Goal: Complete application form: Complete application form

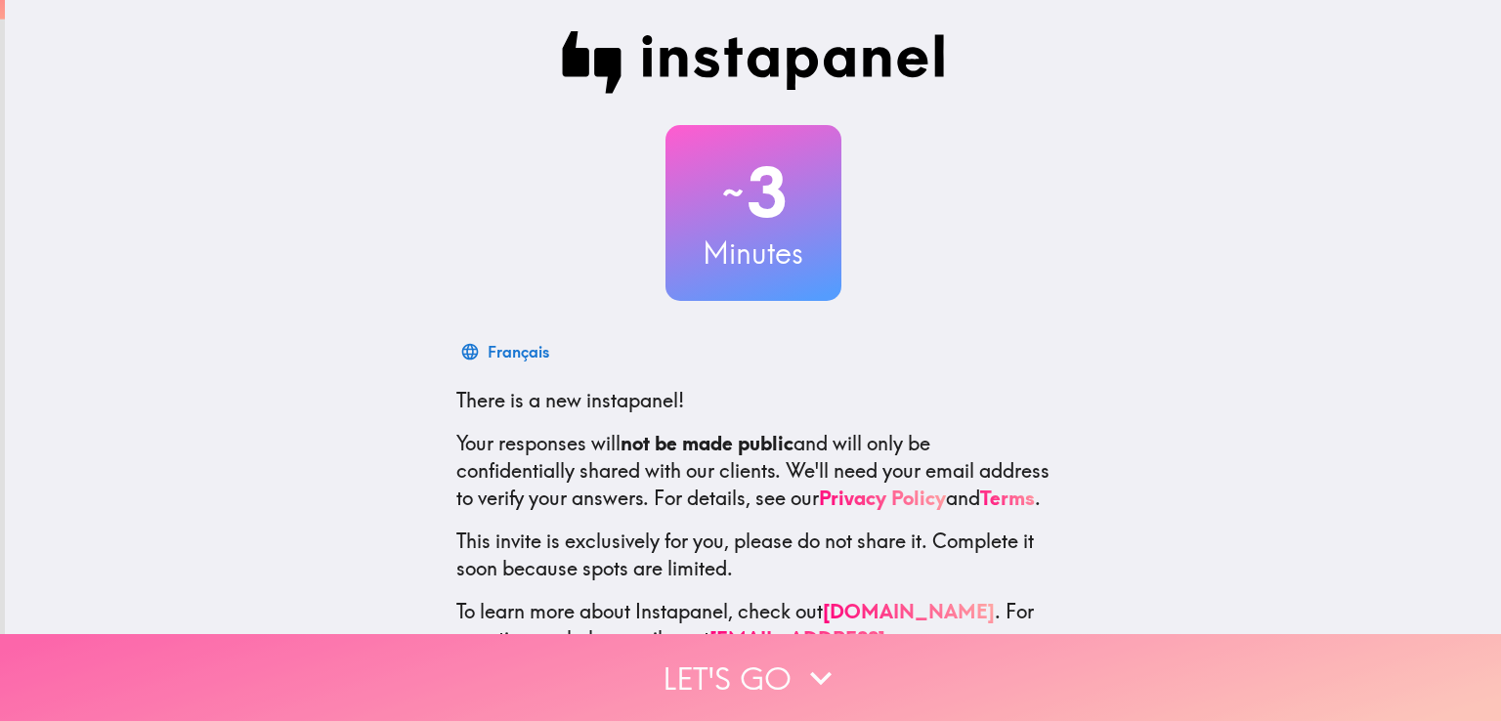
click at [738, 667] on button "Let's go" at bounding box center [750, 677] width 1501 height 87
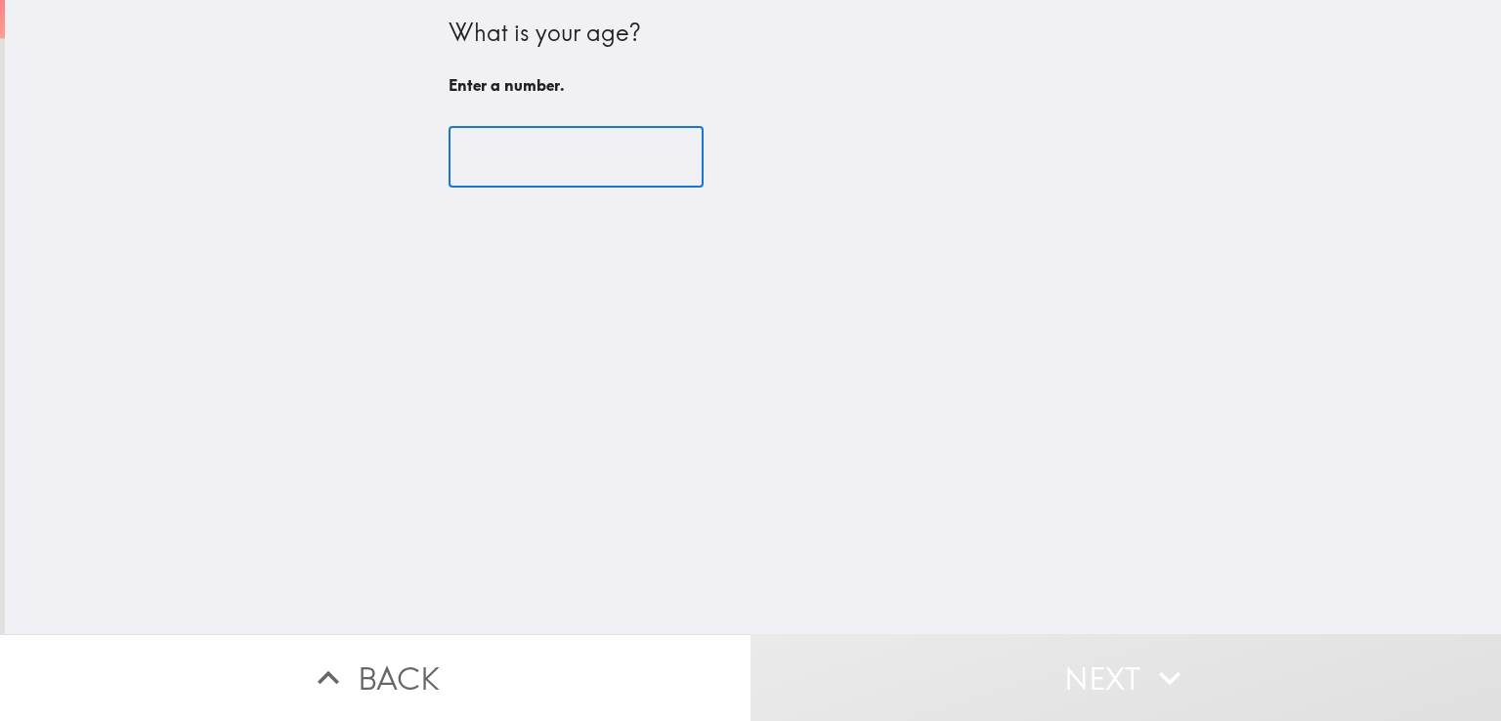
click at [550, 164] on input "number" at bounding box center [575, 157] width 255 height 61
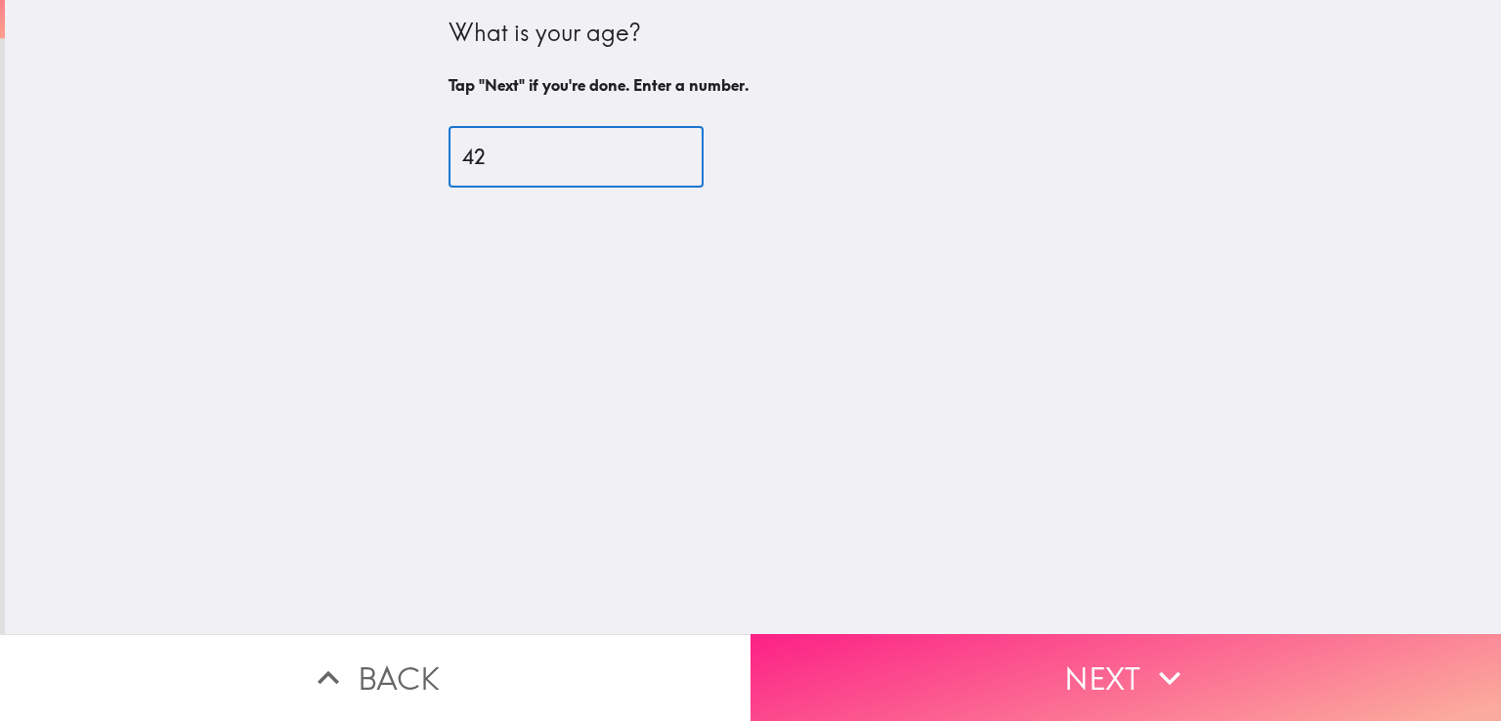
type input "42"
click at [997, 663] on button "Next" at bounding box center [1125, 677] width 750 height 87
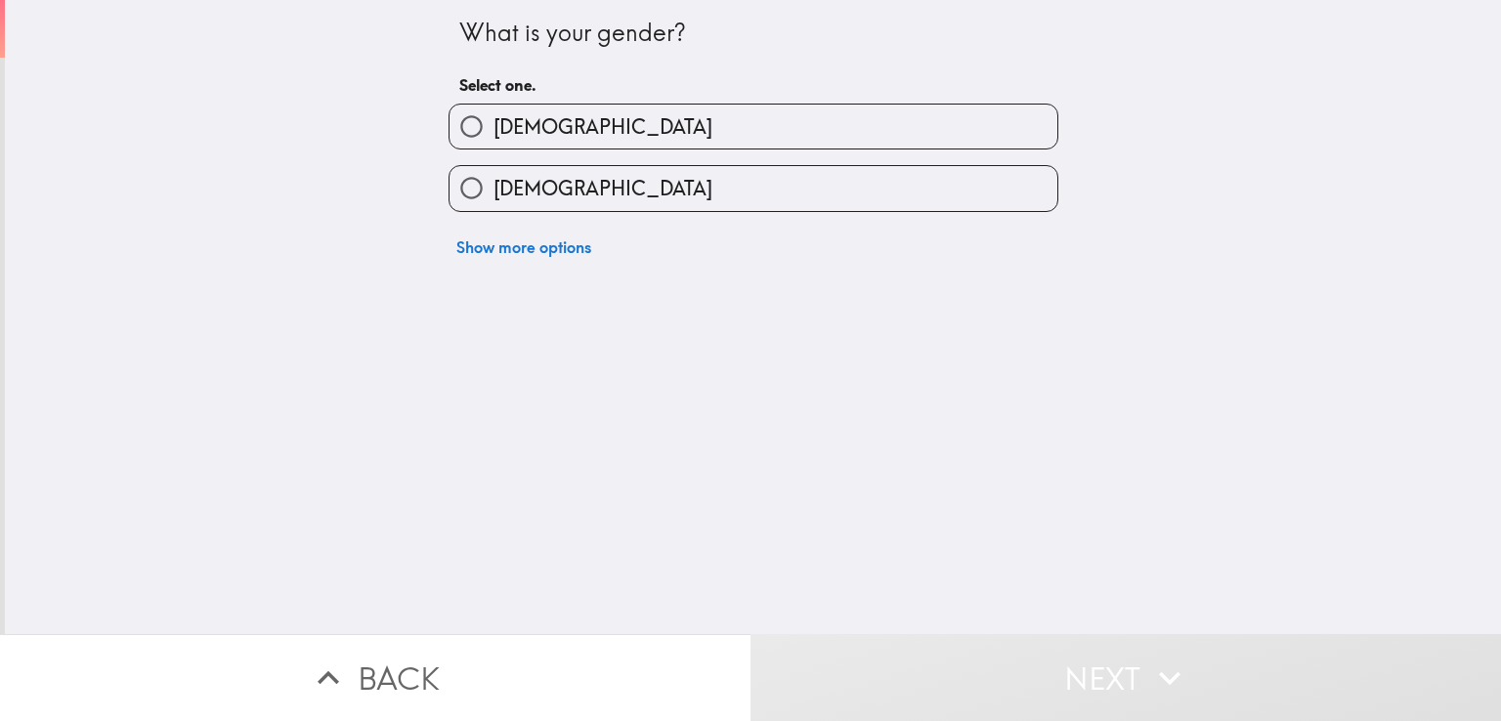
click at [501, 121] on span "[DEMOGRAPHIC_DATA]" at bounding box center [602, 126] width 219 height 27
click at [493, 121] on input "[DEMOGRAPHIC_DATA]" at bounding box center [471, 127] width 44 height 44
radio input "true"
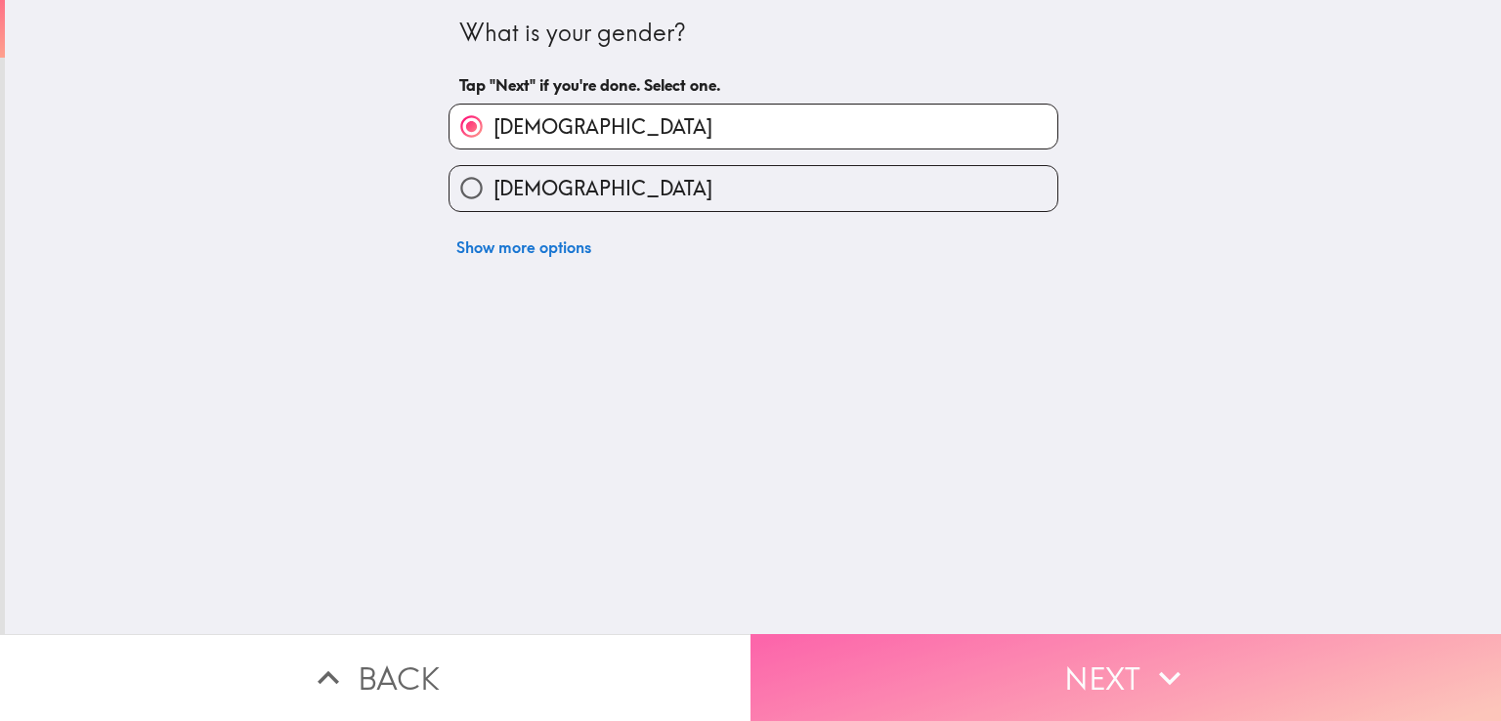
click at [1057, 668] on button "Next" at bounding box center [1125, 677] width 750 height 87
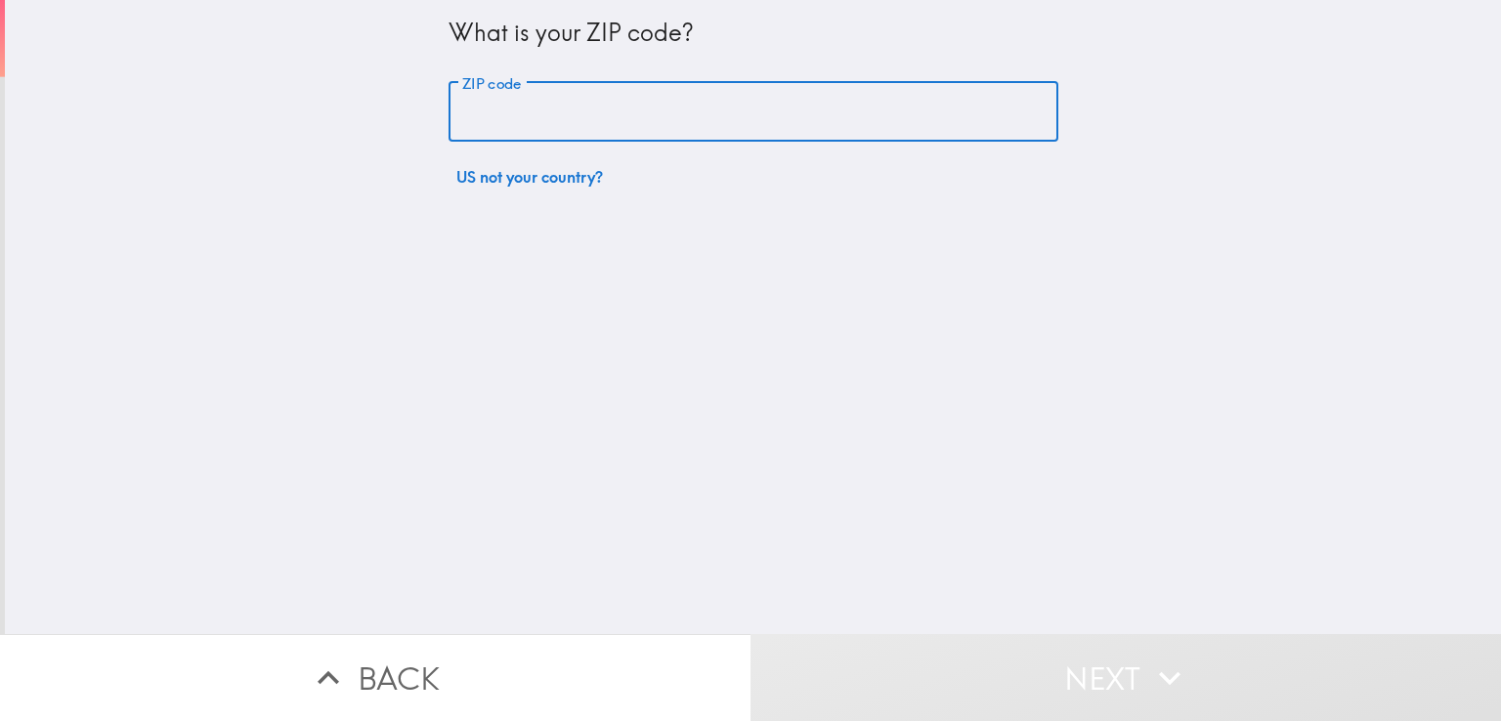
click at [558, 118] on input "ZIP code" at bounding box center [753, 112] width 610 height 61
type input "33570"
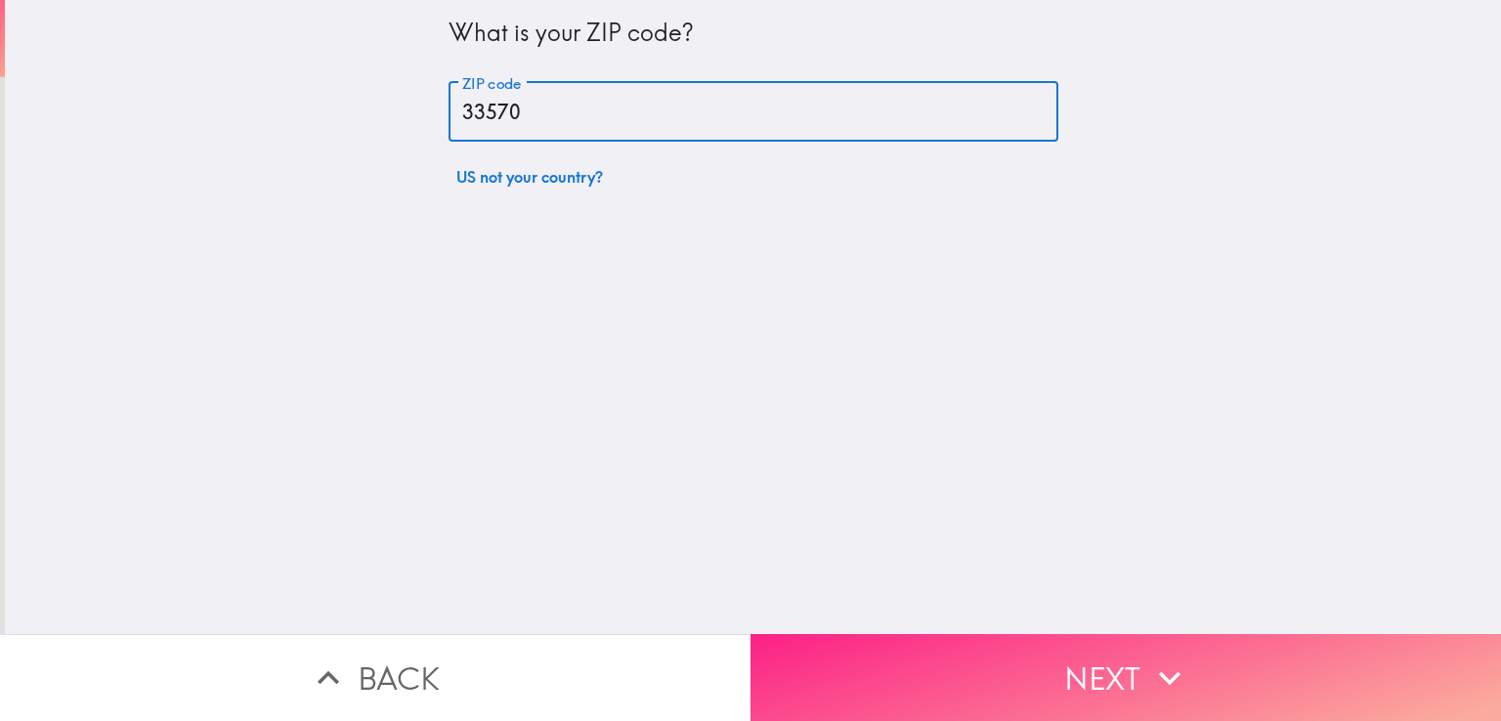
click at [998, 663] on button "Next" at bounding box center [1125, 677] width 750 height 87
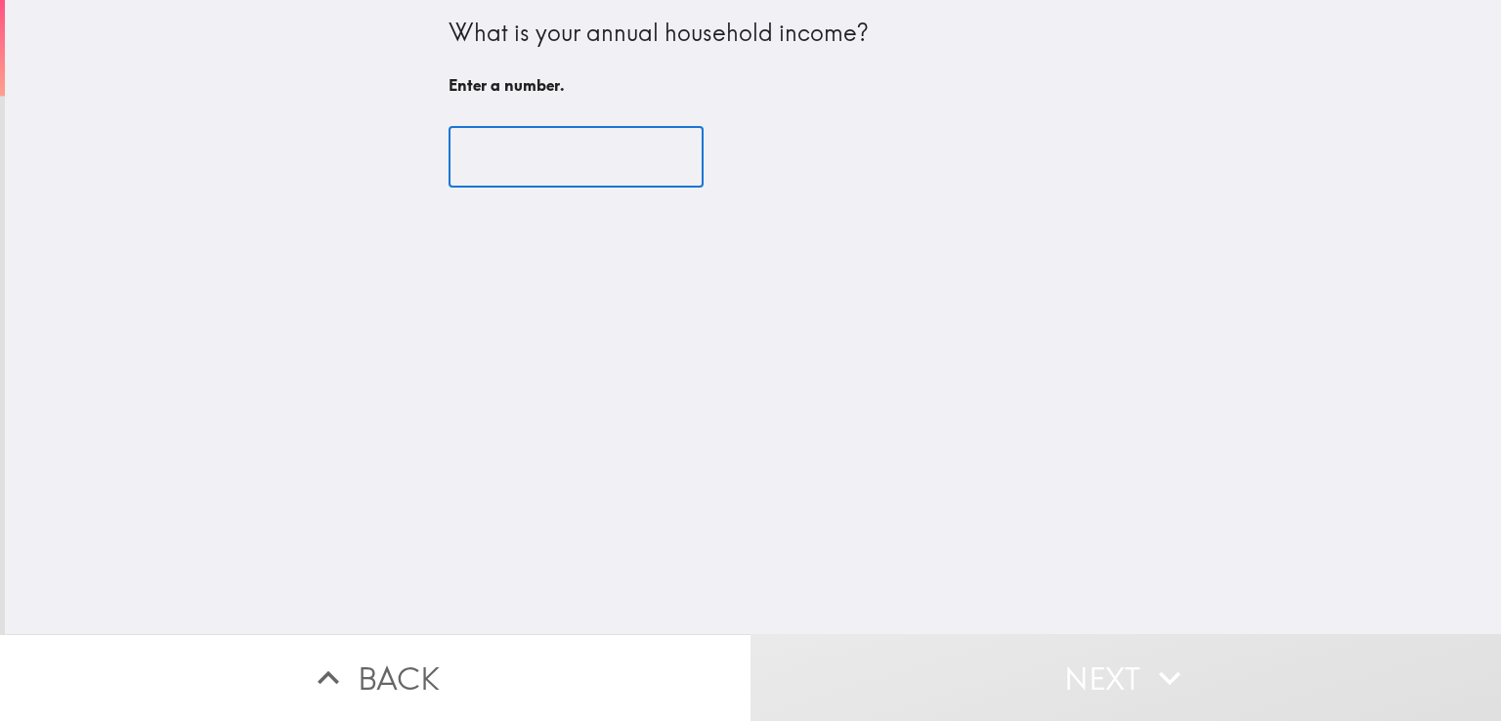
click at [512, 162] on input "number" at bounding box center [575, 157] width 255 height 61
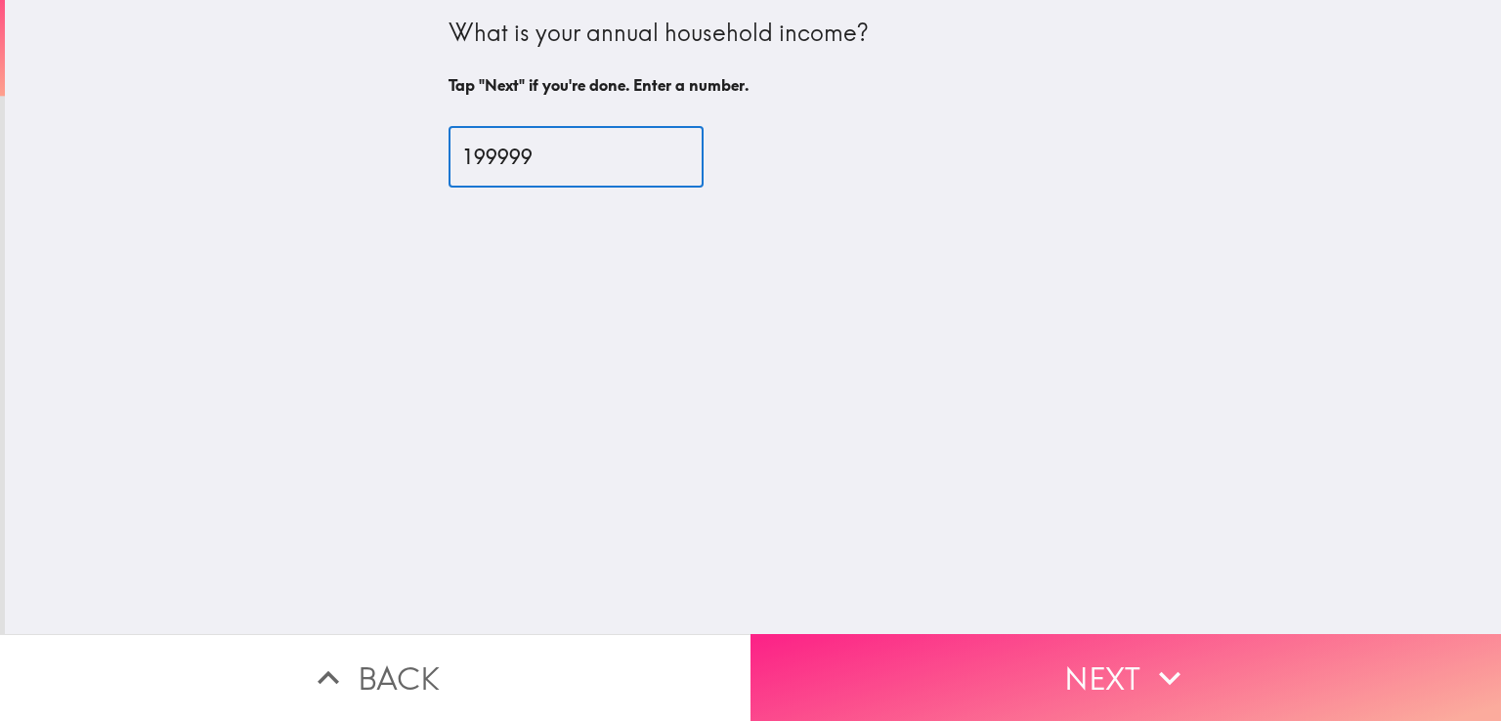
type input "199999"
click at [1004, 671] on button "Next" at bounding box center [1125, 677] width 750 height 87
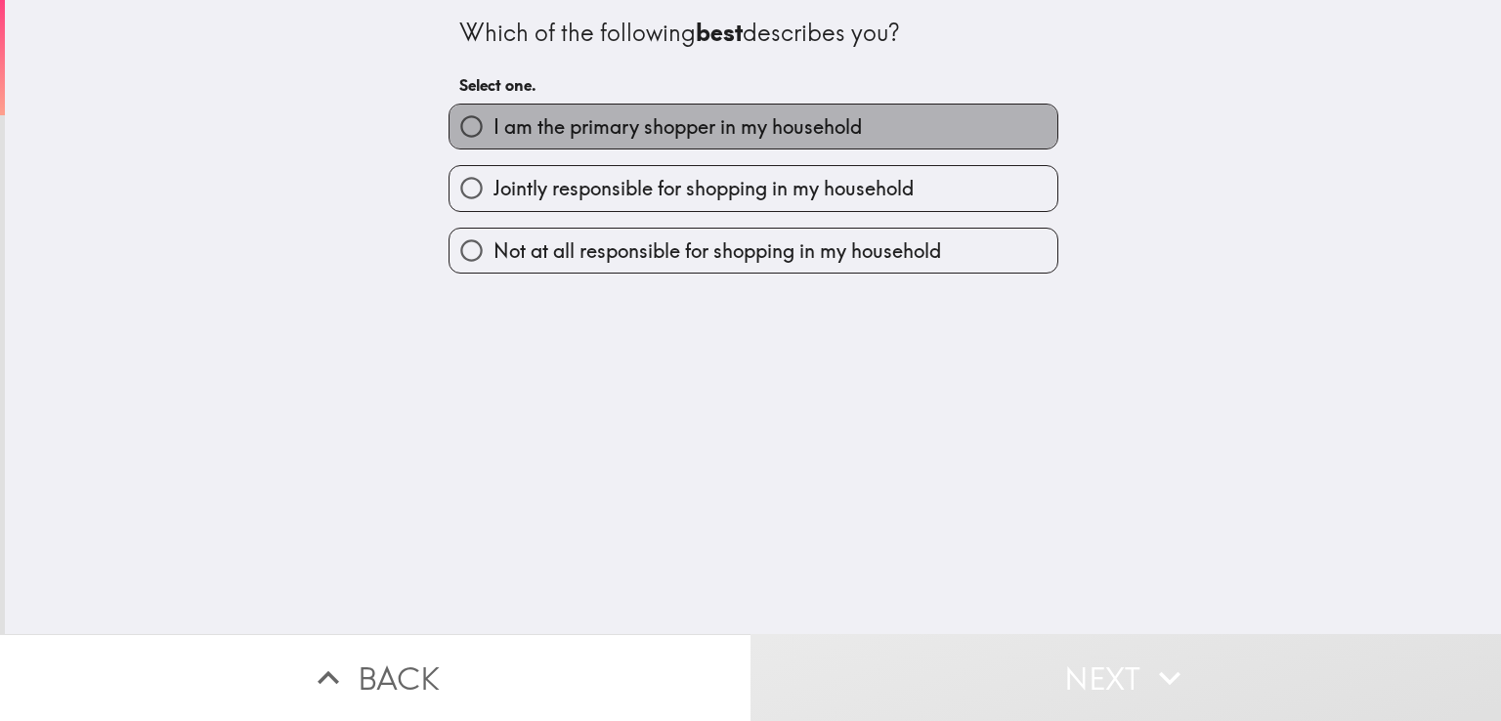
click at [528, 124] on span "I am the primary shopper in my household" at bounding box center [677, 126] width 368 height 27
click at [493, 124] on input "I am the primary shopper in my household" at bounding box center [471, 127] width 44 height 44
radio input "true"
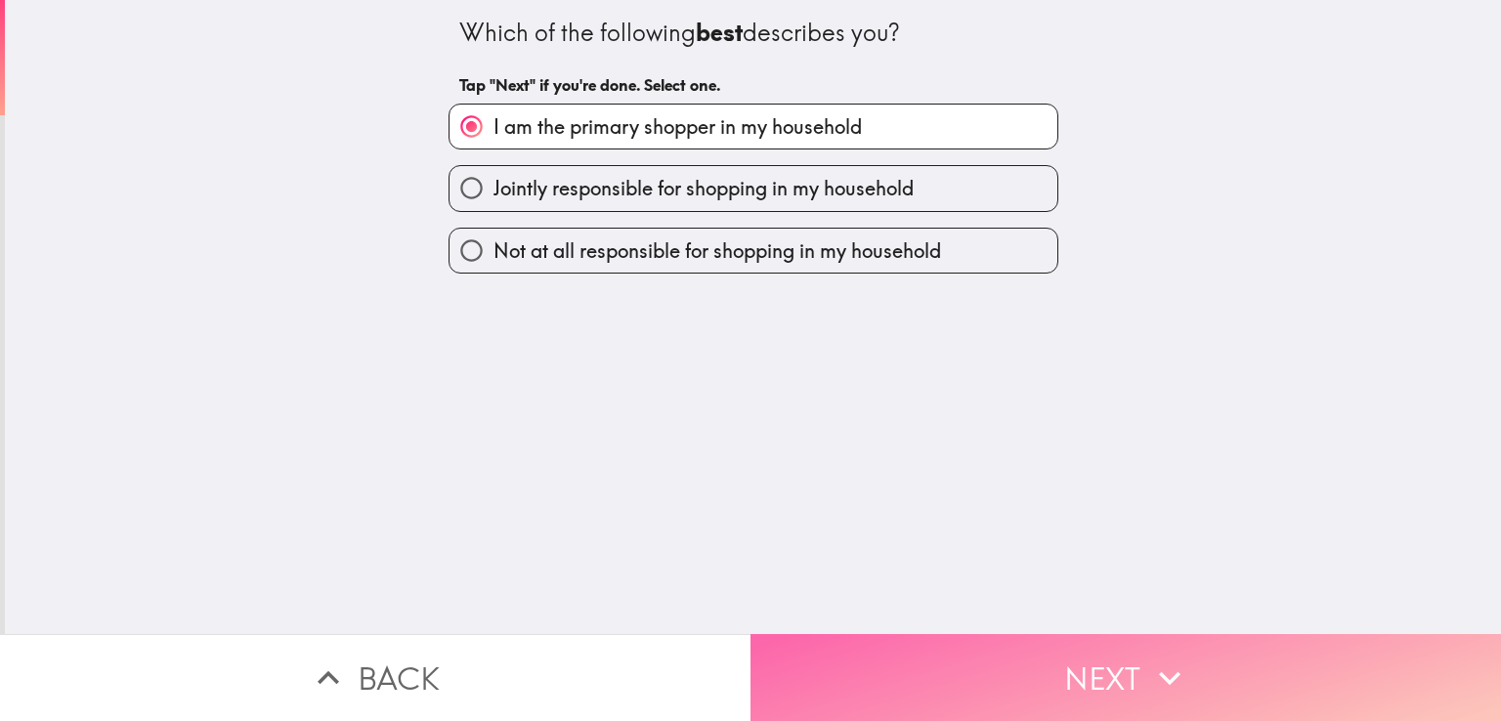
click at [1030, 664] on button "Next" at bounding box center [1125, 677] width 750 height 87
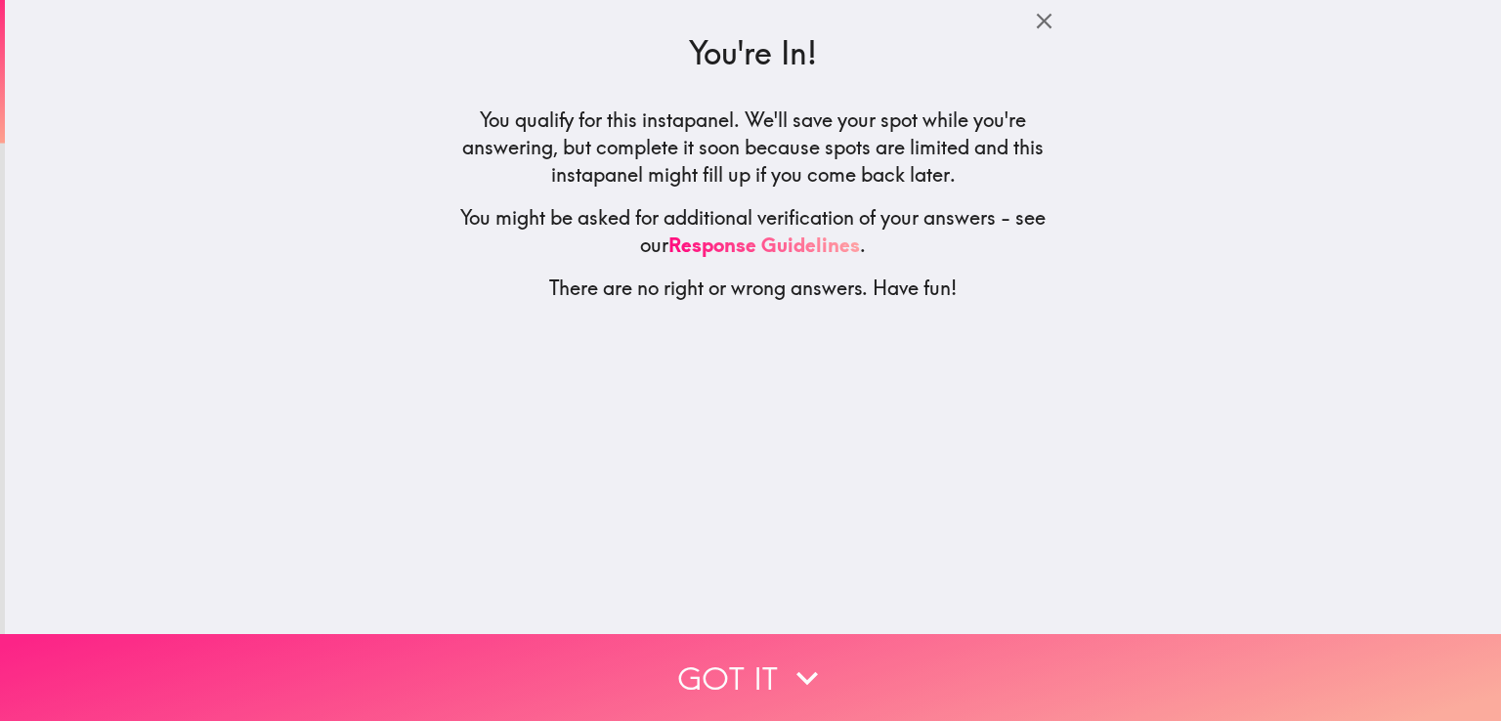
click at [760, 667] on button "Got it" at bounding box center [750, 677] width 1501 height 87
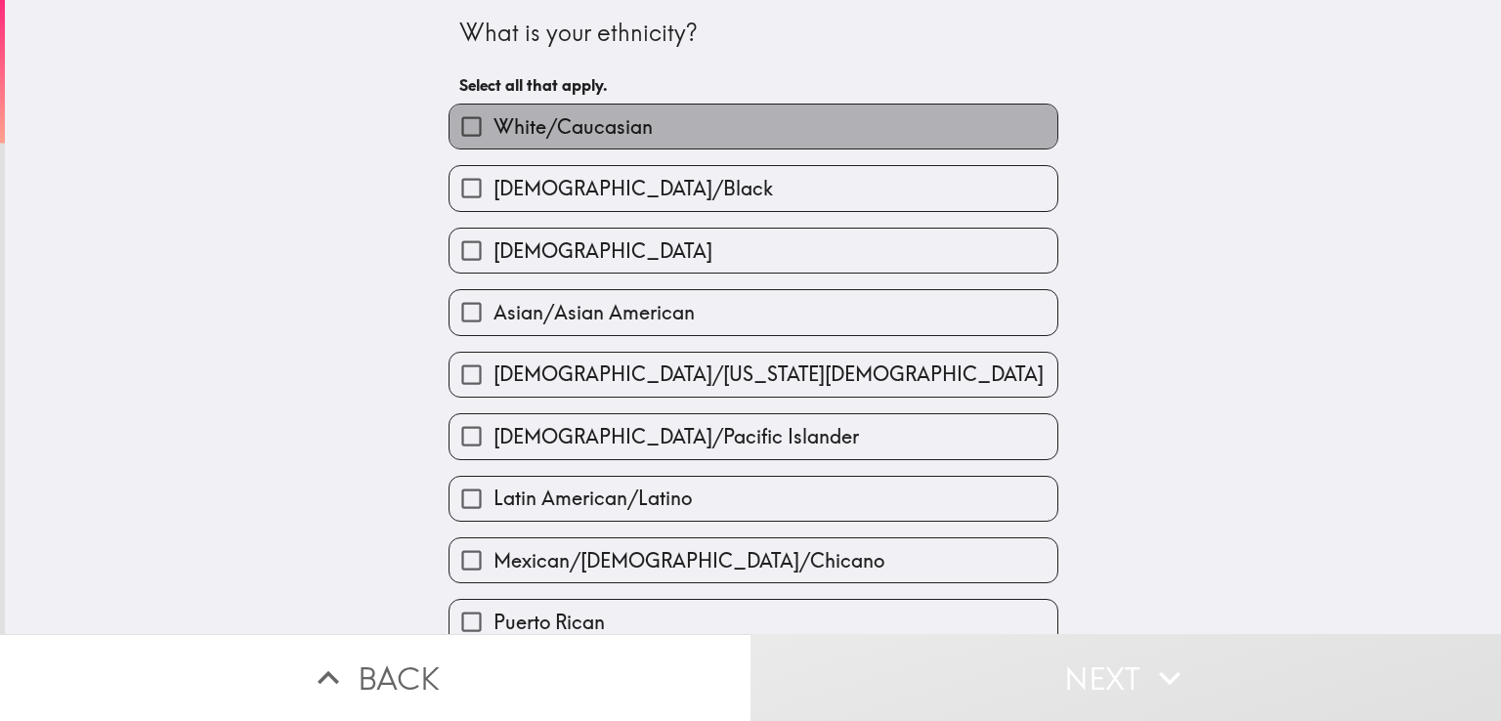
click at [538, 128] on span "White/Caucasian" at bounding box center [572, 126] width 159 height 27
click at [493, 128] on input "White/Caucasian" at bounding box center [471, 127] width 44 height 44
checkbox input "true"
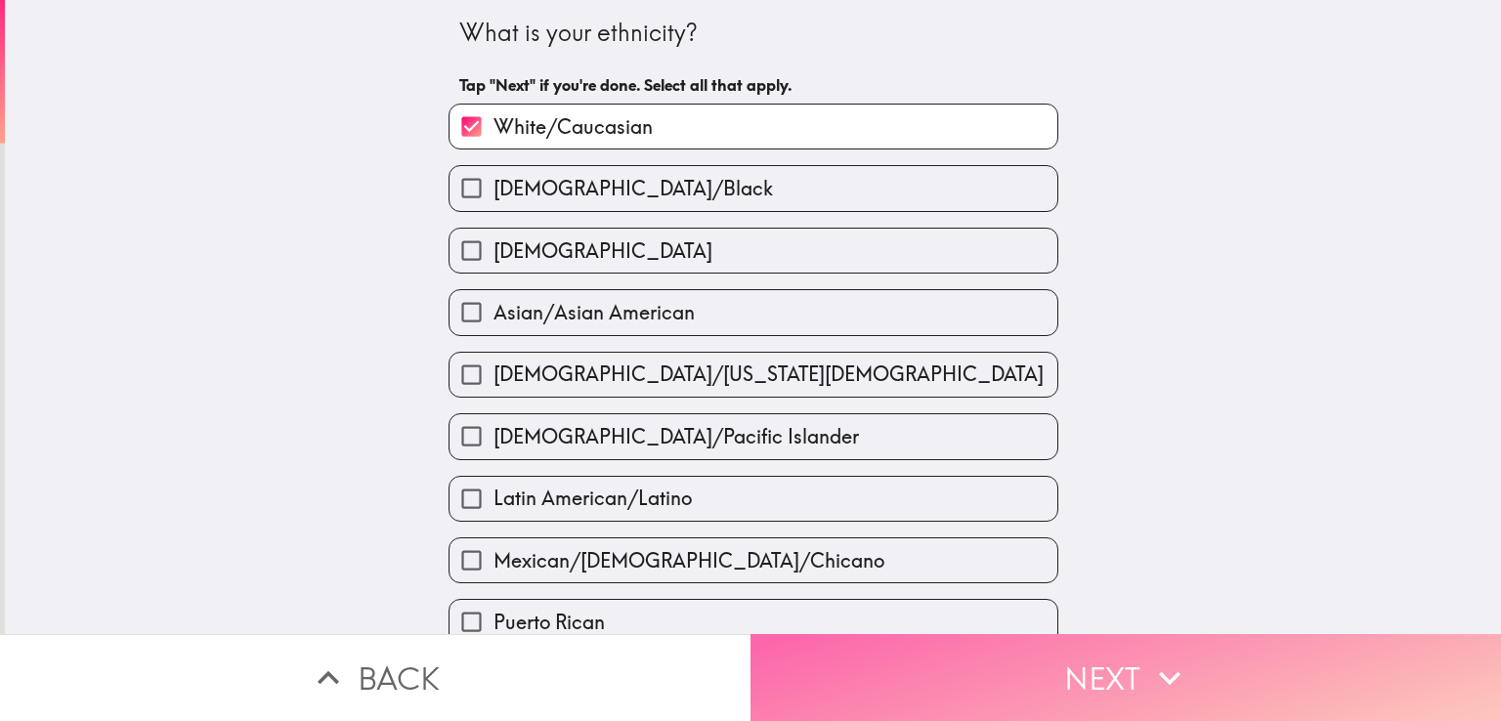
click at [1024, 660] on button "Next" at bounding box center [1125, 677] width 750 height 87
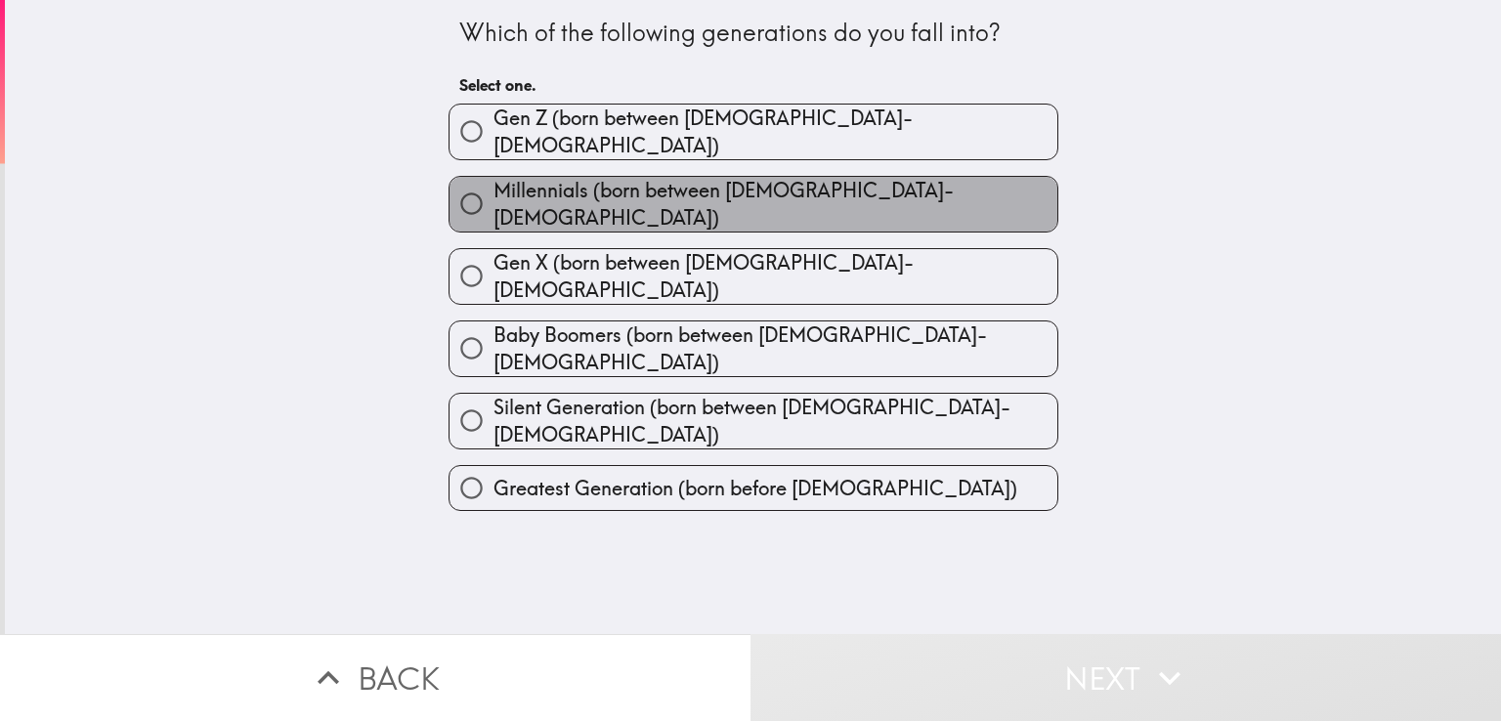
click at [629, 189] on span "Millennials (born between [DEMOGRAPHIC_DATA]-[DEMOGRAPHIC_DATA])" at bounding box center [775, 204] width 564 height 55
click at [493, 189] on input "Millennials (born between [DEMOGRAPHIC_DATA]-[DEMOGRAPHIC_DATA])" at bounding box center [471, 204] width 44 height 44
radio input "true"
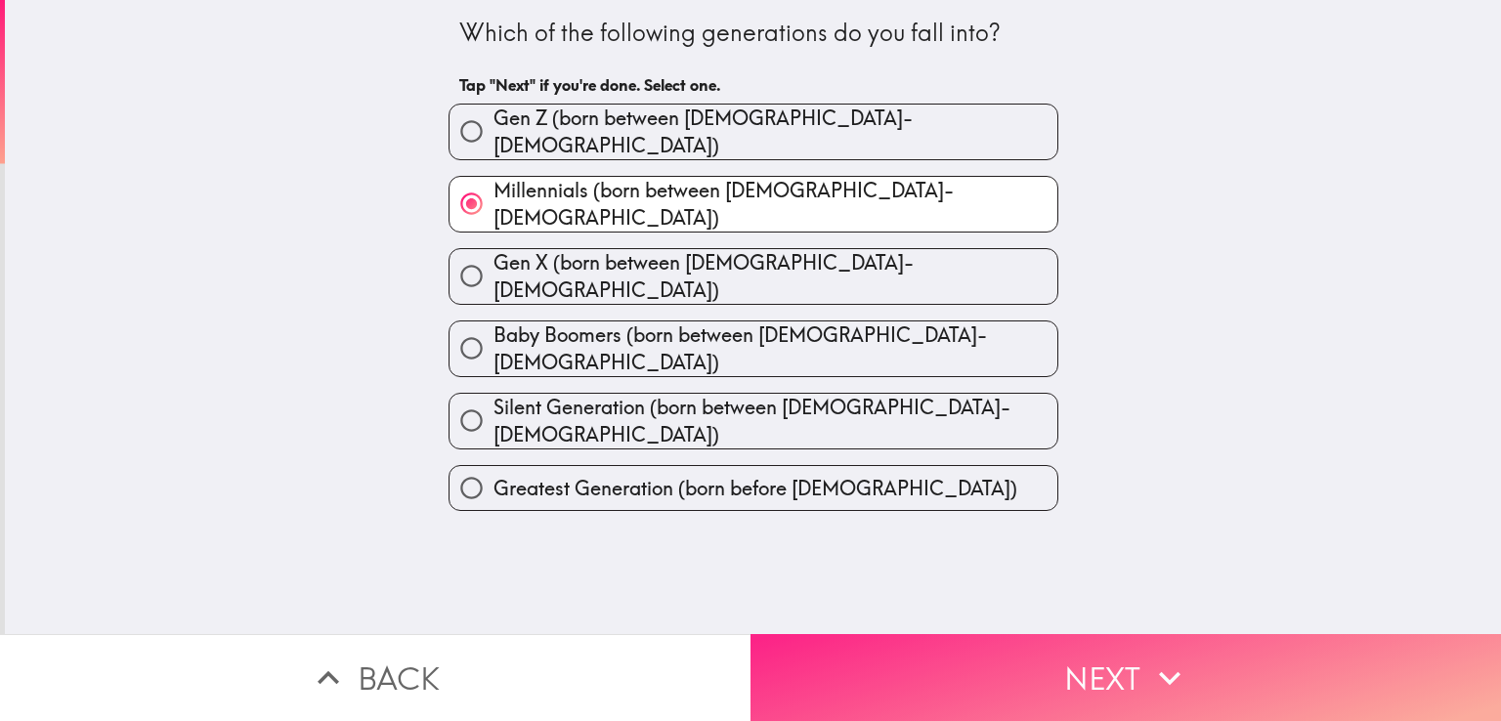
click at [985, 638] on button "Next" at bounding box center [1125, 677] width 750 height 87
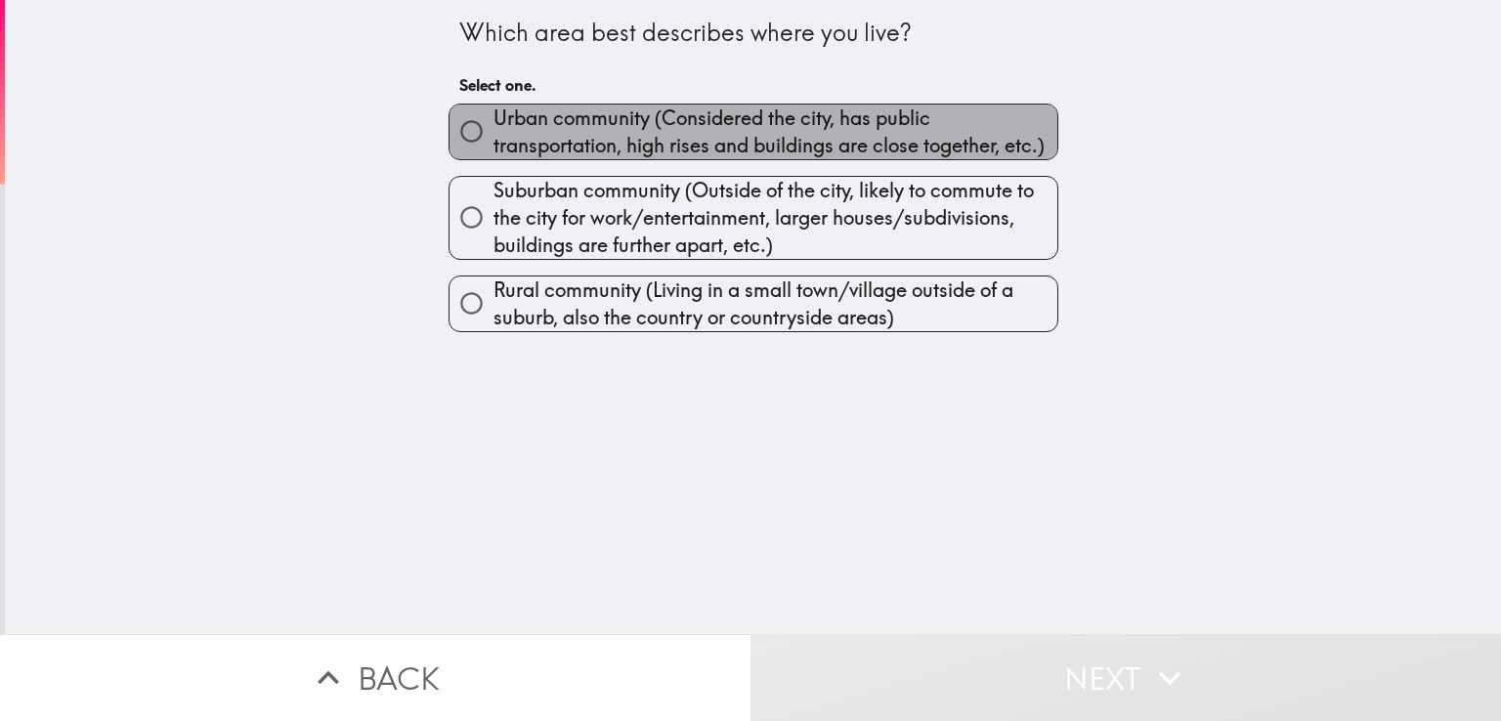
click at [493, 138] on span "Urban community (Considered the city, has public transportation, high rises and…" at bounding box center [775, 132] width 564 height 55
click at [478, 138] on input "Urban community (Considered the city, has public transportation, high rises and…" at bounding box center [471, 131] width 44 height 44
radio input "true"
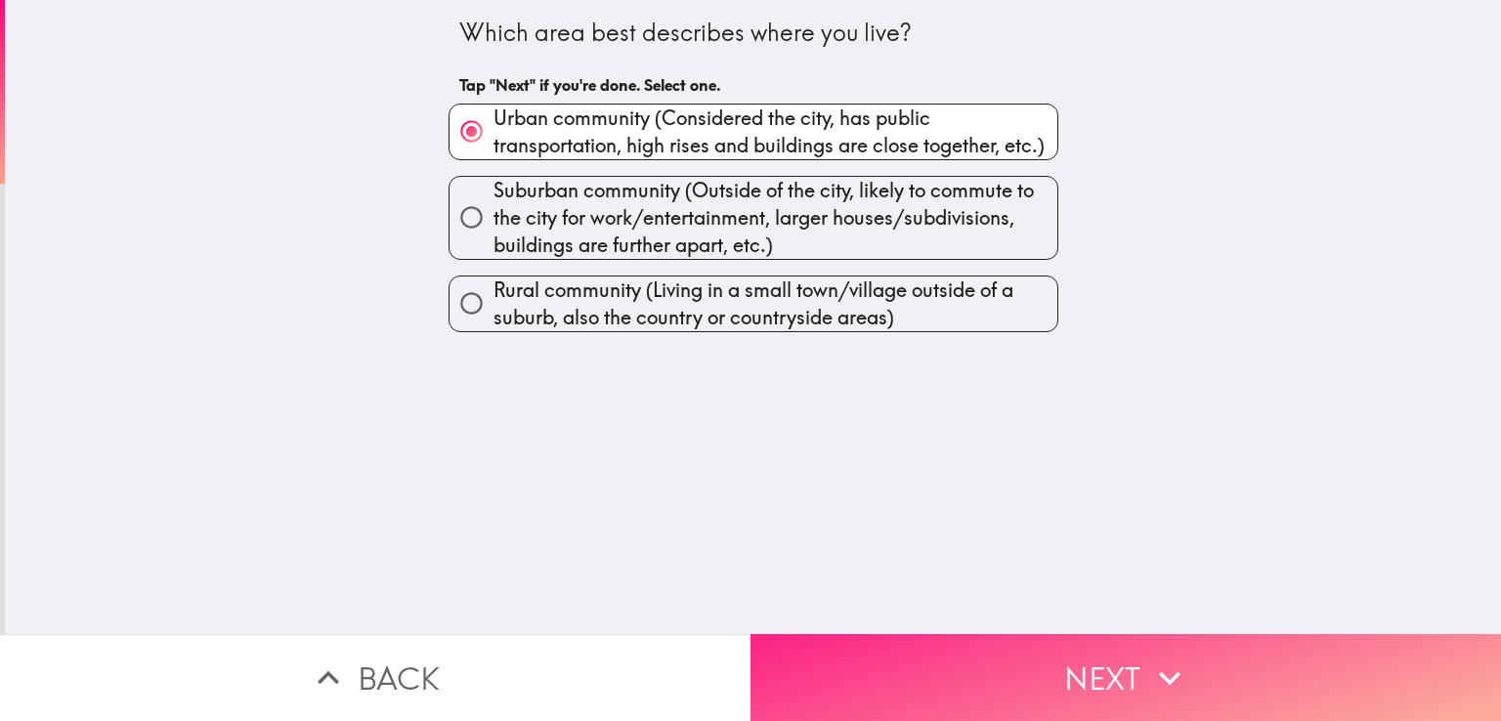
click at [1099, 654] on button "Next" at bounding box center [1125, 677] width 750 height 87
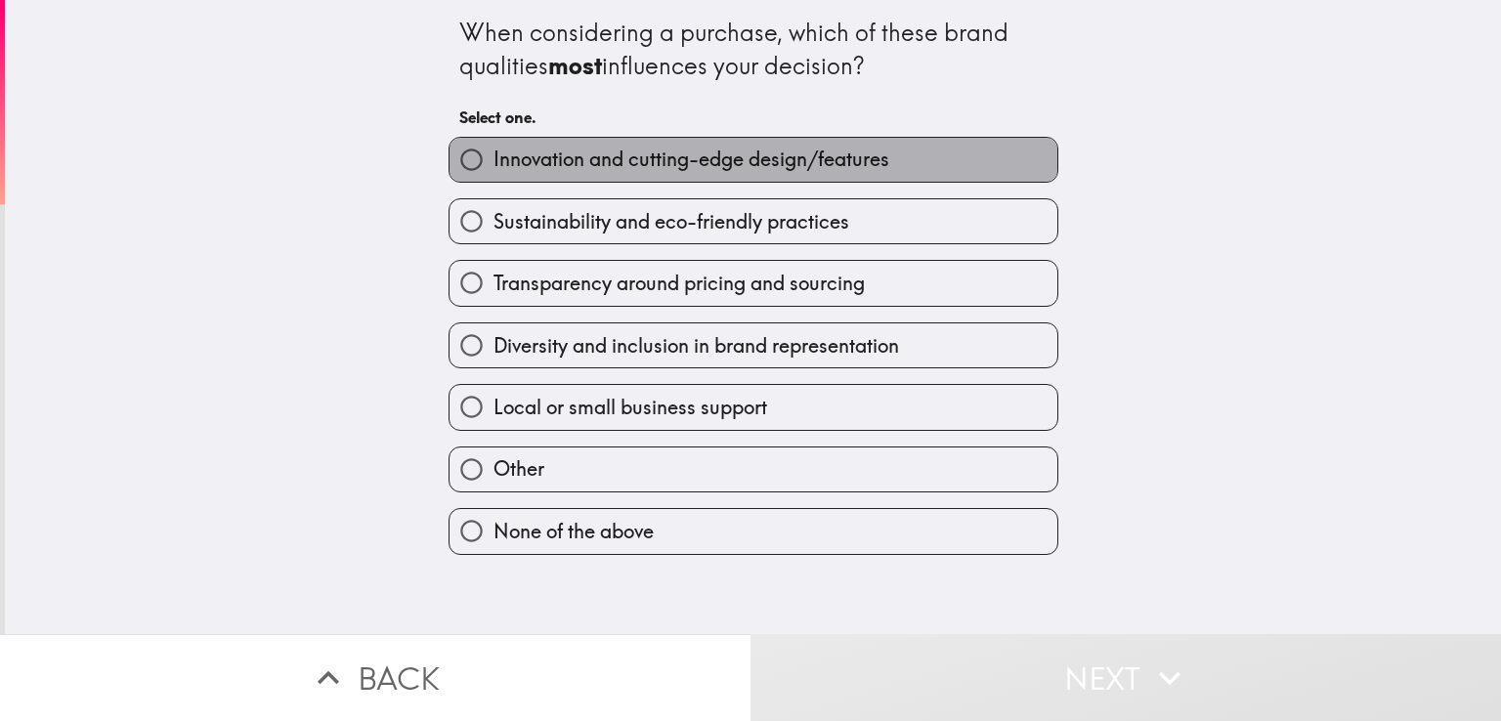
click at [604, 160] on span "Innovation and cutting-edge design/features" at bounding box center [691, 159] width 396 height 27
click at [493, 160] on input "Innovation and cutting-edge design/features" at bounding box center [471, 160] width 44 height 44
radio input "true"
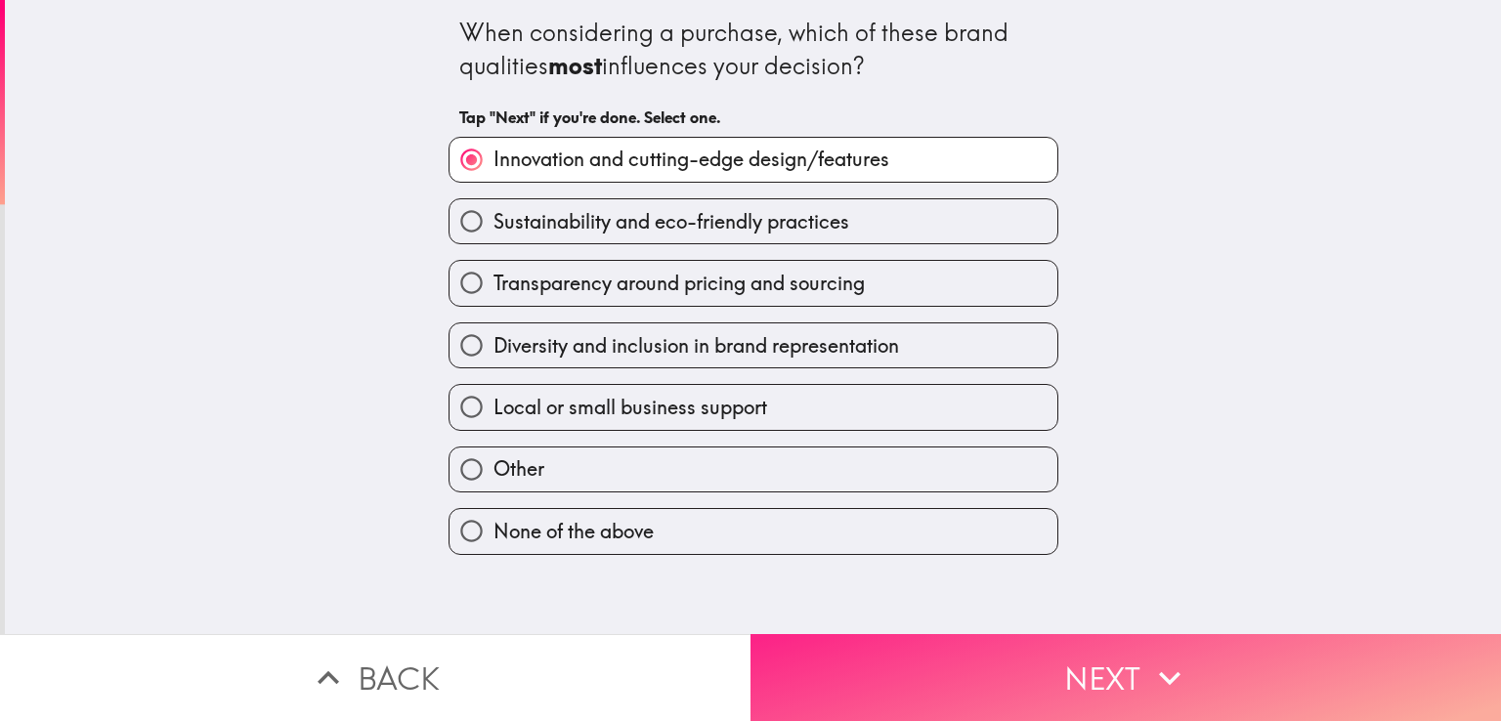
click at [1110, 661] on button "Next" at bounding box center [1125, 677] width 750 height 87
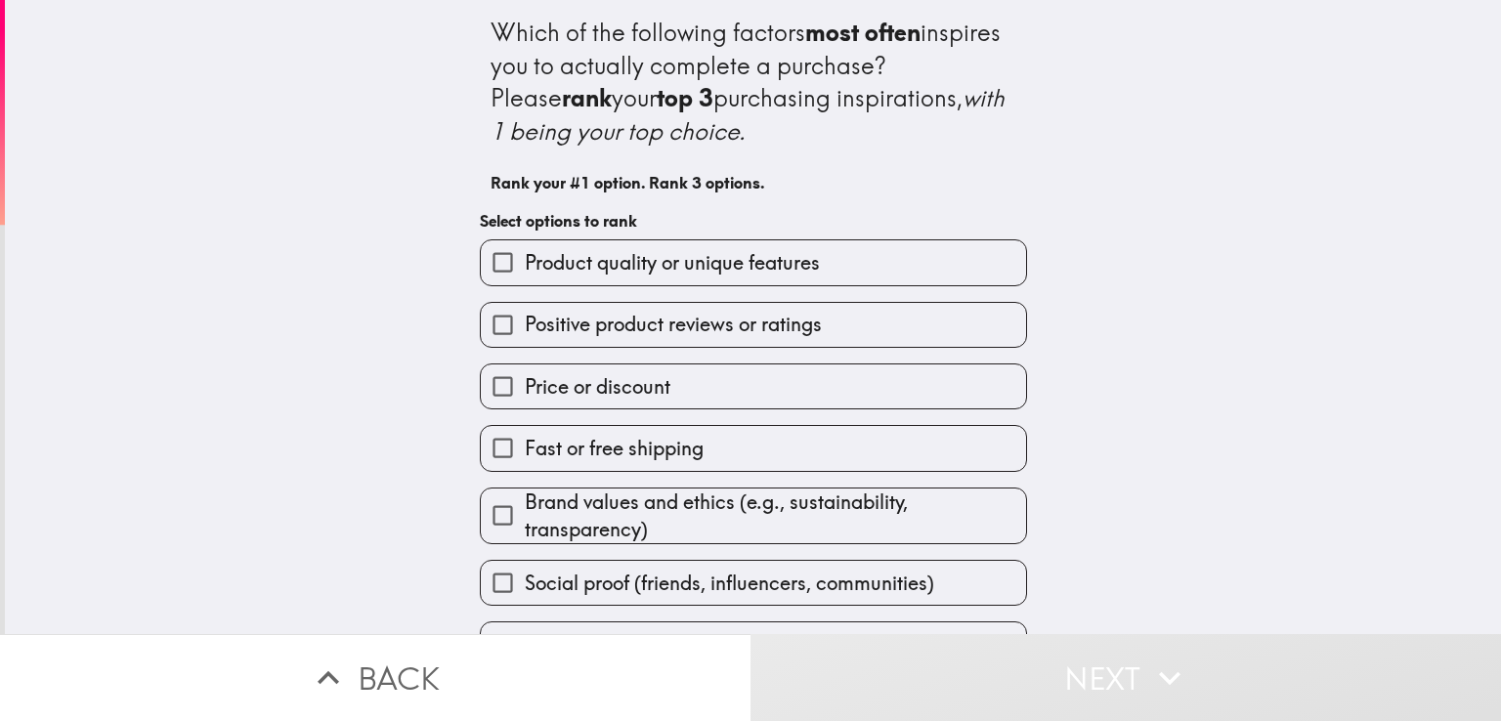
click at [610, 267] on span "Product quality or unique features" at bounding box center [672, 262] width 295 height 27
click at [525, 267] on input "Product quality or unique features" at bounding box center [503, 262] width 44 height 44
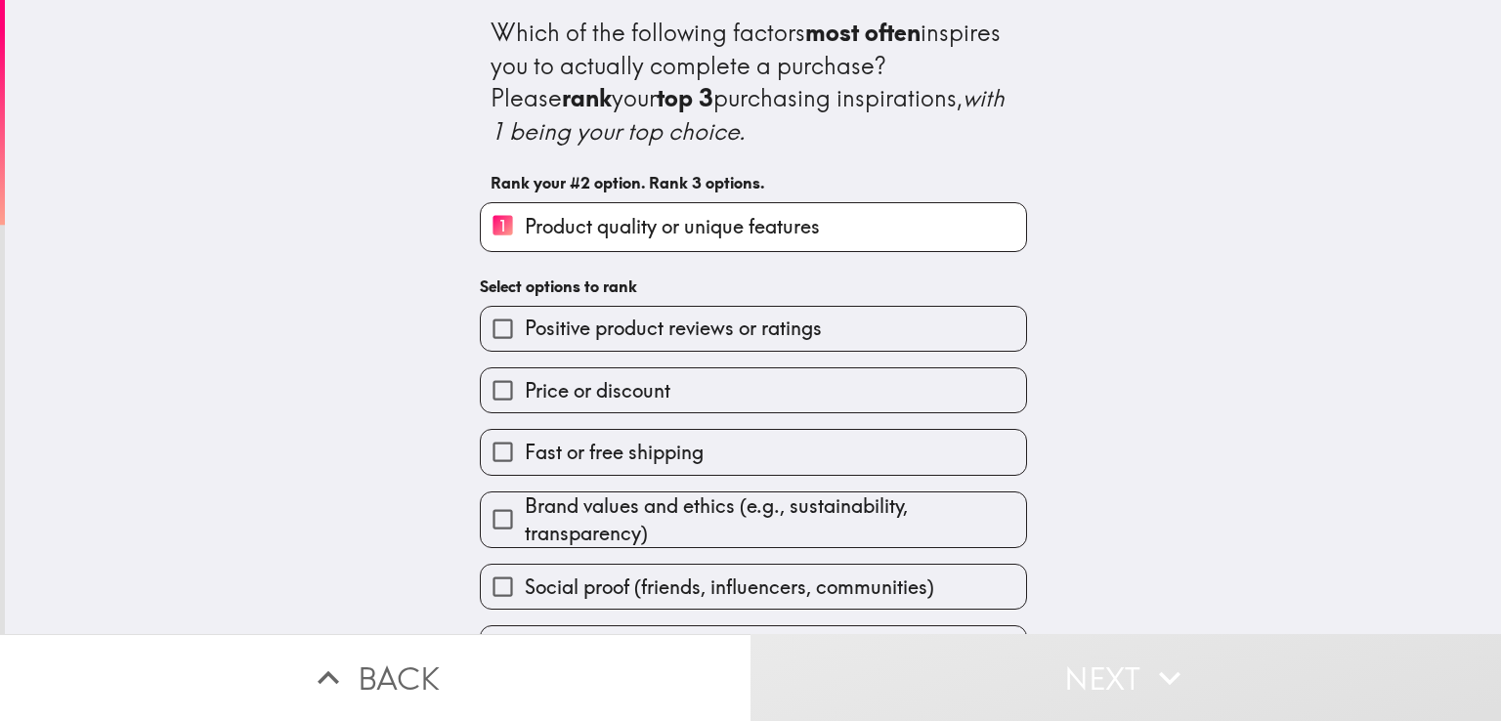
click at [645, 328] on span "Positive product reviews or ratings" at bounding box center [673, 328] width 297 height 27
click at [525, 328] on input "Positive product reviews or ratings" at bounding box center [503, 329] width 44 height 44
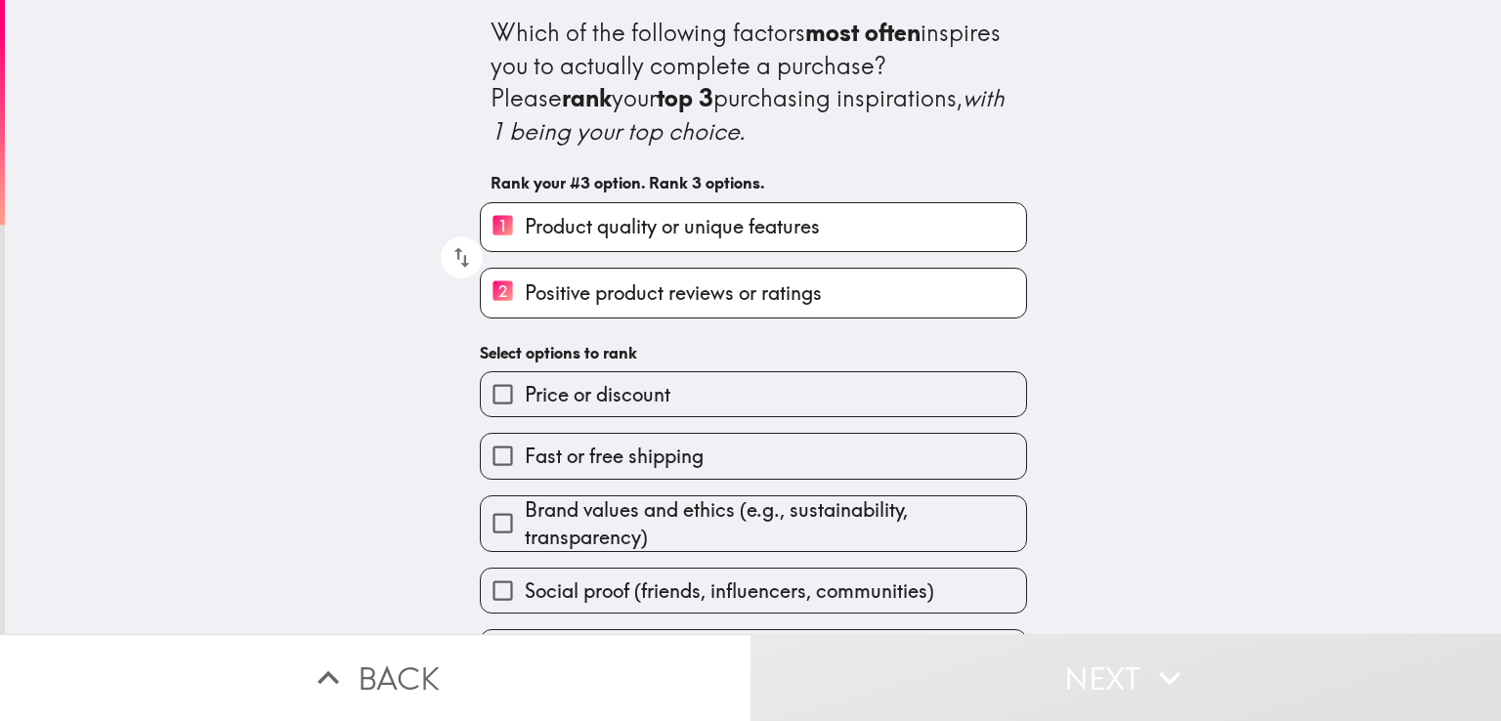
click at [656, 525] on span "Brand values and ethics (e.g., sustainability, transparency)" at bounding box center [775, 523] width 501 height 55
click at [525, 525] on input "Brand values and ethics (e.g., sustainability, transparency)" at bounding box center [503, 523] width 44 height 44
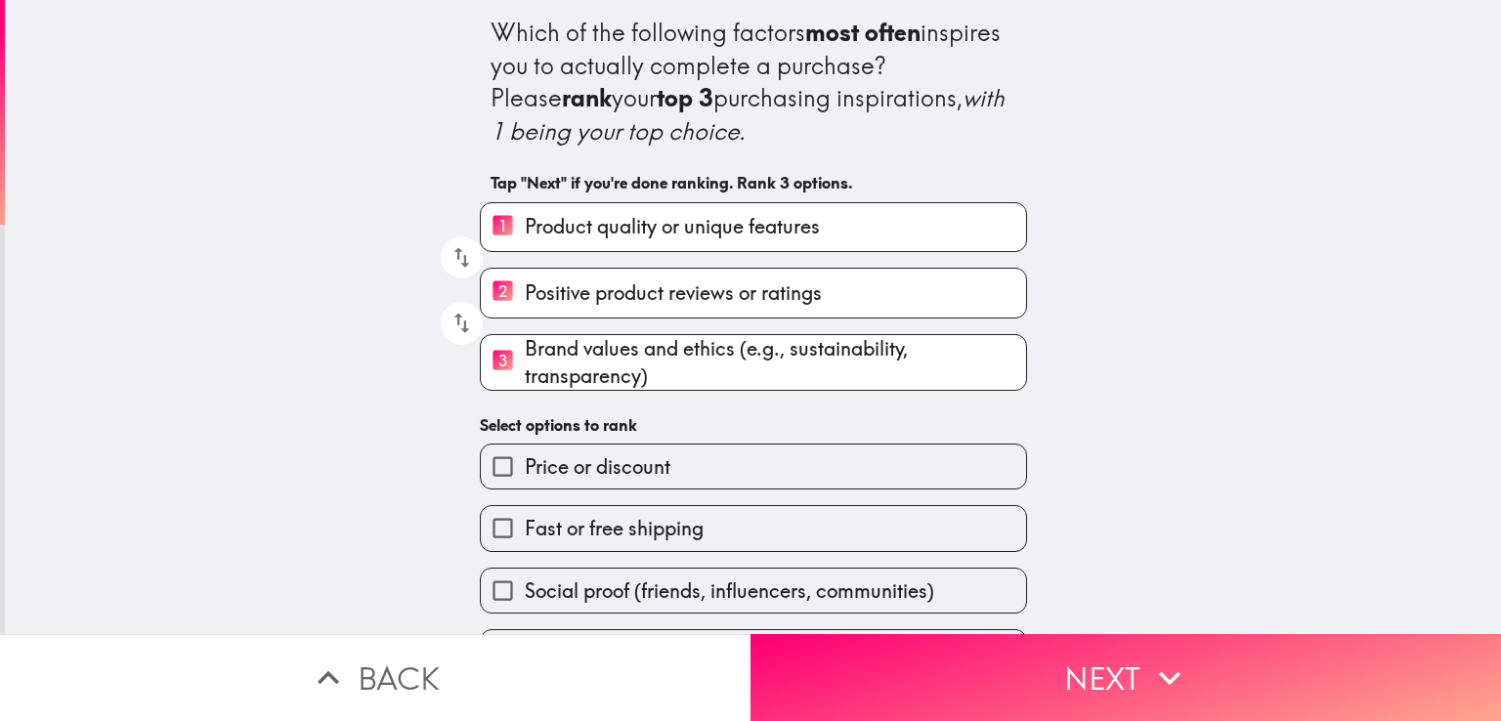
scroll to position [54, 0]
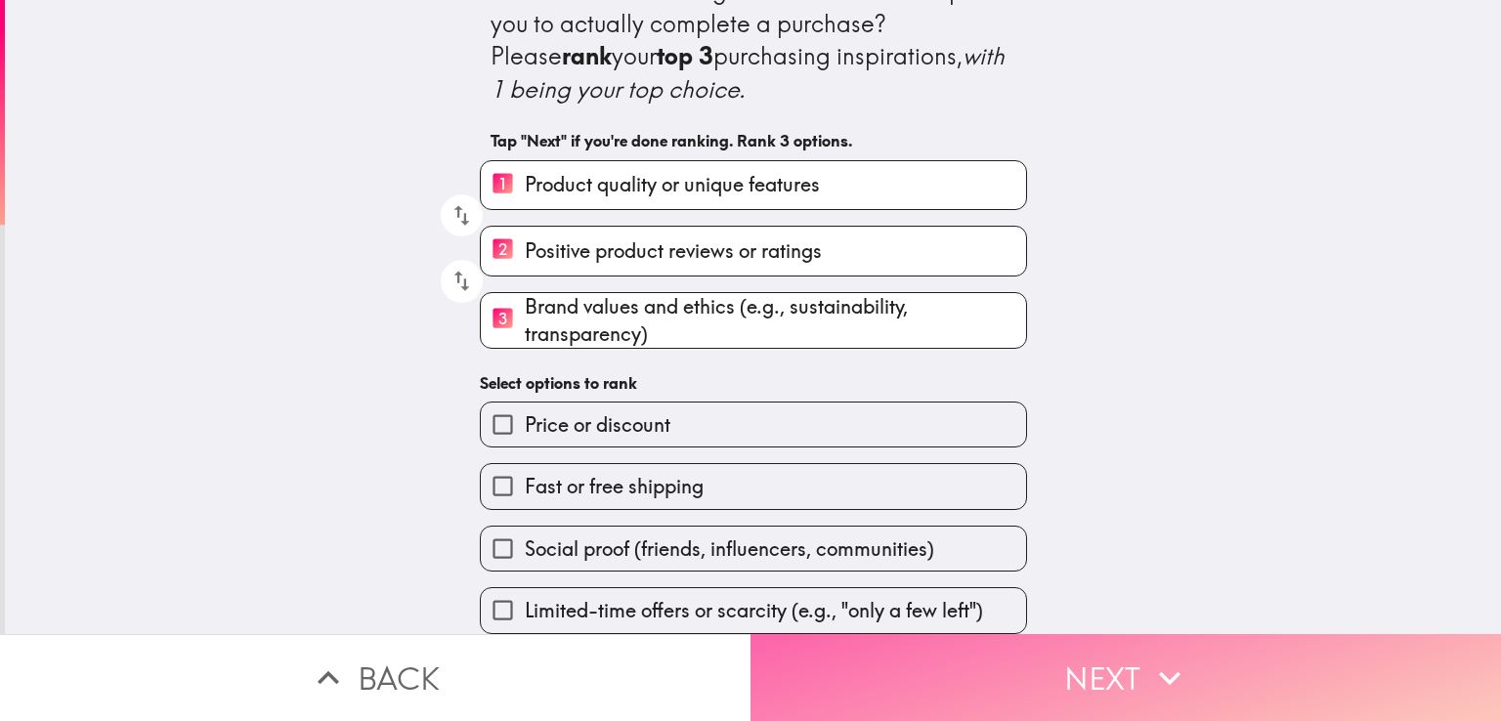
click at [1086, 663] on button "Next" at bounding box center [1125, 677] width 750 height 87
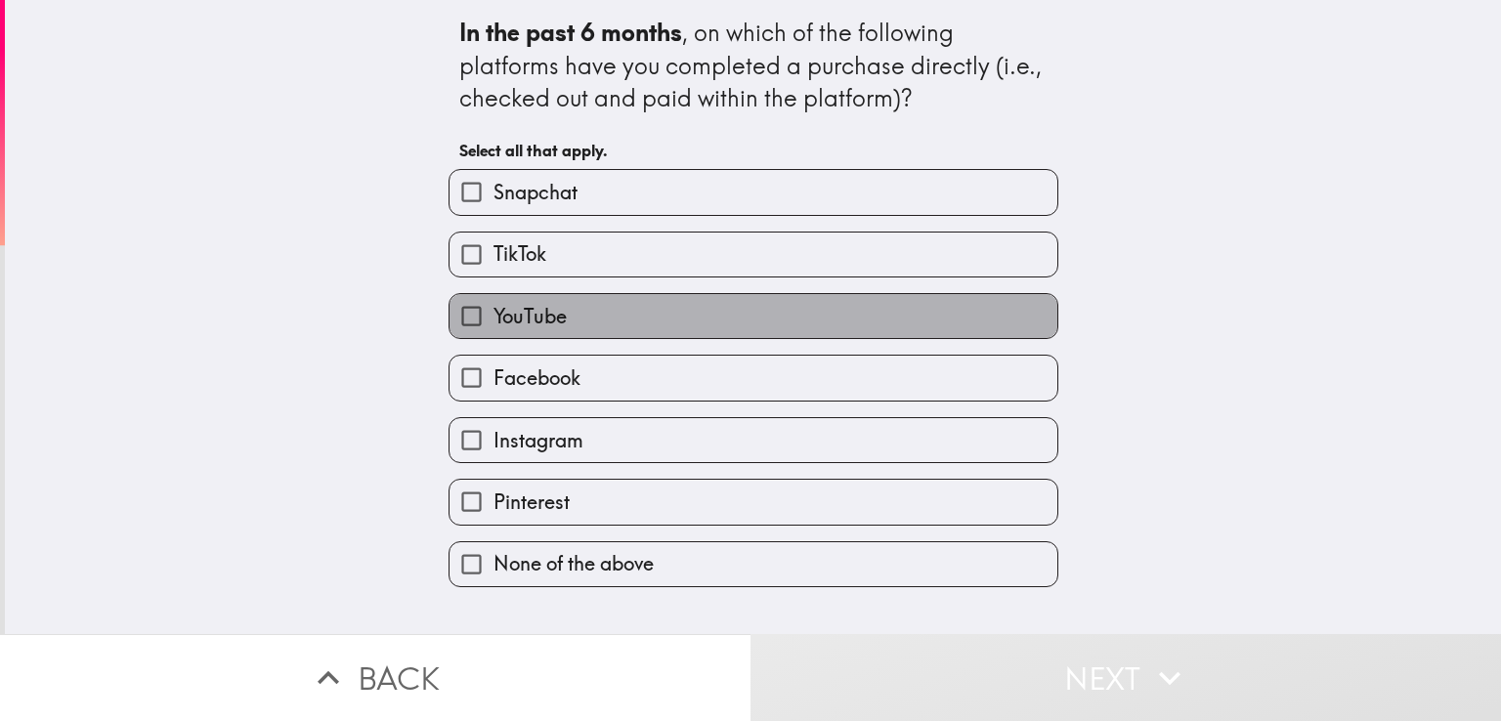
click at [538, 307] on span "YouTube" at bounding box center [529, 316] width 73 height 27
click at [493, 307] on input "YouTube" at bounding box center [471, 316] width 44 height 44
checkbox input "true"
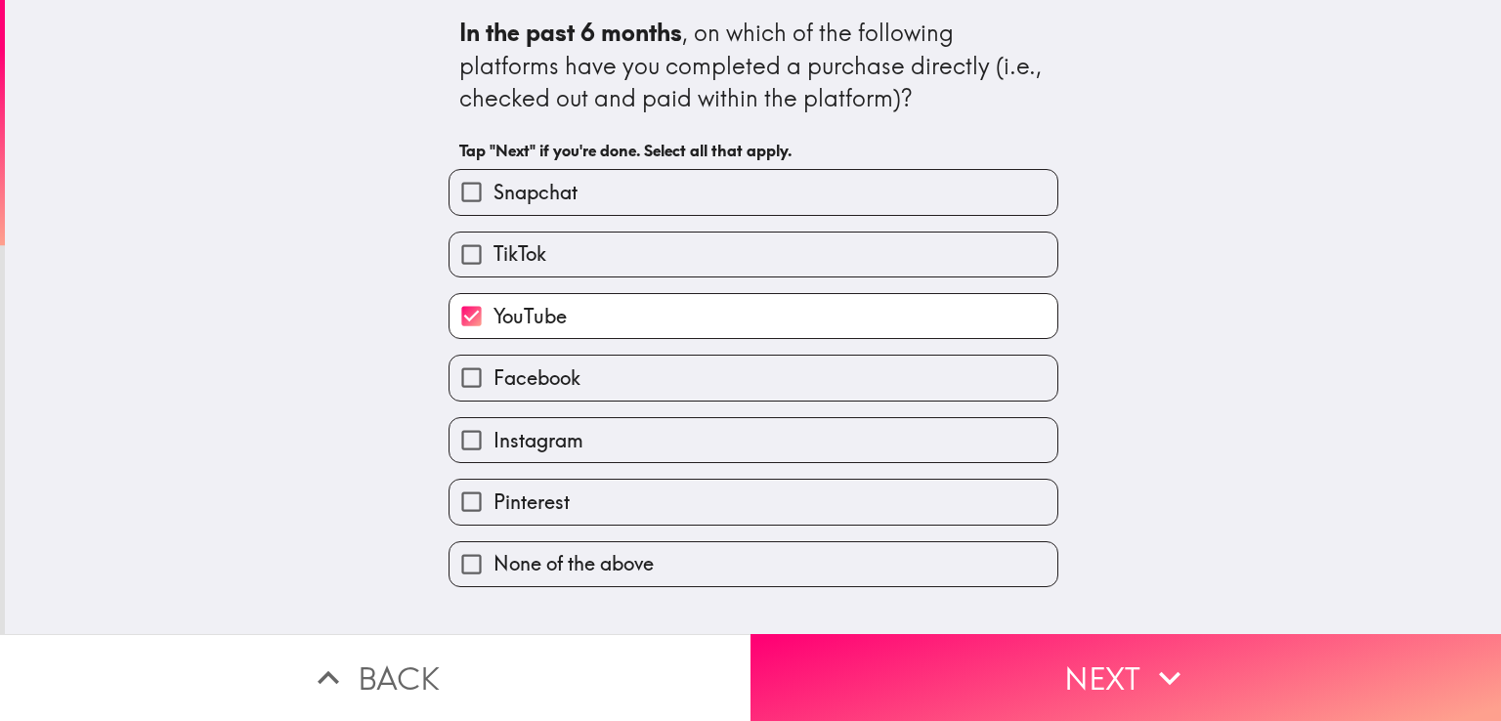
click at [541, 376] on span "Facebook" at bounding box center [536, 377] width 87 height 27
click at [493, 376] on input "Facebook" at bounding box center [471, 378] width 44 height 44
checkbox input "true"
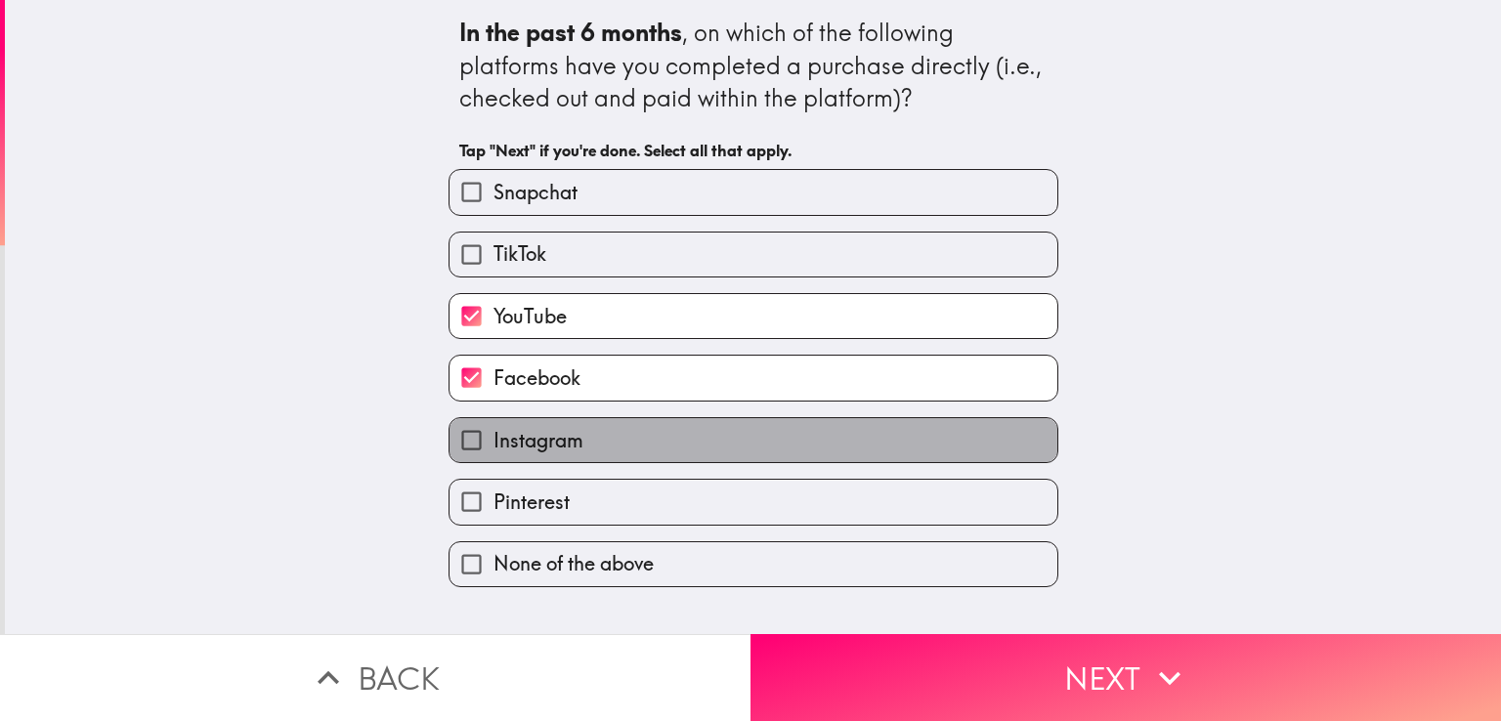
click at [571, 450] on label "Instagram" at bounding box center [753, 440] width 608 height 44
click at [493, 450] on input "Instagram" at bounding box center [471, 440] width 44 height 44
checkbox input "true"
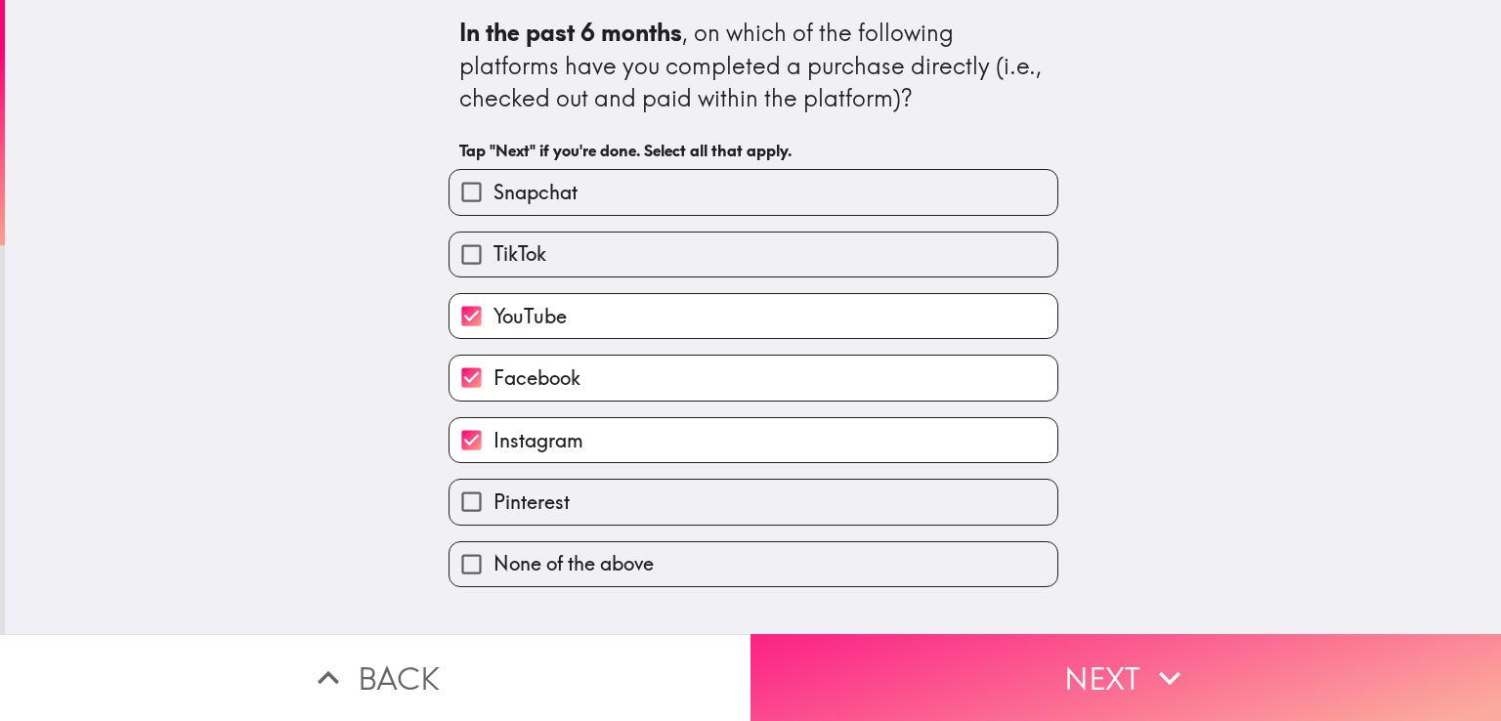
click at [1157, 683] on icon "button" at bounding box center [1169, 677] width 43 height 43
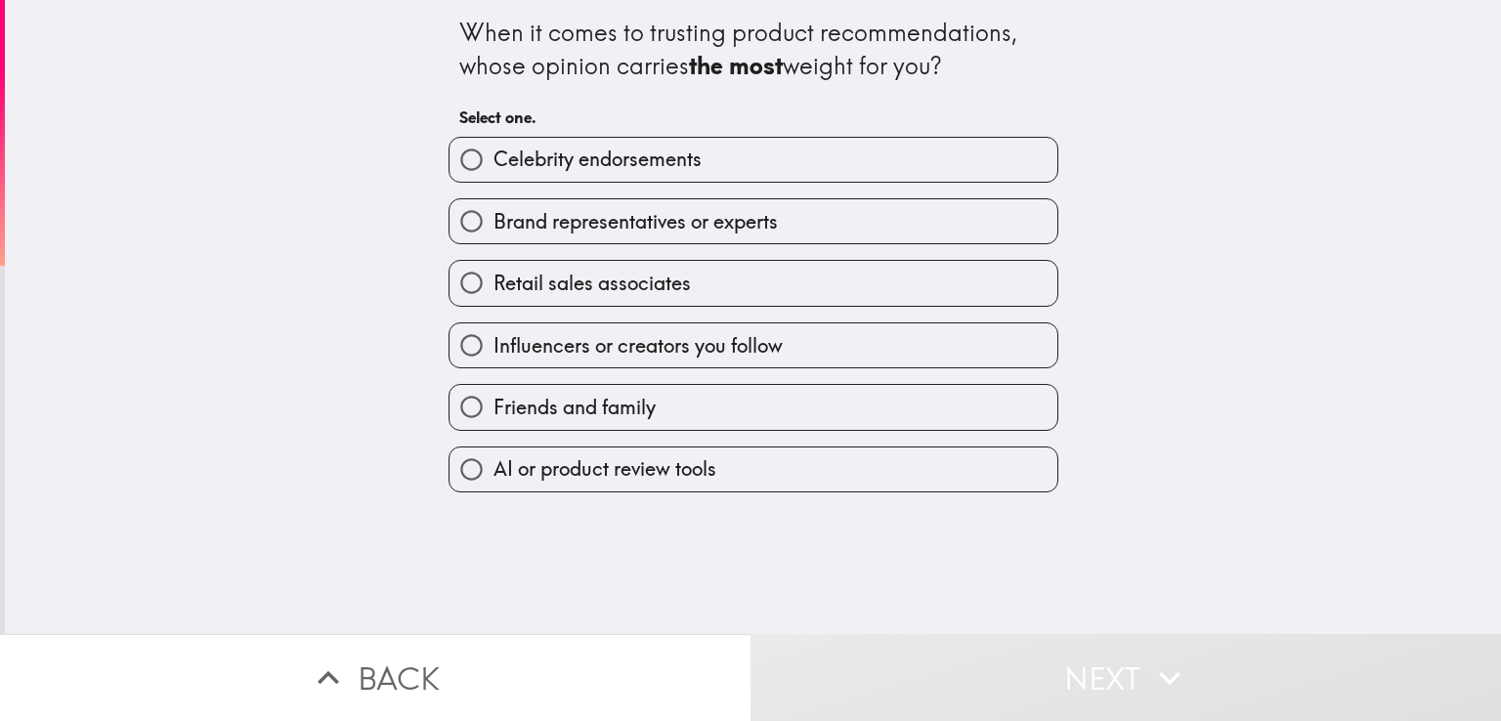
click at [643, 224] on span "Brand representatives or experts" at bounding box center [635, 221] width 284 height 27
click at [493, 224] on input "Brand representatives or experts" at bounding box center [471, 221] width 44 height 44
radio input "true"
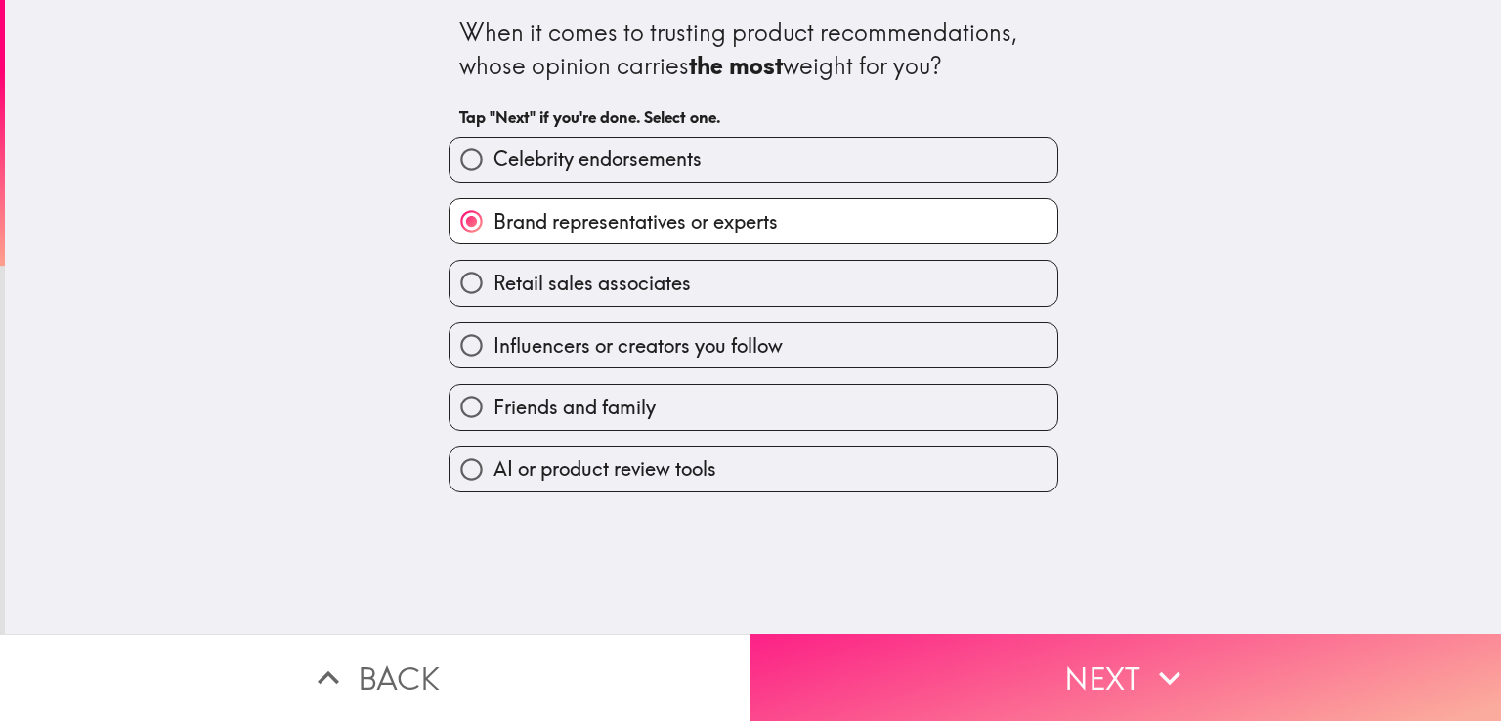
click at [1071, 648] on button "Next" at bounding box center [1125, 677] width 750 height 87
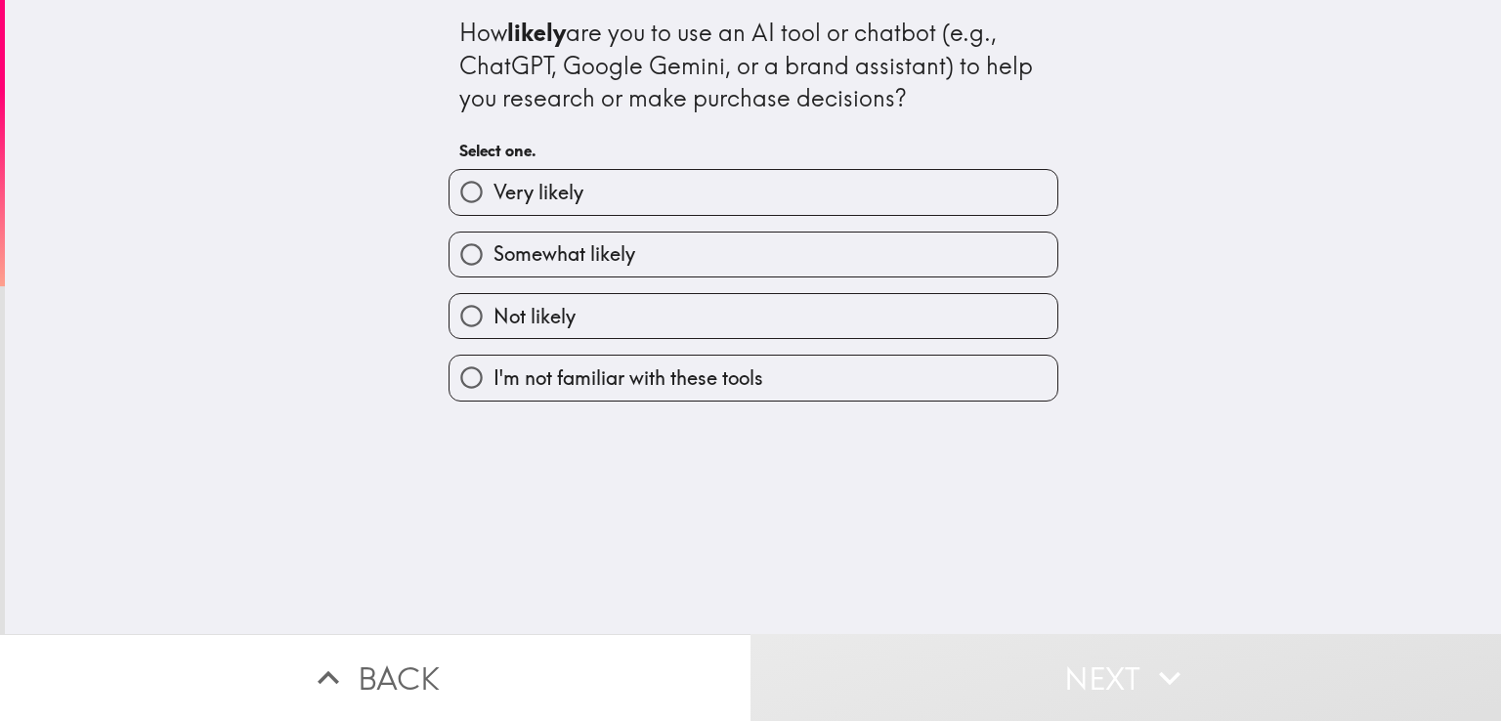
click at [578, 192] on label "Very likely" at bounding box center [753, 192] width 608 height 44
click at [493, 192] on input "Very likely" at bounding box center [471, 192] width 44 height 44
radio input "true"
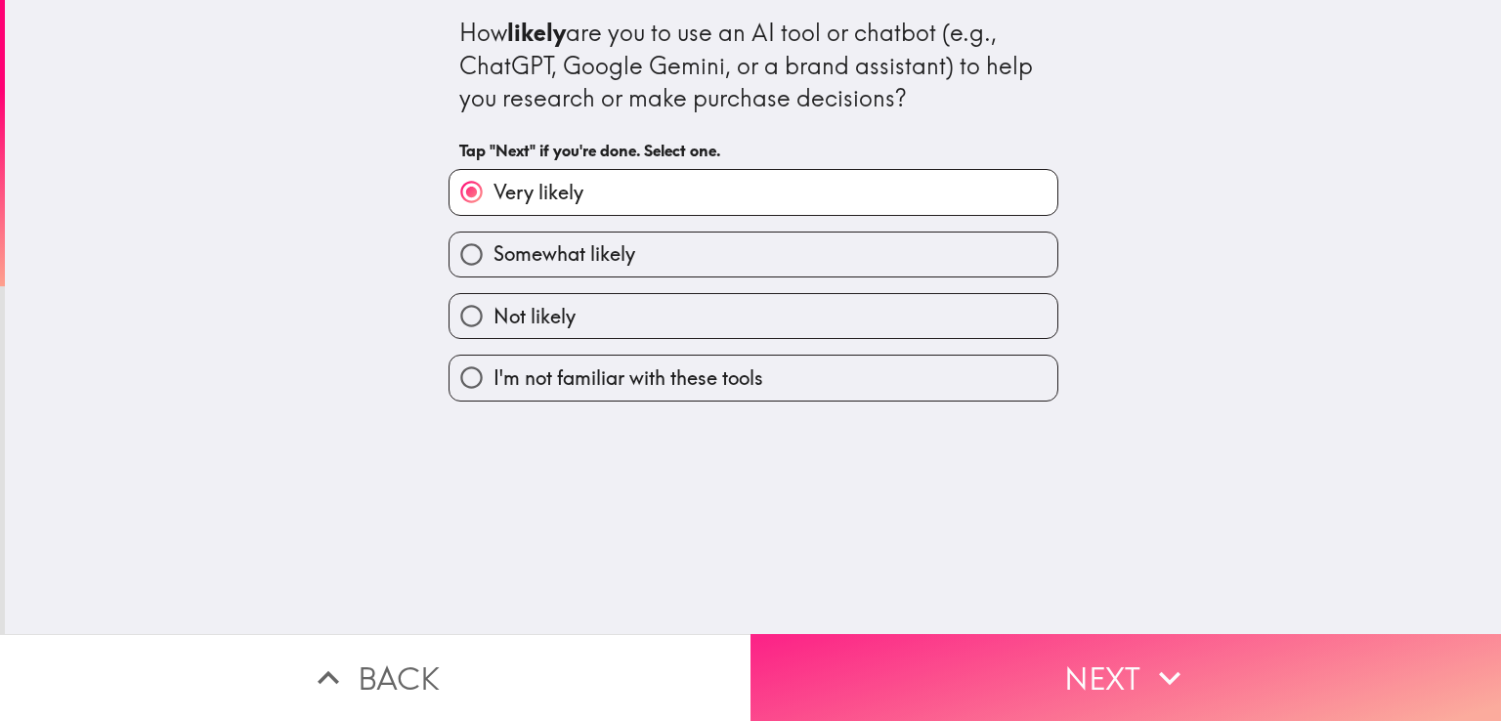
click at [1110, 644] on button "Next" at bounding box center [1125, 677] width 750 height 87
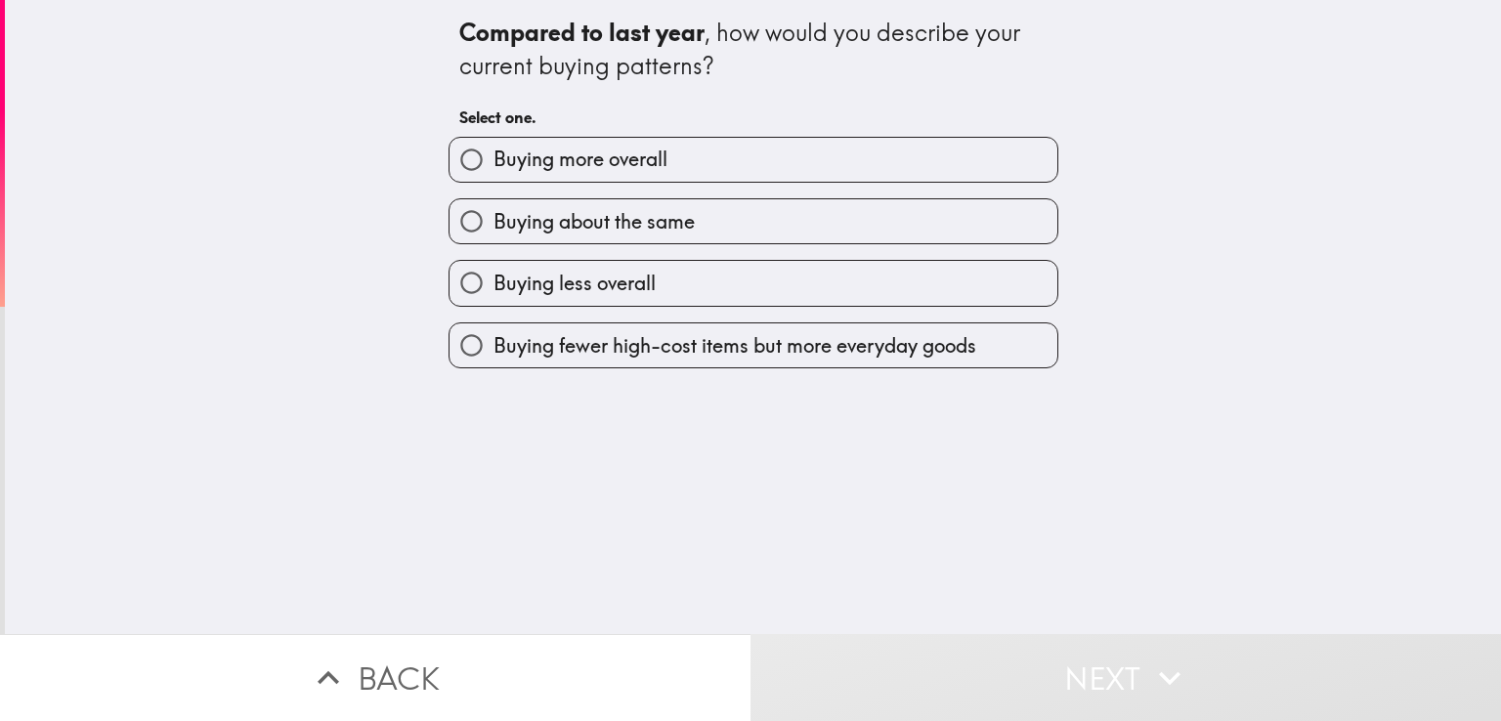
click at [550, 165] on span "Buying more overall" at bounding box center [580, 159] width 174 height 27
click at [493, 165] on input "Buying more overall" at bounding box center [471, 160] width 44 height 44
radio input "true"
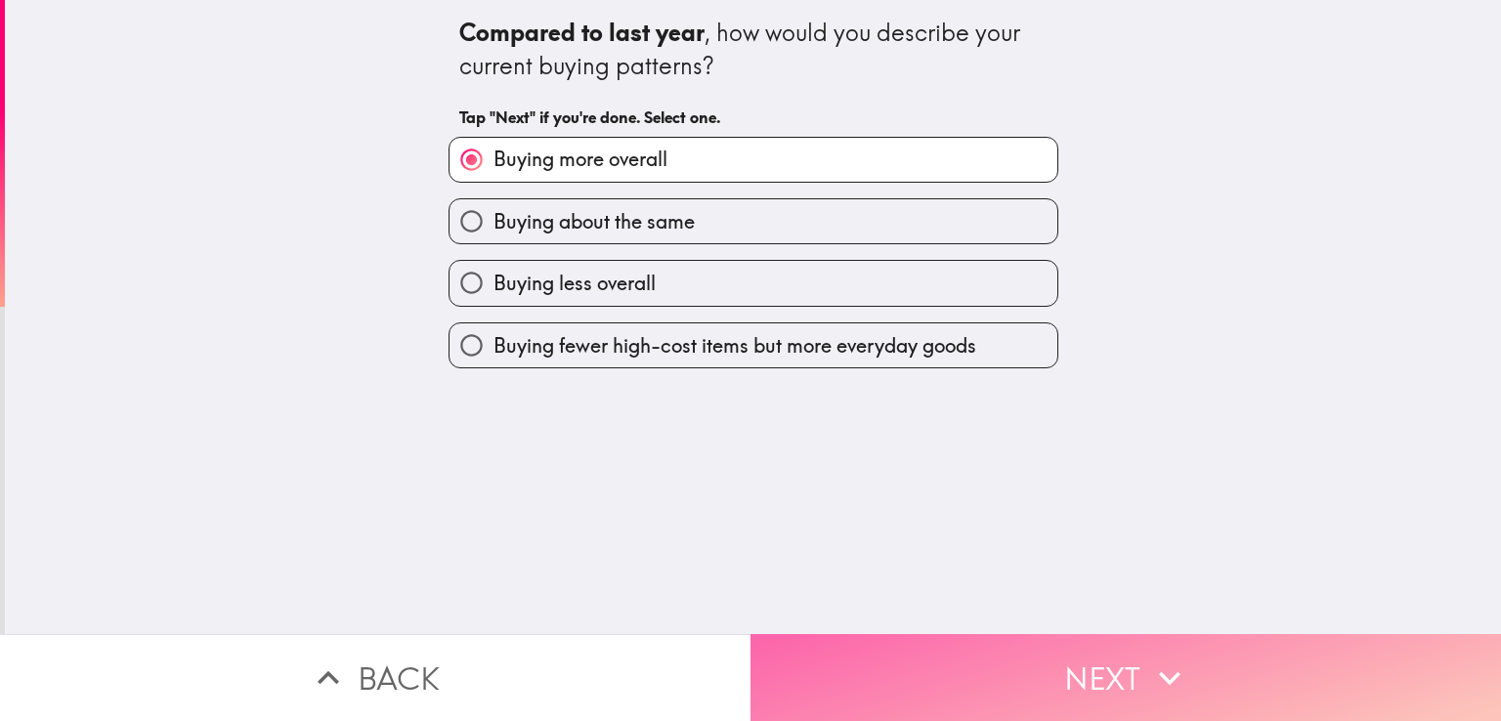
click at [1017, 649] on button "Next" at bounding box center [1125, 677] width 750 height 87
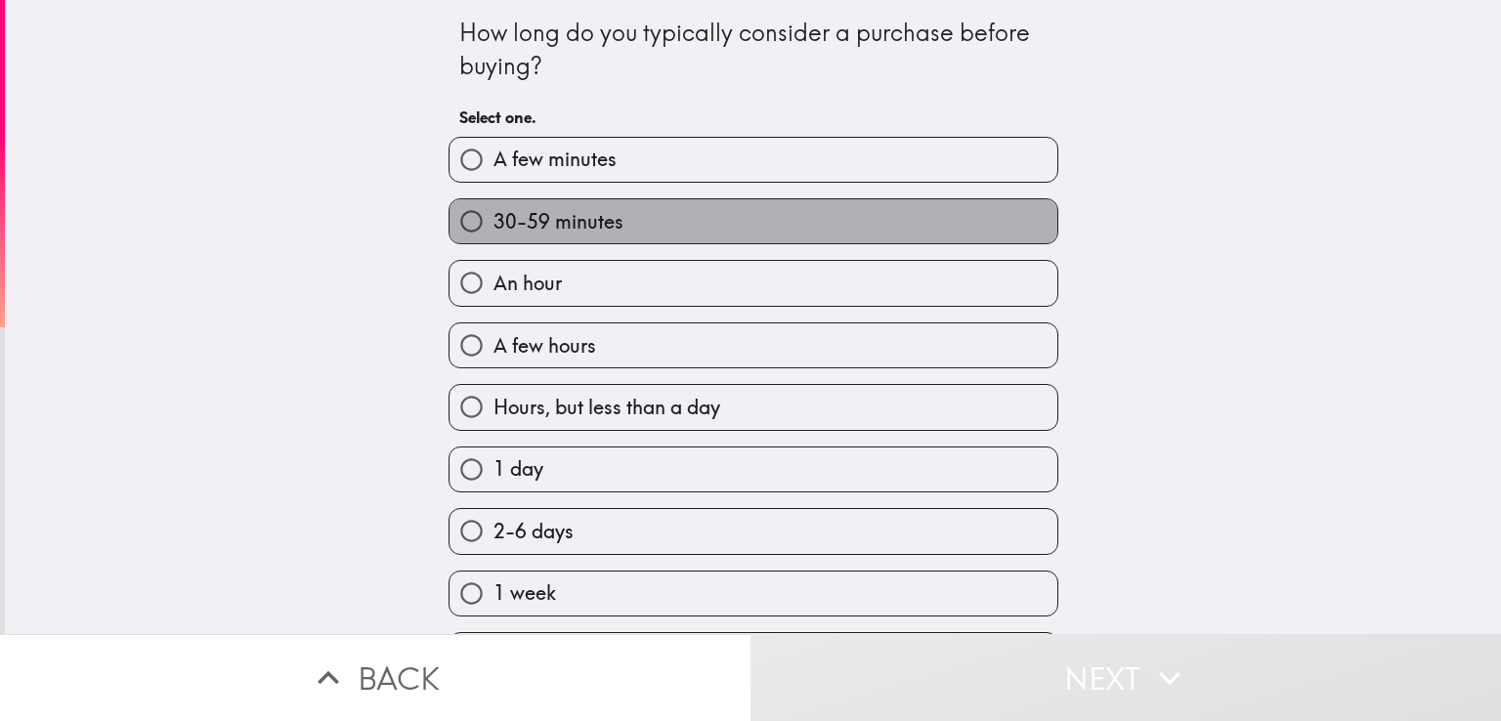
click at [578, 219] on span "30-59 minutes" at bounding box center [558, 221] width 130 height 27
click at [493, 219] on input "30-59 minutes" at bounding box center [471, 221] width 44 height 44
radio input "true"
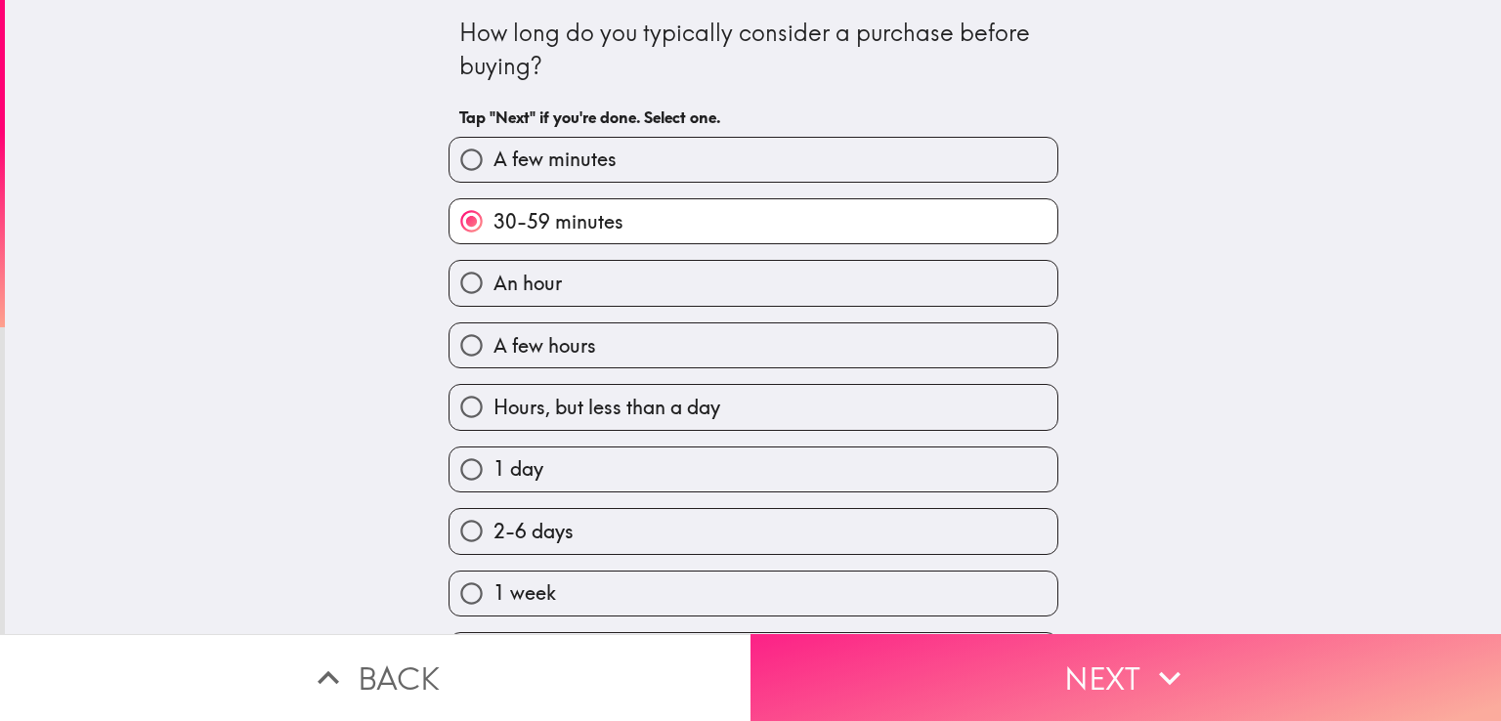
click at [1044, 660] on button "Next" at bounding box center [1125, 677] width 750 height 87
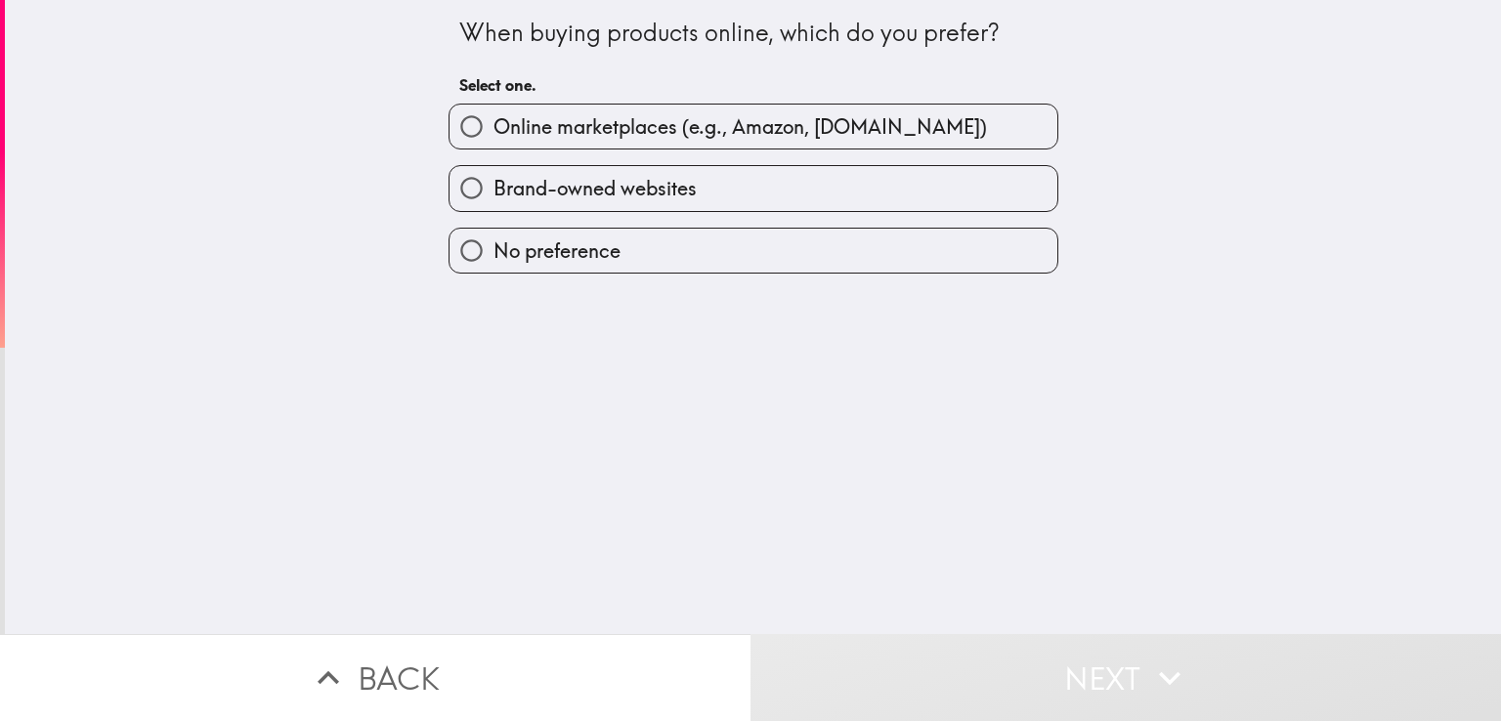
click at [523, 131] on span "Online marketplaces (e.g., Amazon, [DOMAIN_NAME])" at bounding box center [739, 126] width 493 height 27
click at [493, 131] on input "Online marketplaces (e.g., Amazon, [DOMAIN_NAME])" at bounding box center [471, 127] width 44 height 44
radio input "true"
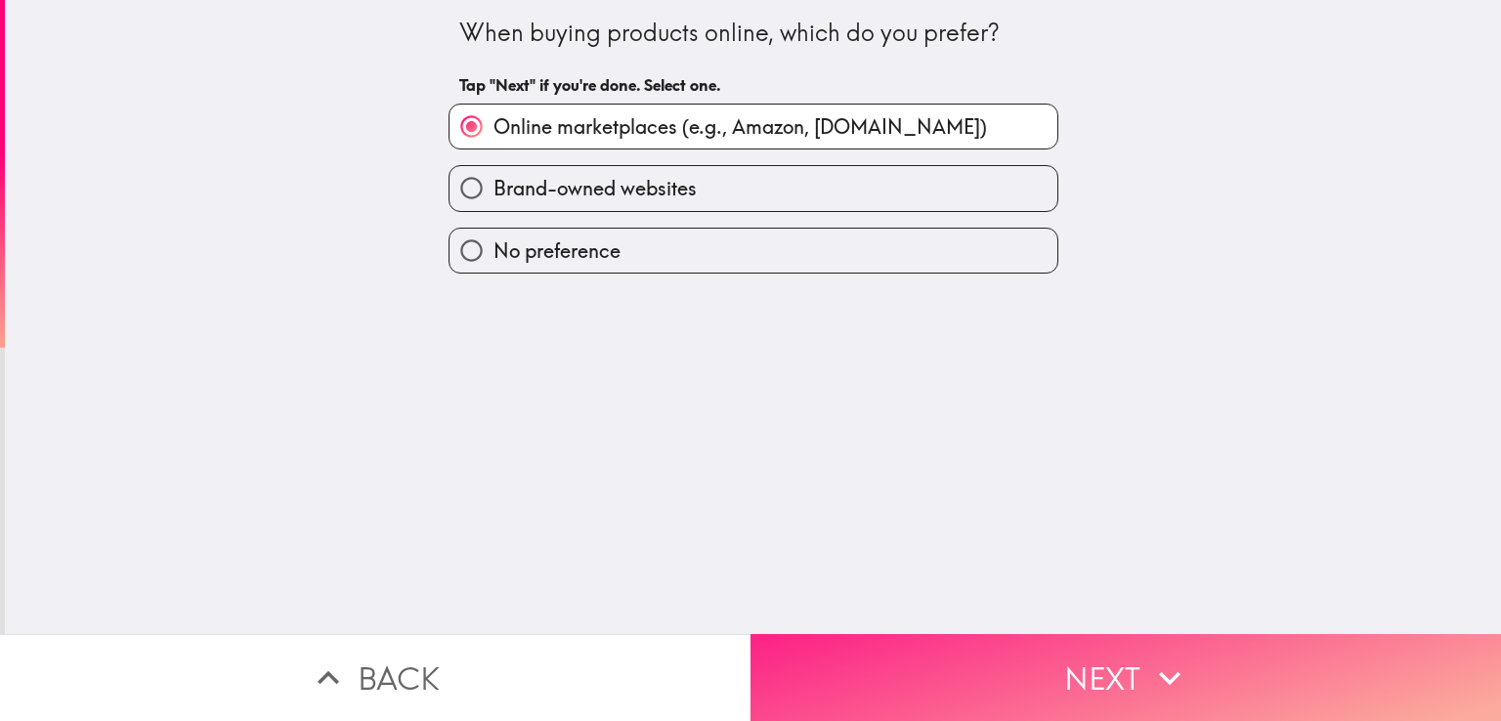
click at [1000, 661] on button "Next" at bounding box center [1125, 677] width 750 height 87
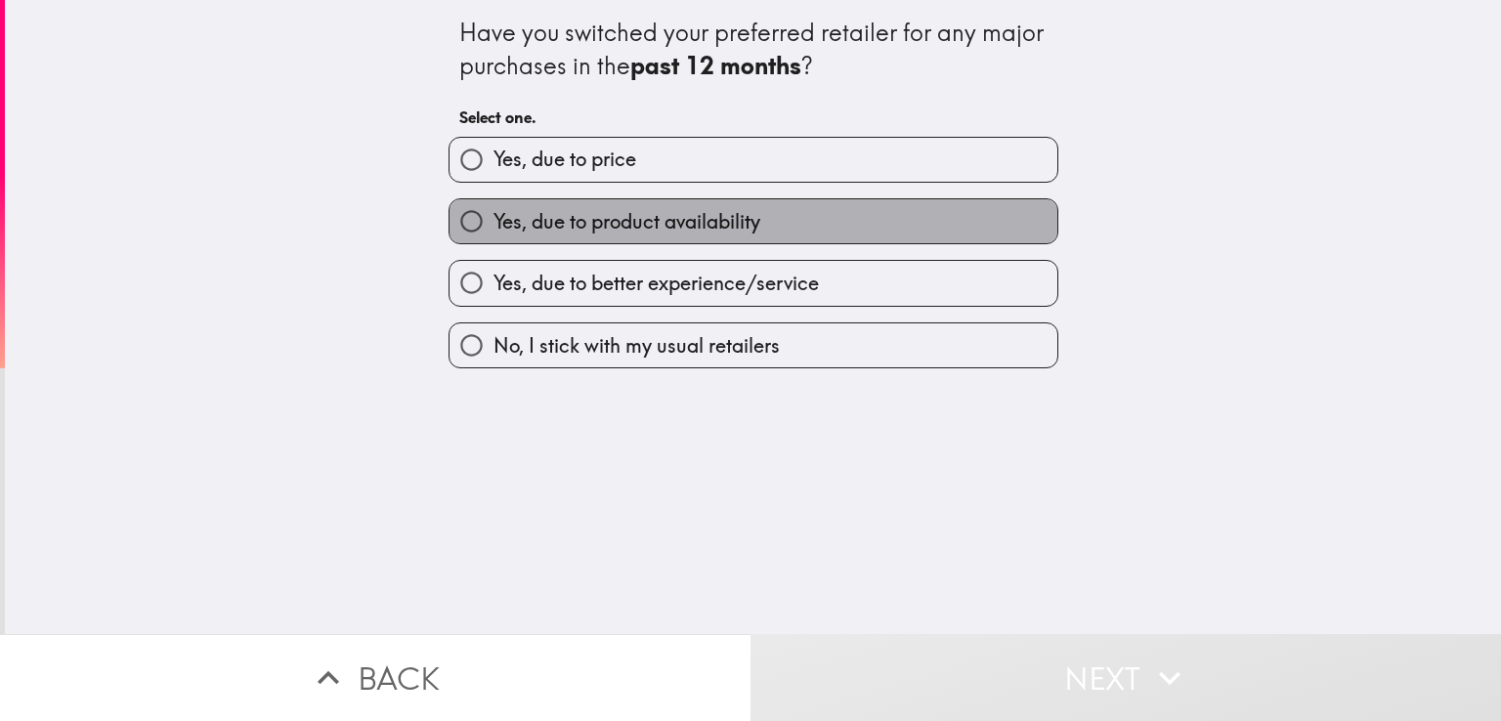
click at [581, 228] on span "Yes, due to product availability" at bounding box center [626, 221] width 267 height 27
click at [493, 228] on input "Yes, due to product availability" at bounding box center [471, 221] width 44 height 44
radio input "true"
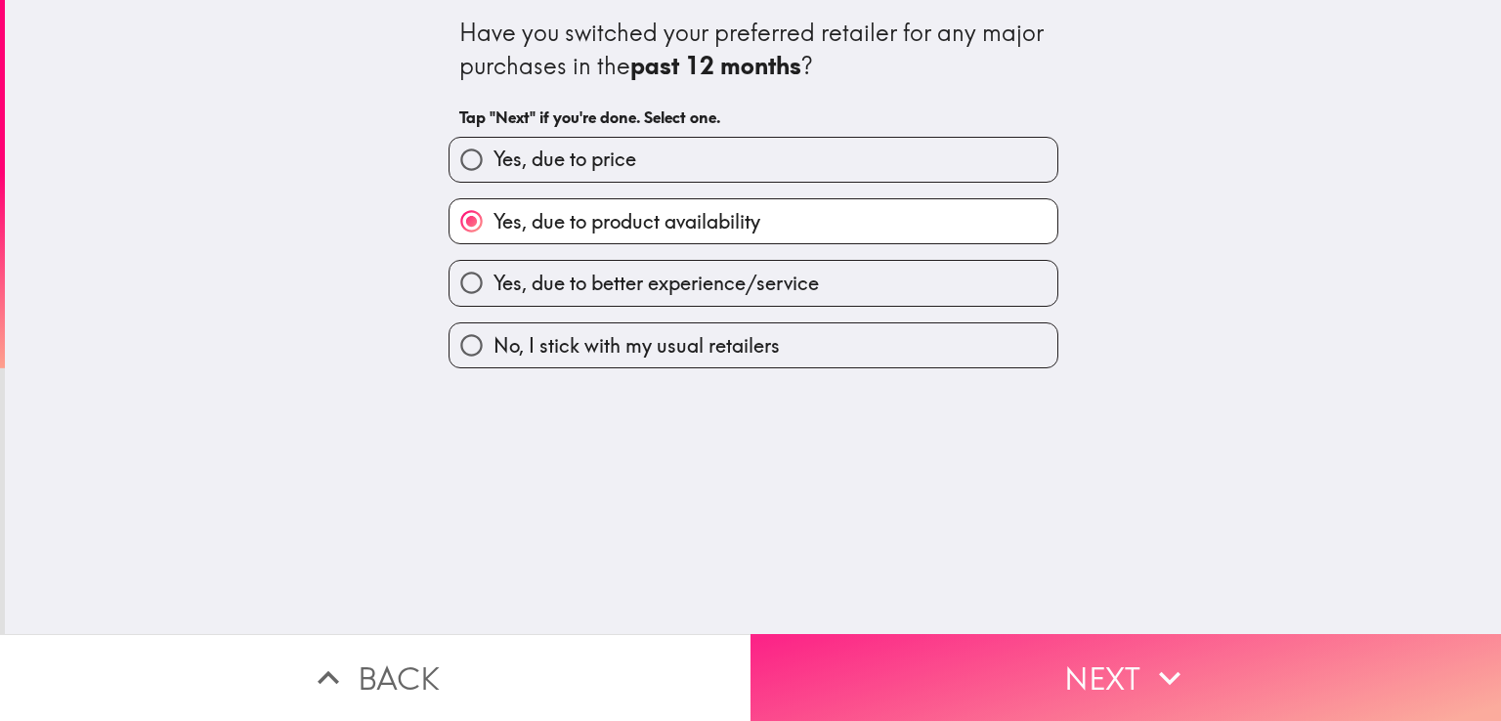
click at [1035, 676] on button "Next" at bounding box center [1125, 677] width 750 height 87
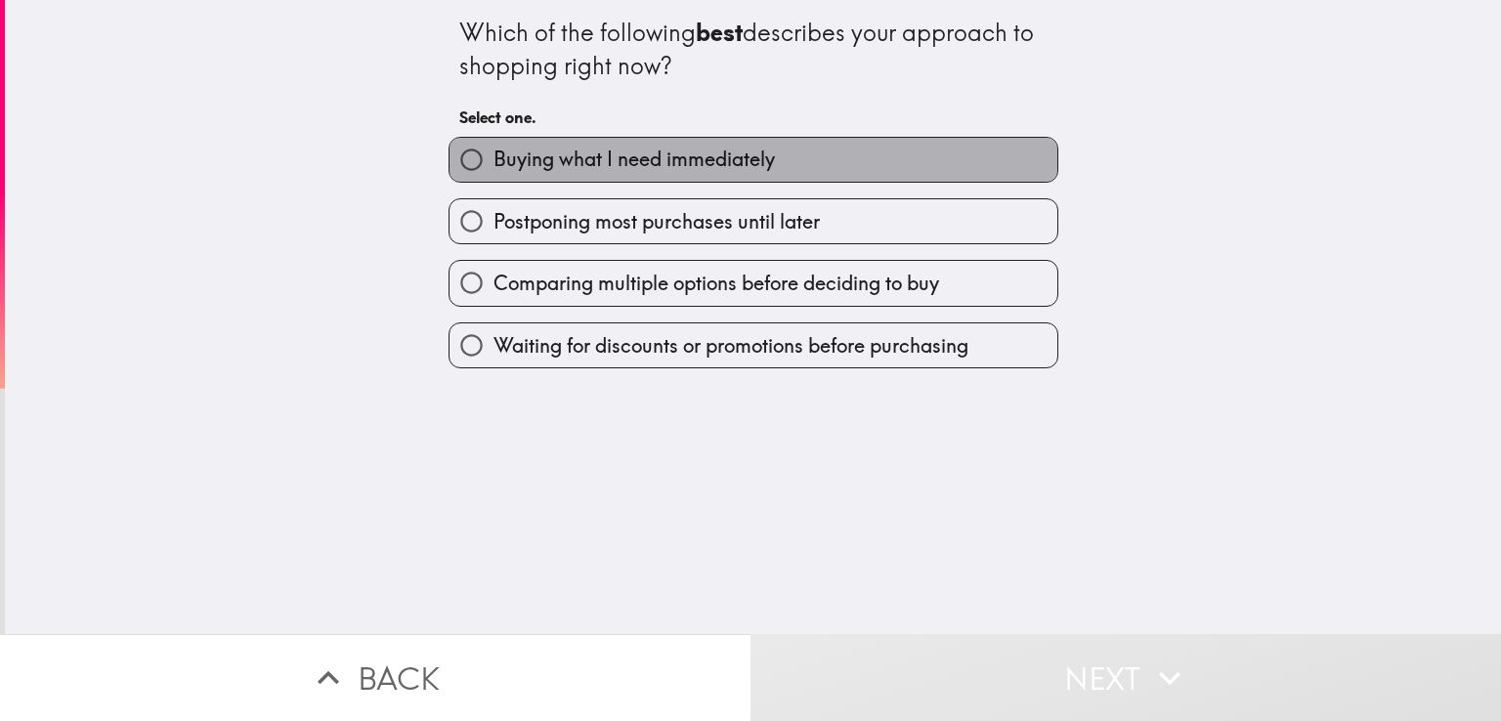
click at [625, 157] on span "Buying what I need immediately" at bounding box center [633, 159] width 281 height 27
click at [493, 157] on input "Buying what I need immediately" at bounding box center [471, 160] width 44 height 44
radio input "true"
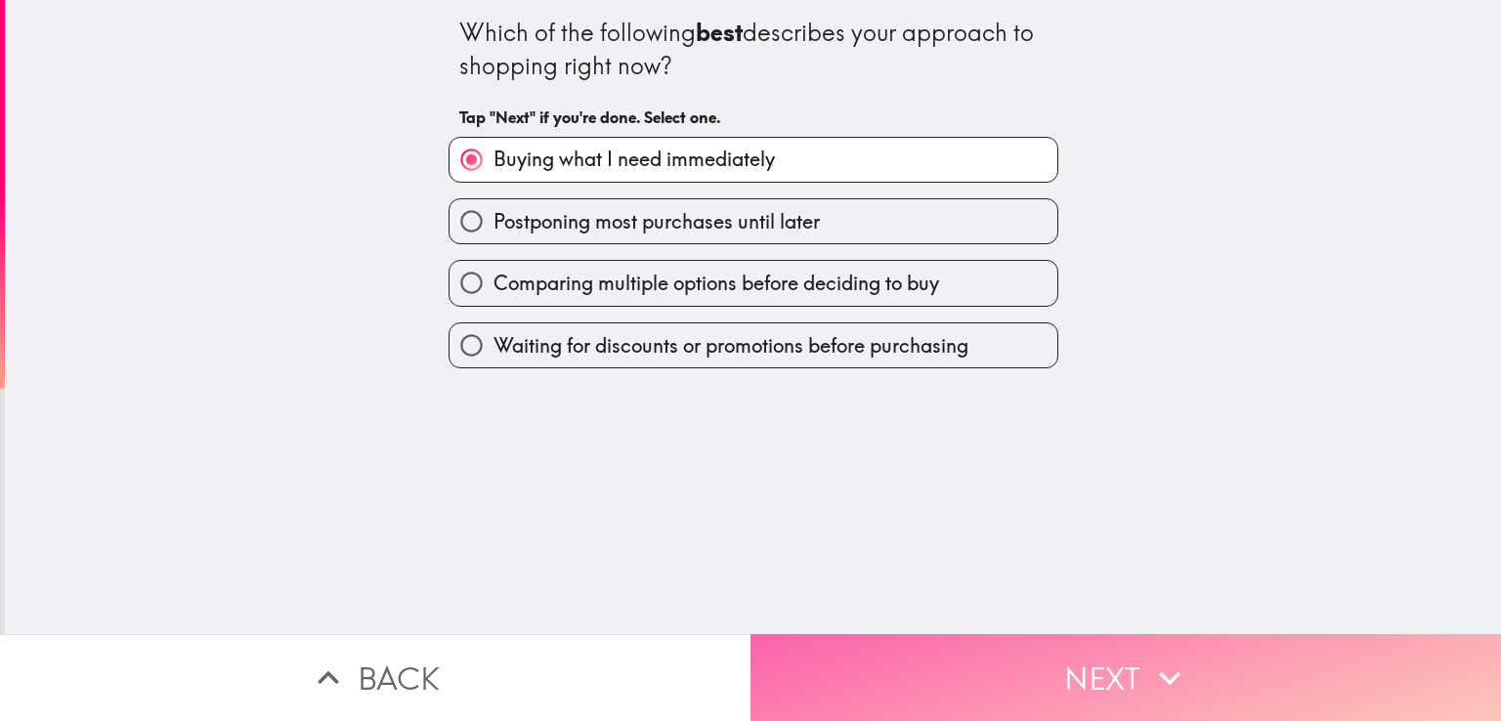
click at [1075, 655] on button "Next" at bounding box center [1125, 677] width 750 height 87
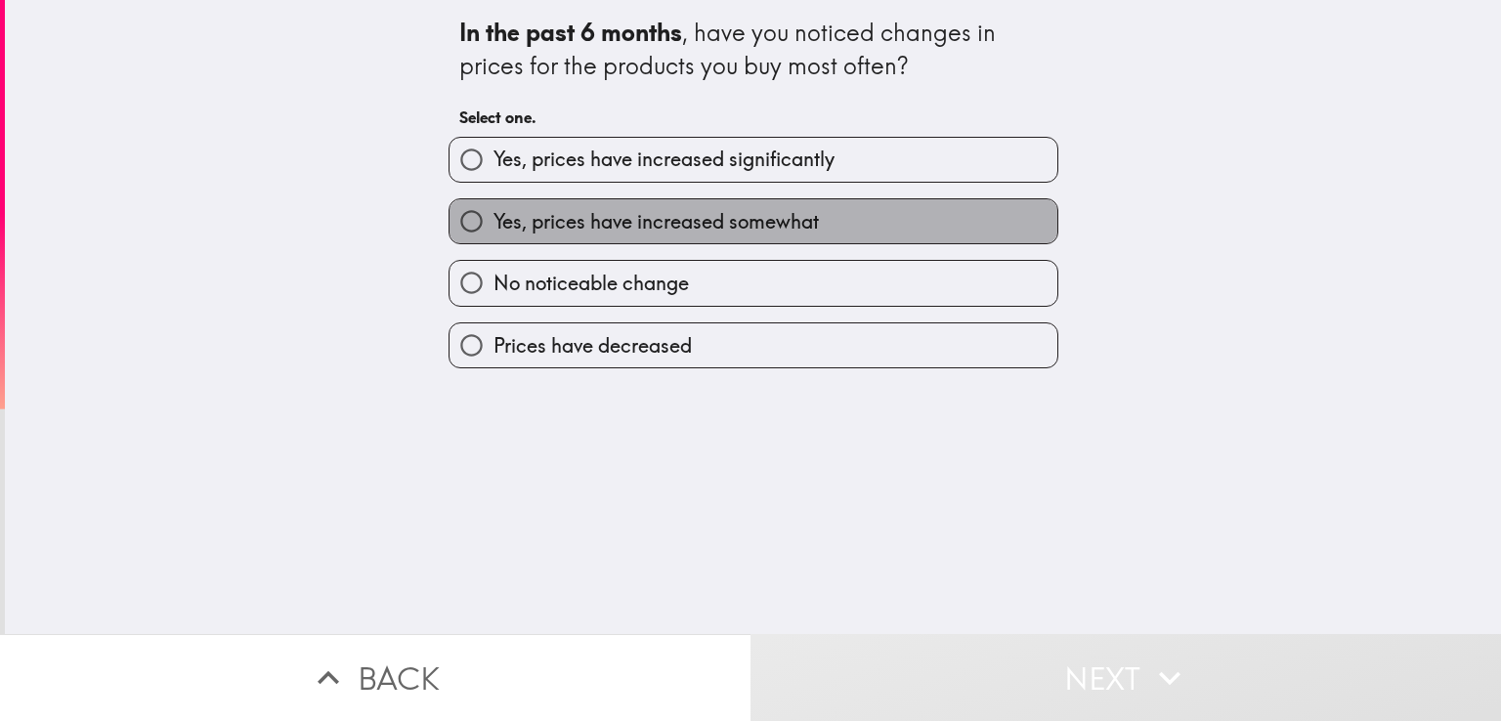
click at [528, 223] on span "Yes, prices have increased somewhat" at bounding box center [655, 221] width 325 height 27
click at [493, 223] on input "Yes, prices have increased somewhat" at bounding box center [471, 221] width 44 height 44
radio input "true"
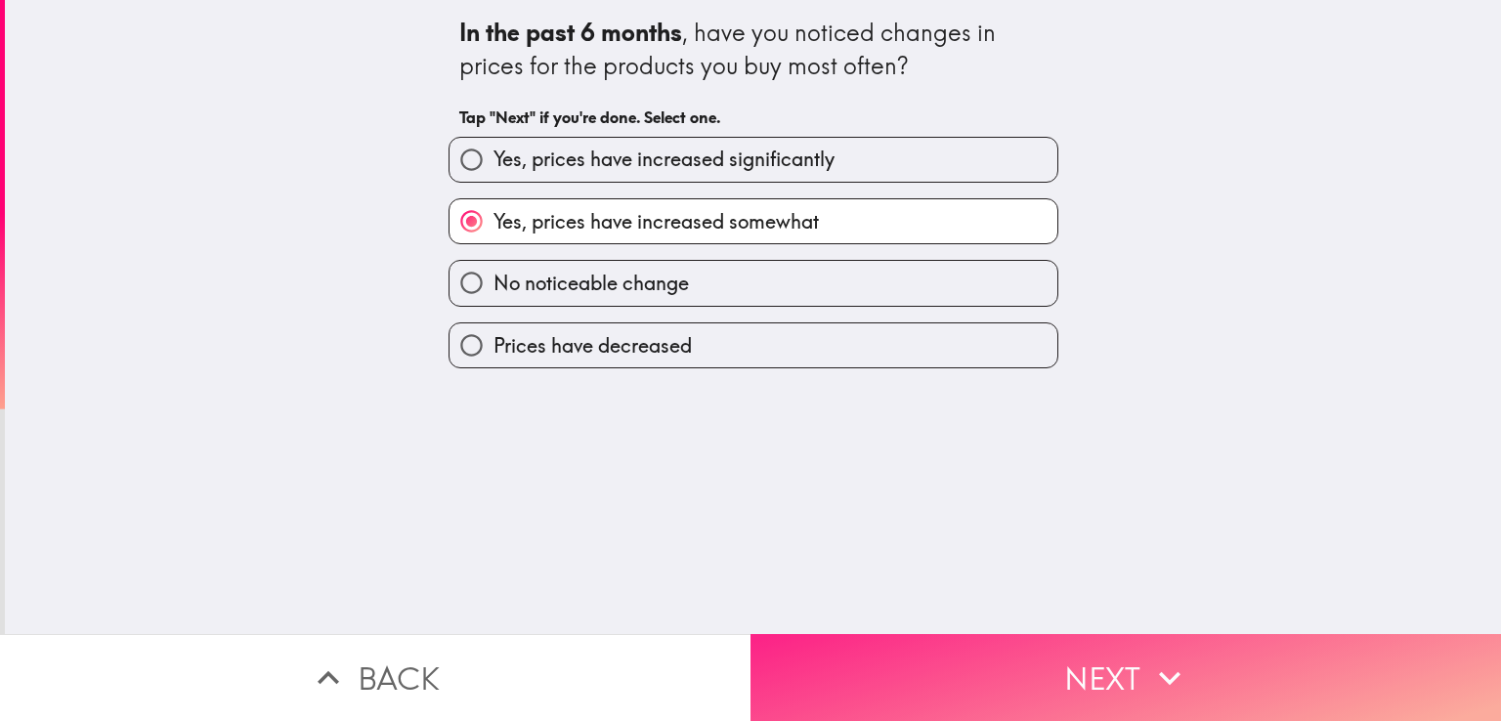
click at [1012, 664] on button "Next" at bounding box center [1125, 677] width 750 height 87
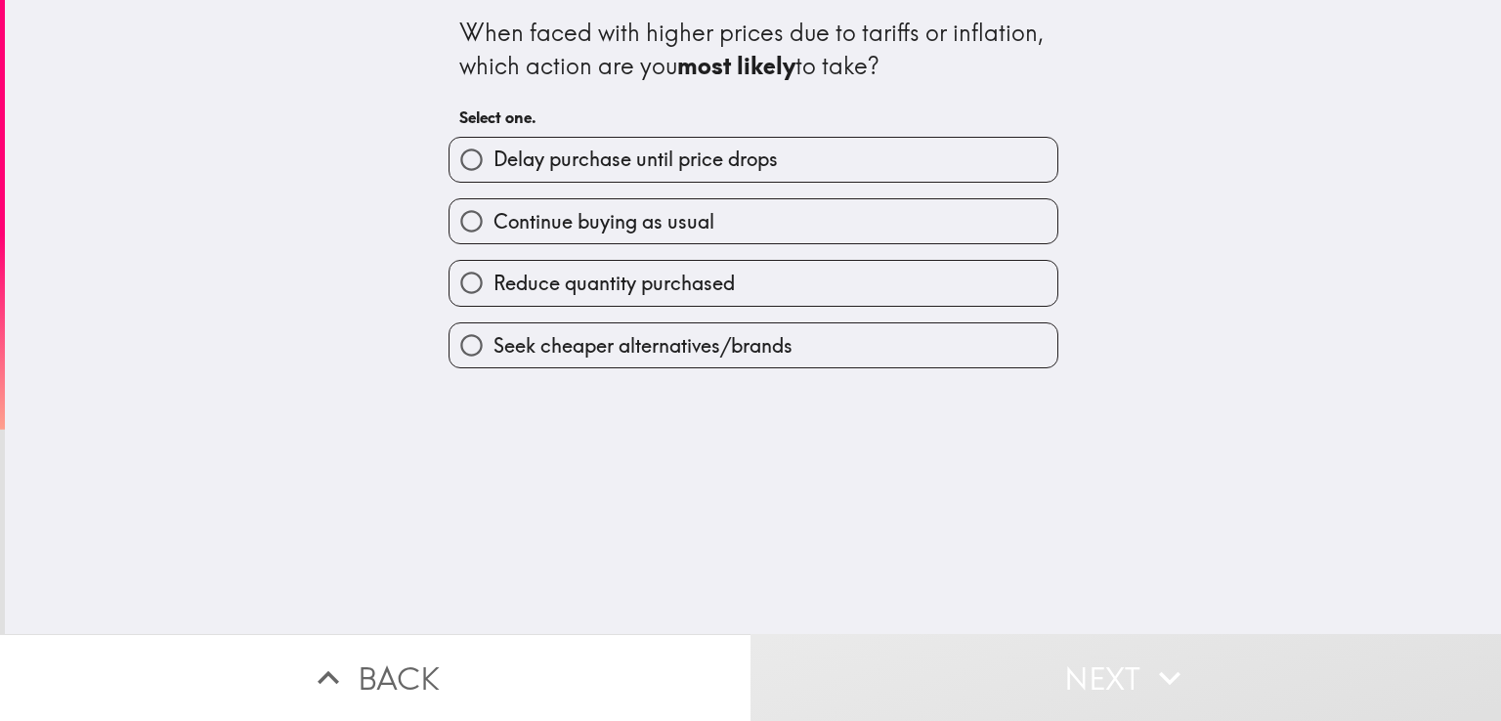
click at [551, 229] on span "Continue buying as usual" at bounding box center [603, 221] width 221 height 27
click at [493, 229] on input "Continue buying as usual" at bounding box center [471, 221] width 44 height 44
radio input "true"
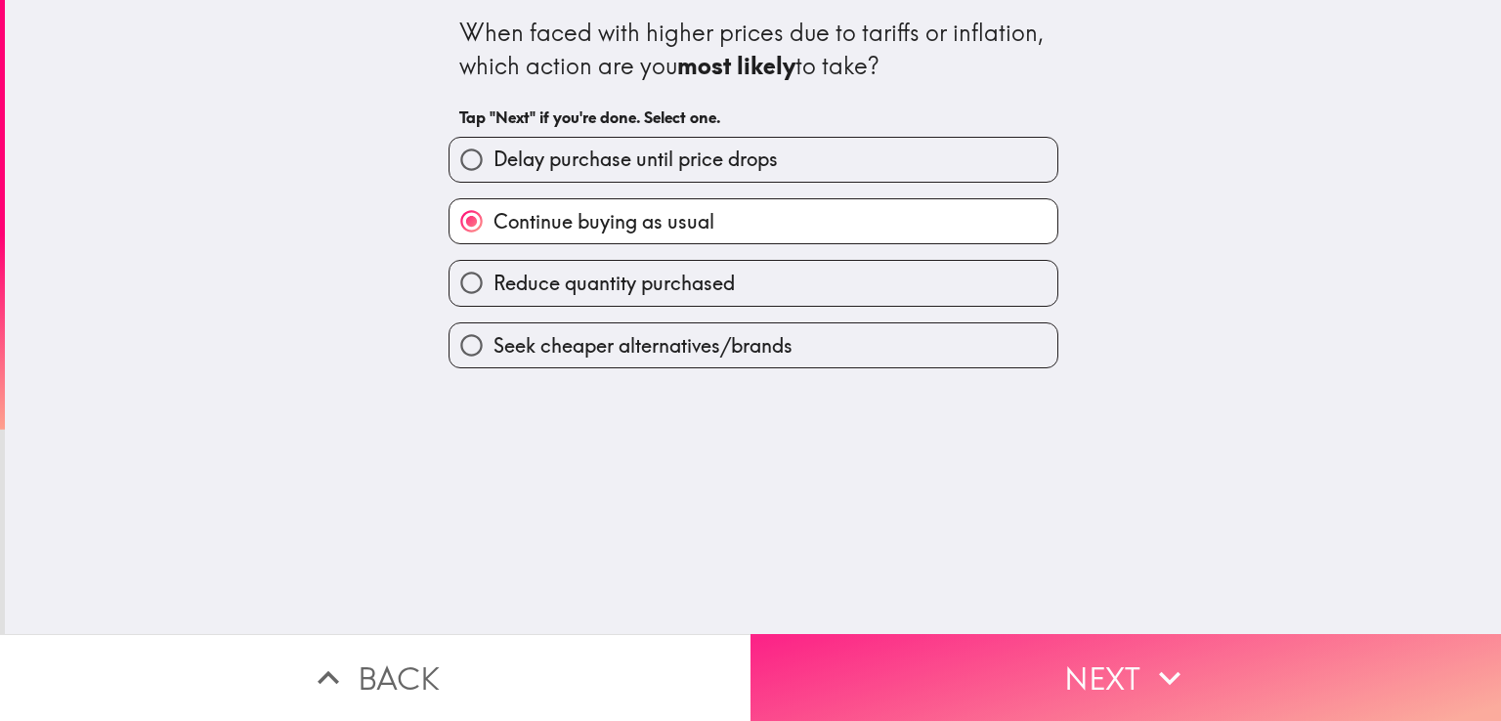
click at [1024, 659] on button "Next" at bounding box center [1125, 677] width 750 height 87
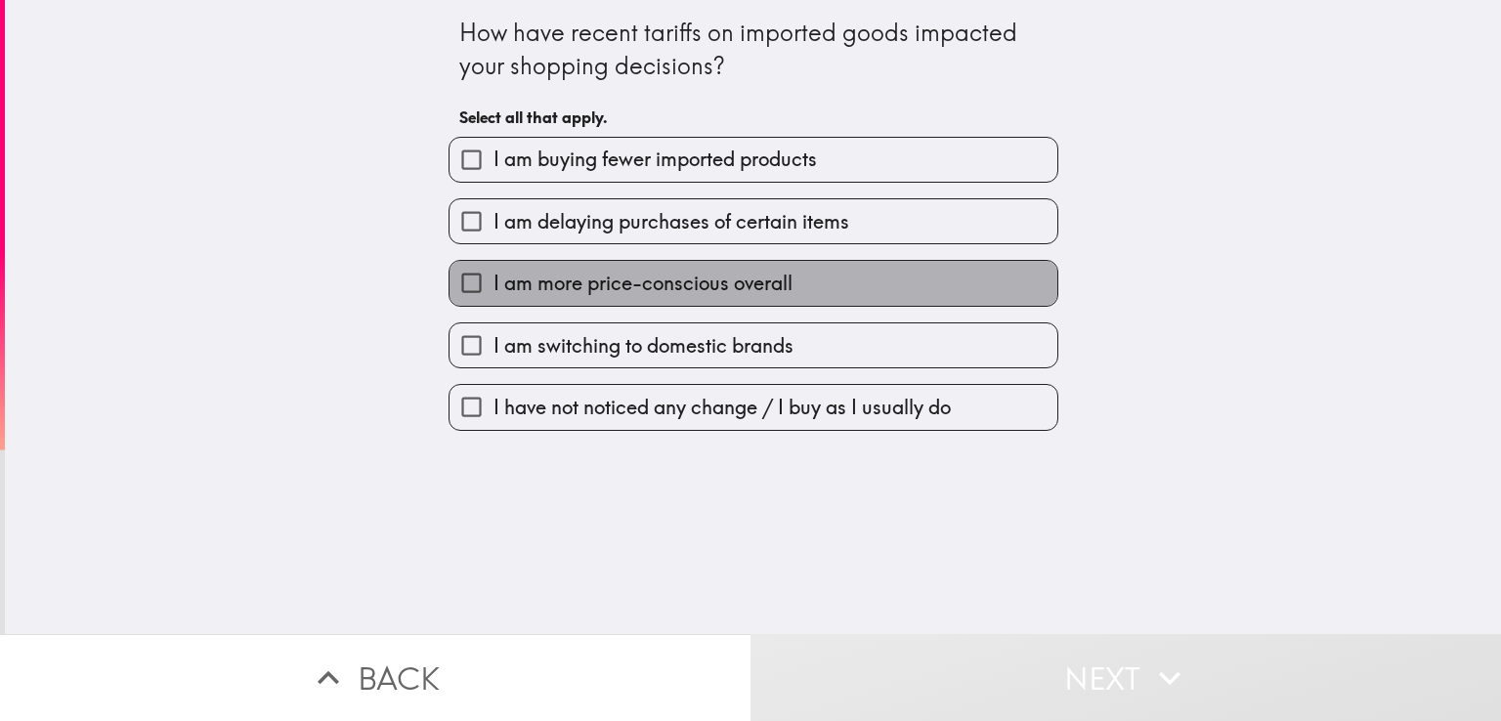
click at [578, 287] on span "I am more price-conscious overall" at bounding box center [642, 283] width 299 height 27
click at [493, 287] on input "I am more price-conscious overall" at bounding box center [471, 283] width 44 height 44
checkbox input "true"
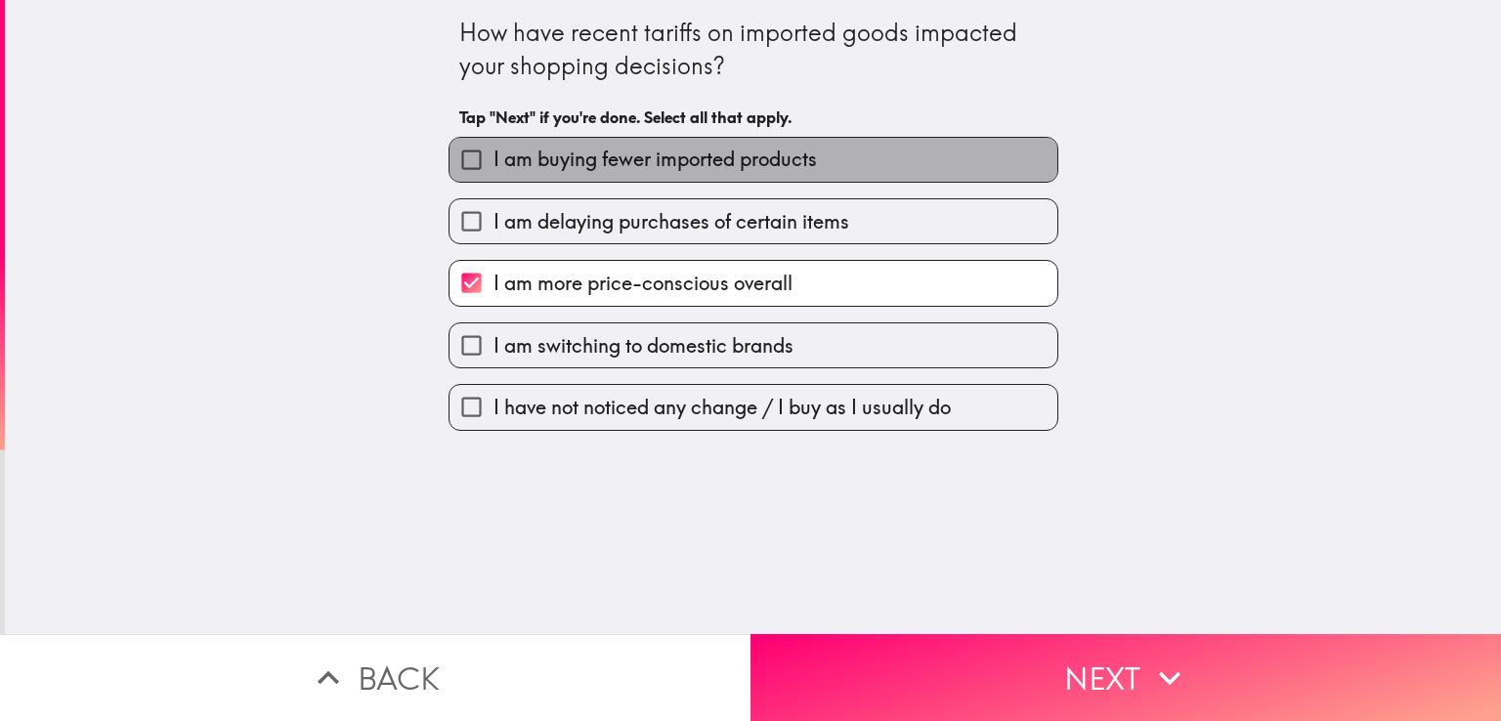
click at [625, 164] on span "I am buying fewer imported products" at bounding box center [654, 159] width 323 height 27
click at [493, 164] on input "I am buying fewer imported products" at bounding box center [471, 160] width 44 height 44
checkbox input "true"
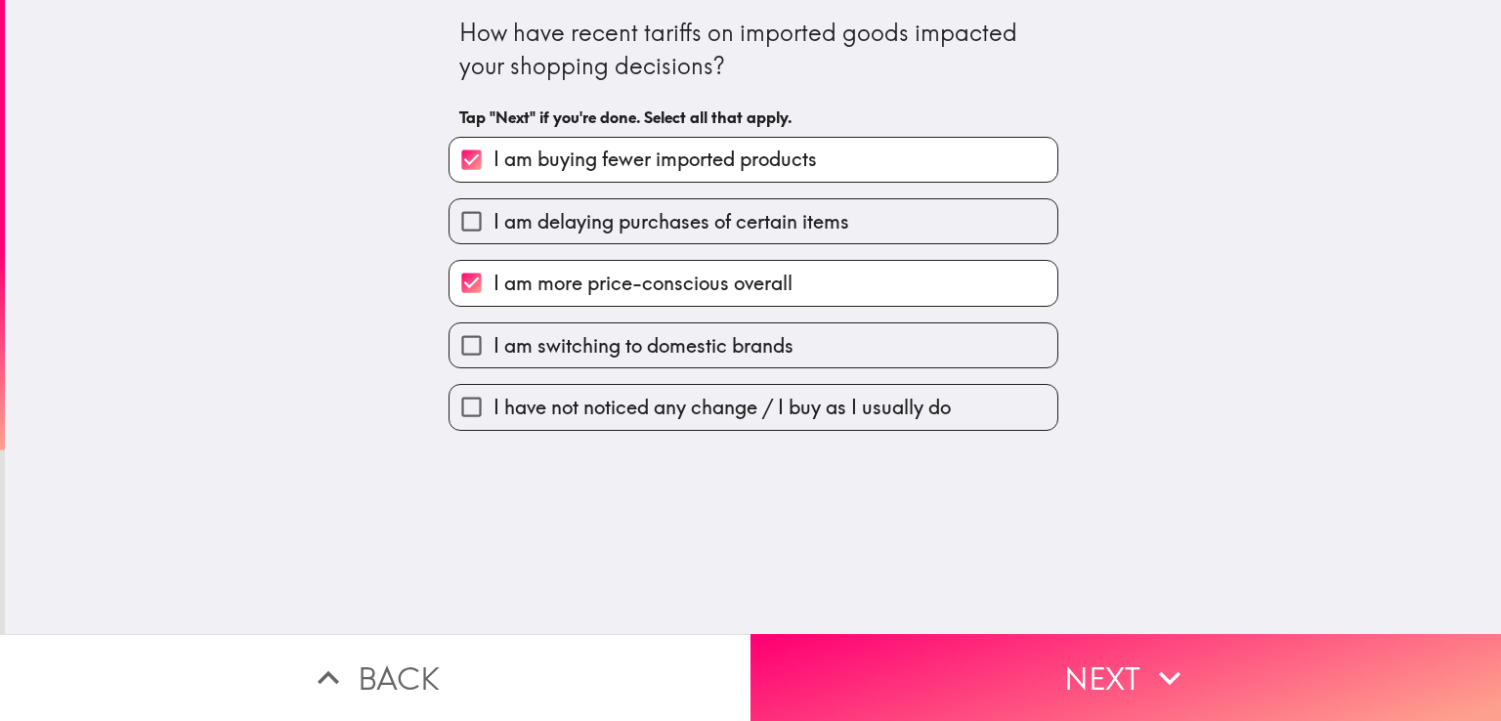
click at [602, 219] on span "I am delaying purchases of certain items" at bounding box center [671, 221] width 356 height 27
click at [493, 219] on input "I am delaying purchases of certain items" at bounding box center [471, 221] width 44 height 44
checkbox input "true"
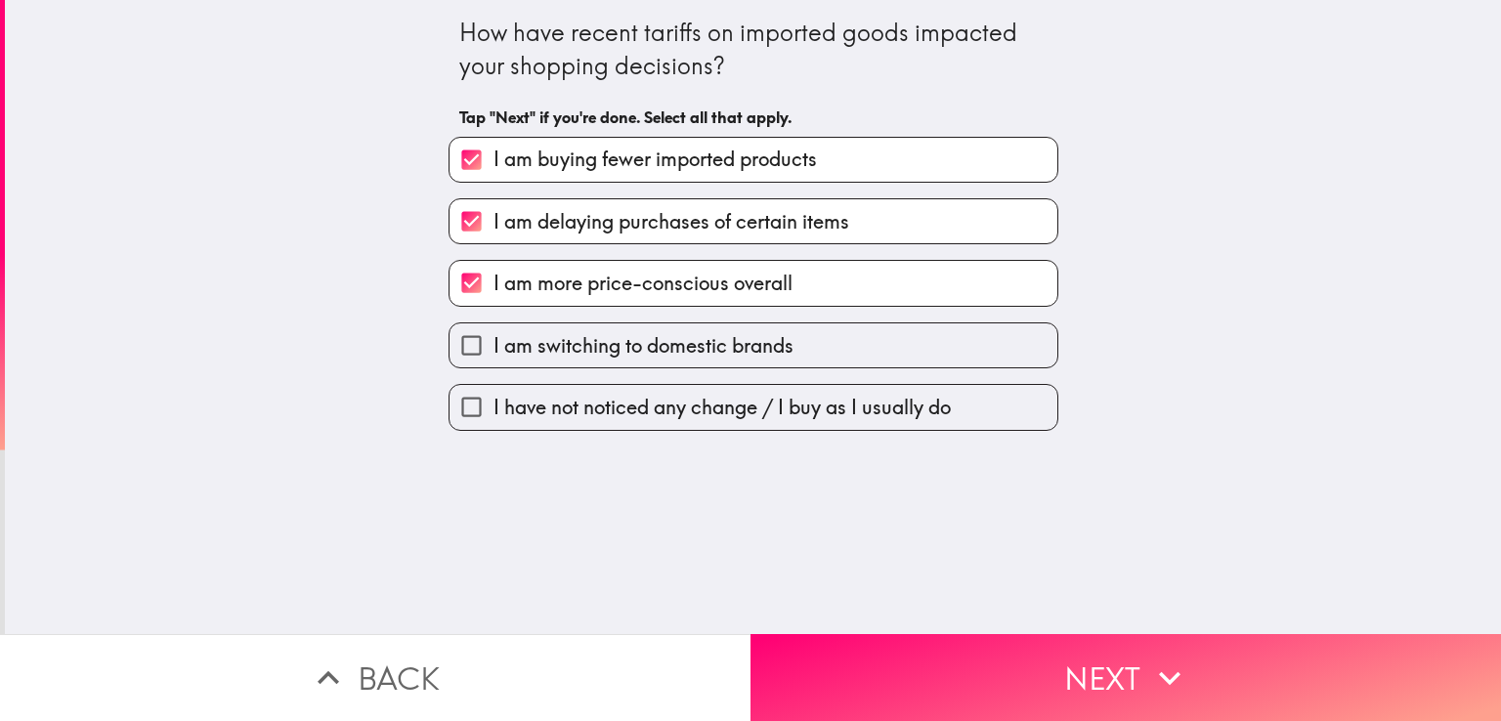
click at [689, 154] on span "I am buying fewer imported products" at bounding box center [654, 159] width 323 height 27
click at [493, 154] on input "I am buying fewer imported products" at bounding box center [471, 160] width 44 height 44
checkbox input "false"
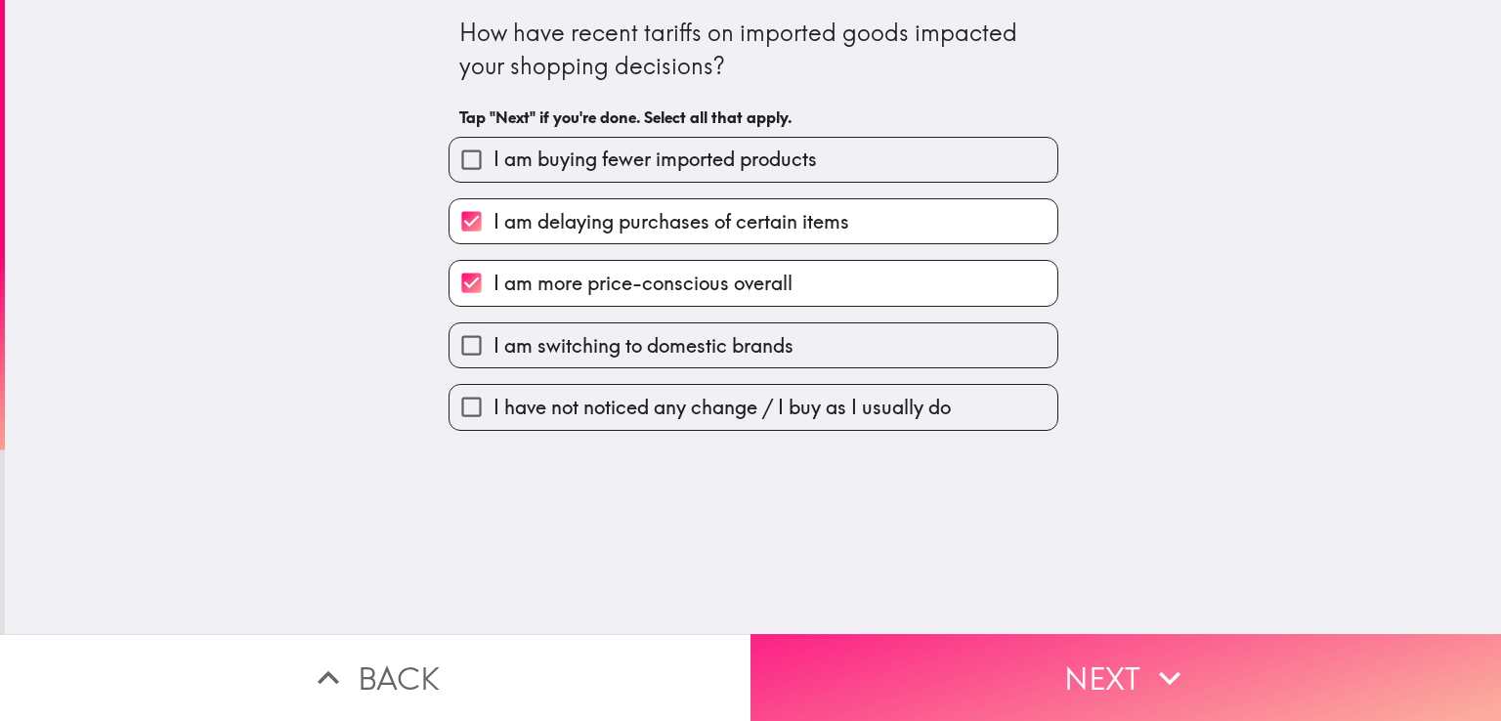
click at [1043, 645] on button "Next" at bounding box center [1125, 677] width 750 height 87
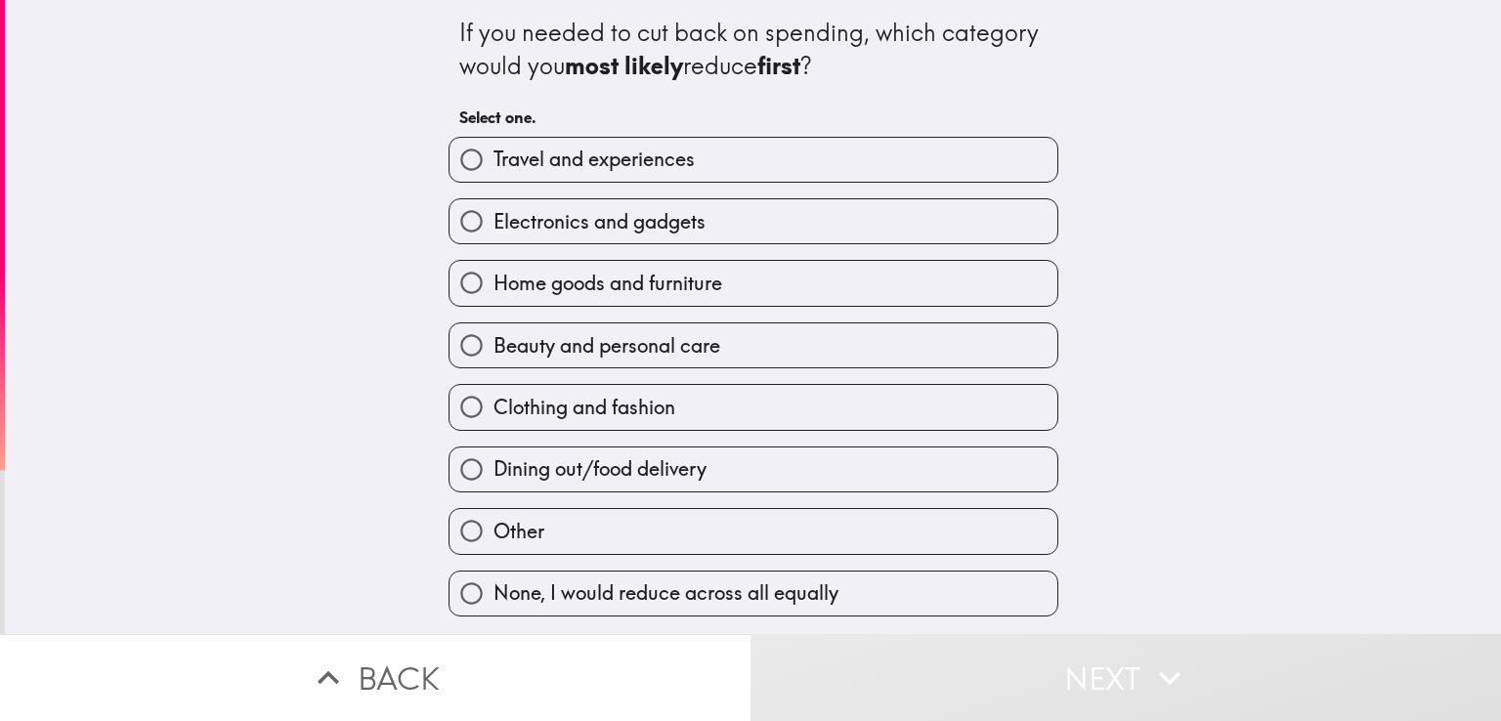
click at [566, 410] on span "Clothing and fashion" at bounding box center [584, 407] width 182 height 27
click at [493, 410] on input "Clothing and fashion" at bounding box center [471, 407] width 44 height 44
radio input "true"
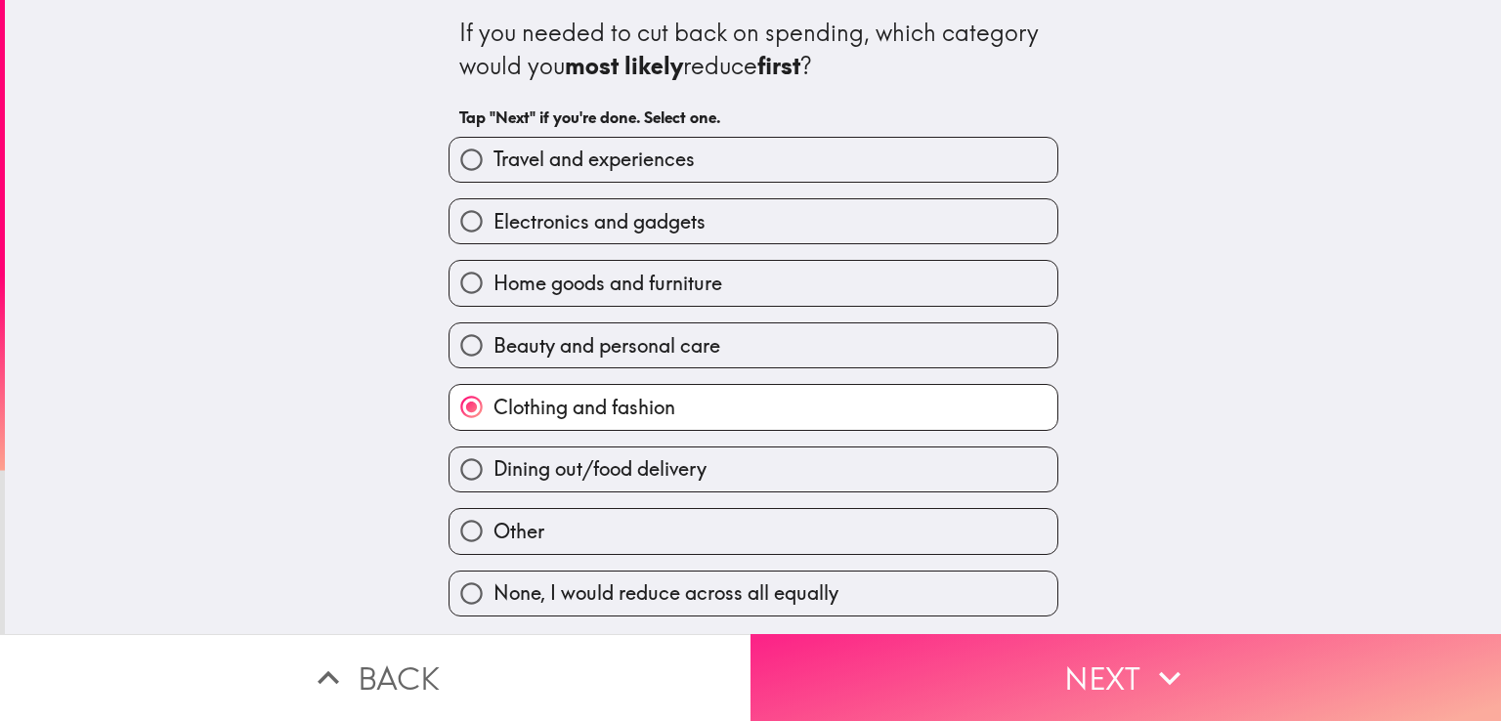
click at [1039, 662] on button "Next" at bounding box center [1125, 677] width 750 height 87
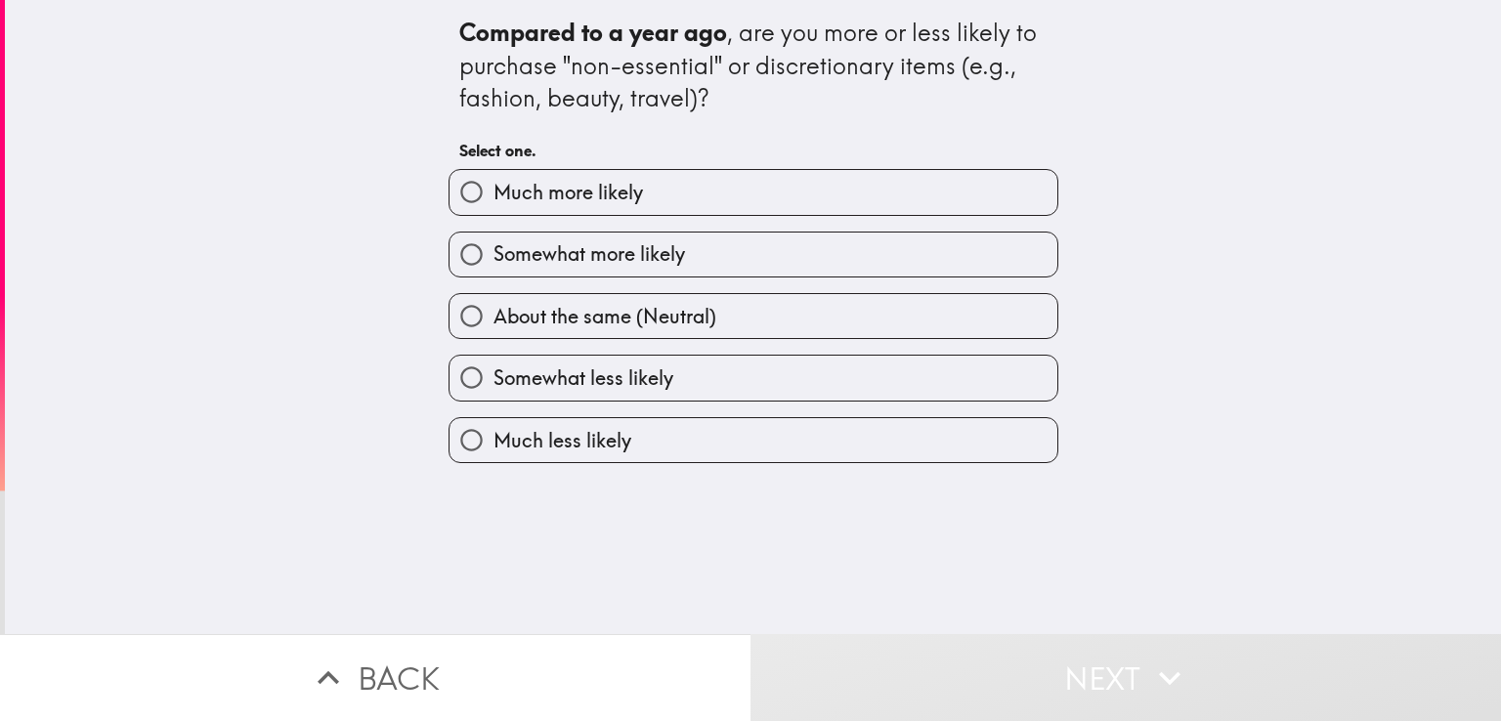
click at [606, 191] on span "Much more likely" at bounding box center [567, 192] width 149 height 27
click at [493, 191] on input "Much more likely" at bounding box center [471, 192] width 44 height 44
radio input "true"
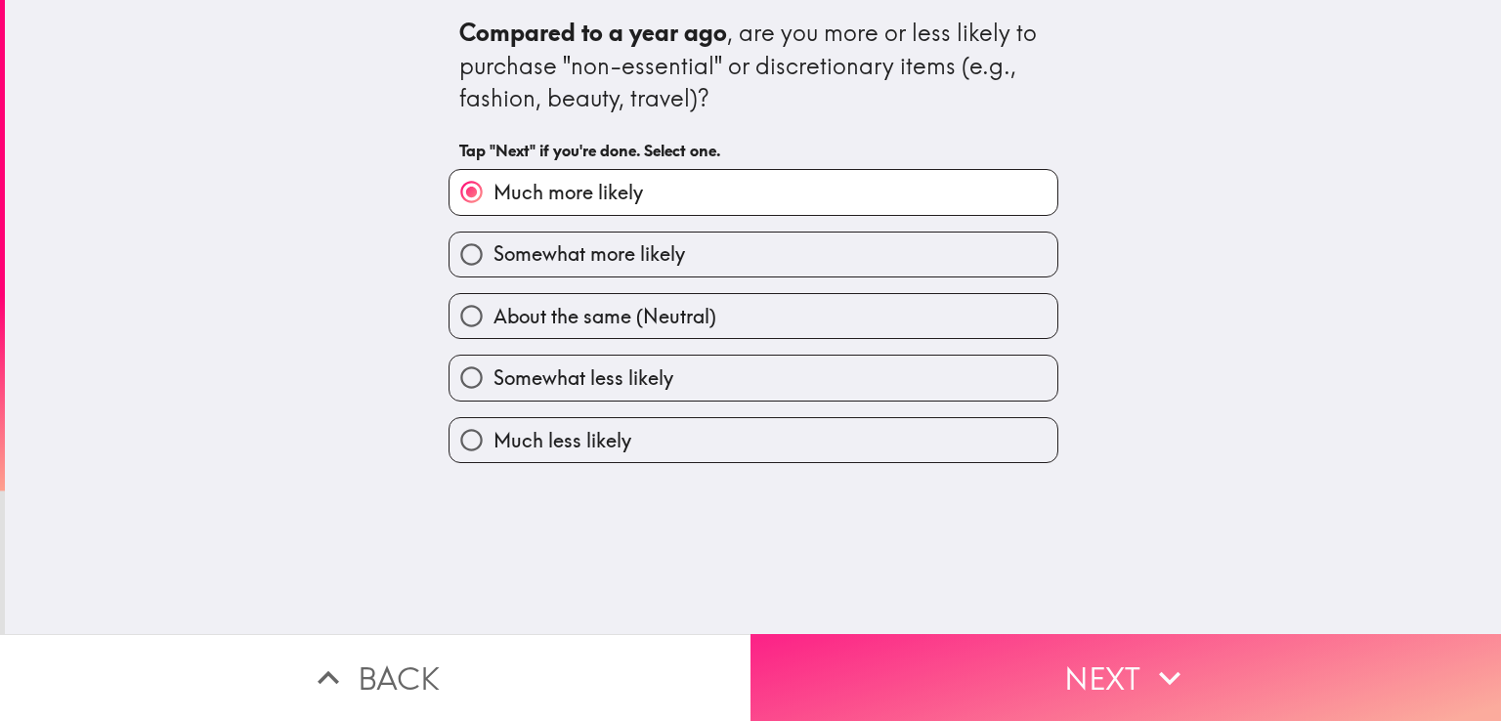
click at [1120, 669] on button "Next" at bounding box center [1125, 677] width 750 height 87
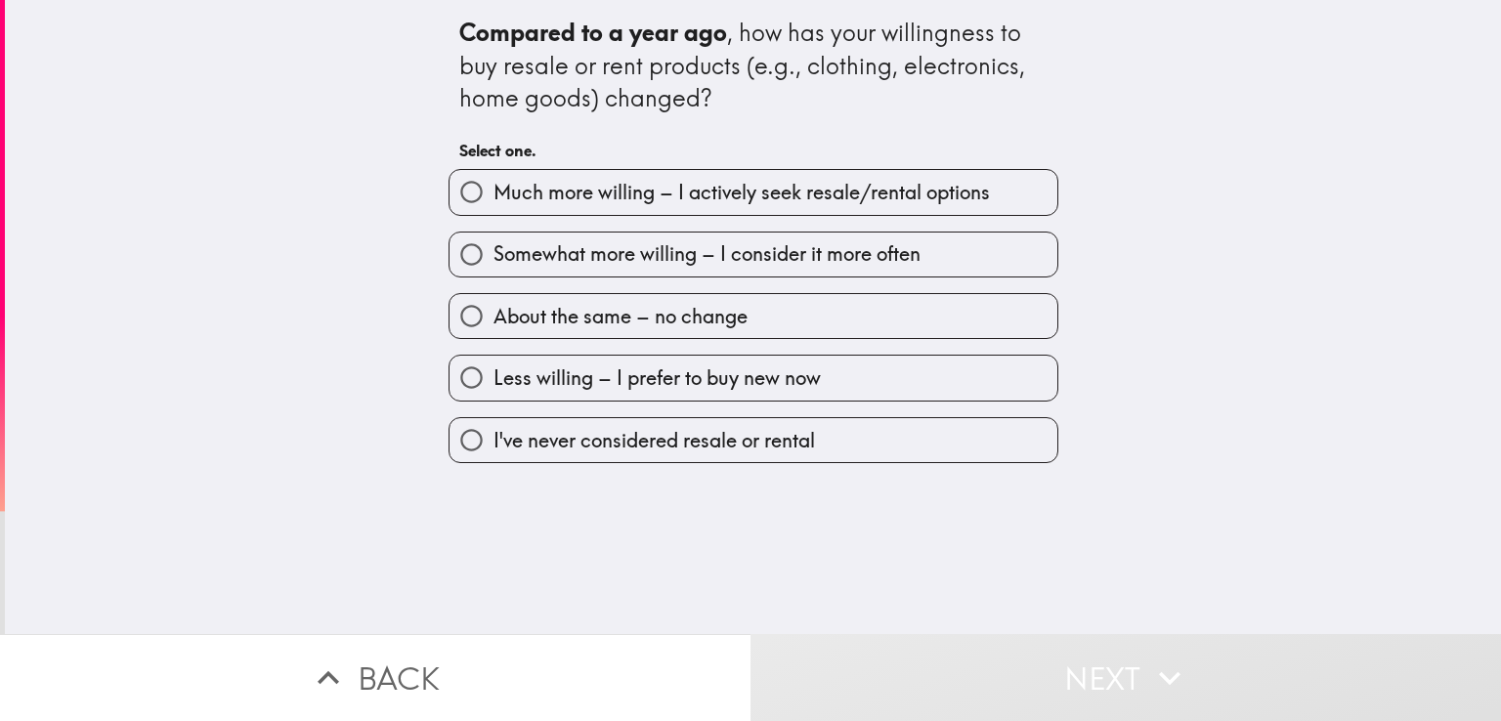
click at [612, 203] on span "Much more willing – I actively seek resale/rental options" at bounding box center [741, 192] width 496 height 27
click at [493, 203] on input "Much more willing – I actively seek resale/rental options" at bounding box center [471, 192] width 44 height 44
radio input "true"
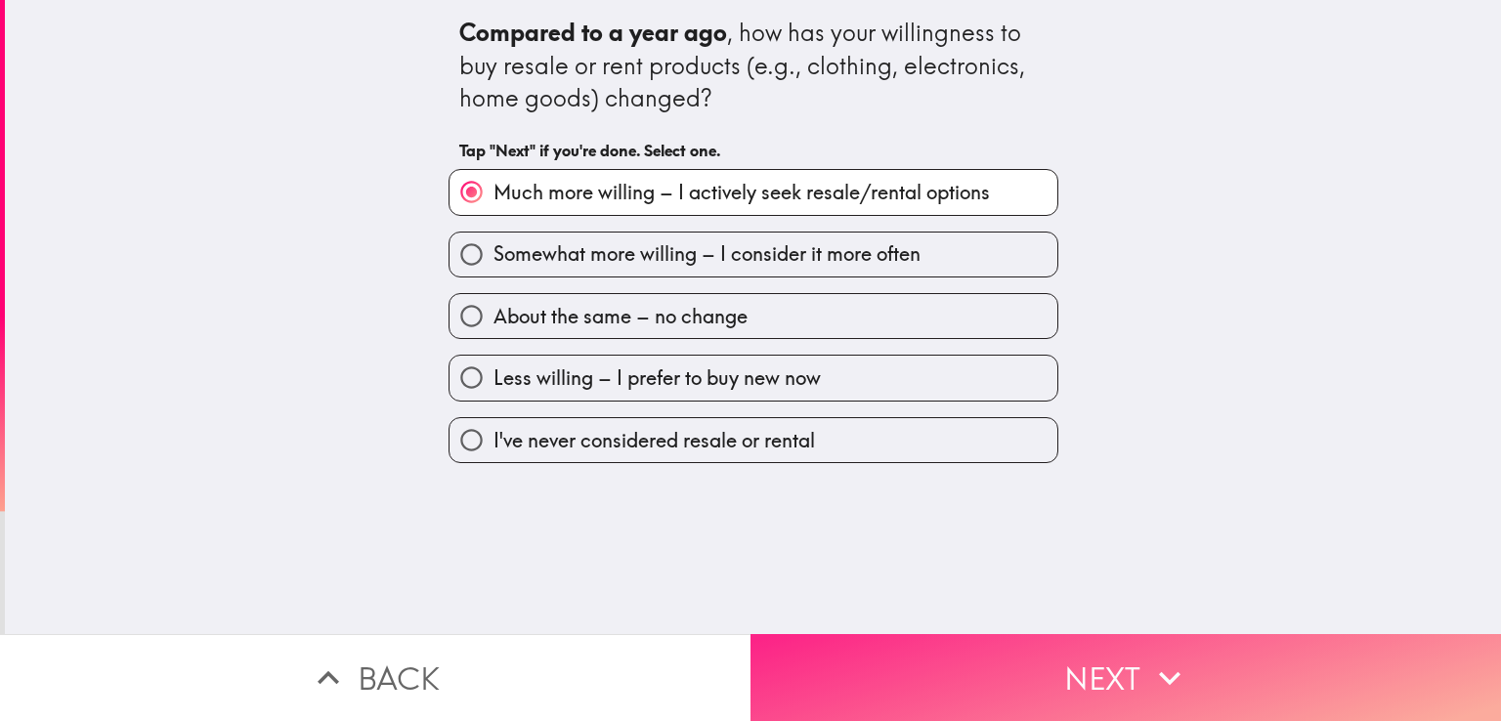
click at [1036, 637] on button "Next" at bounding box center [1125, 677] width 750 height 87
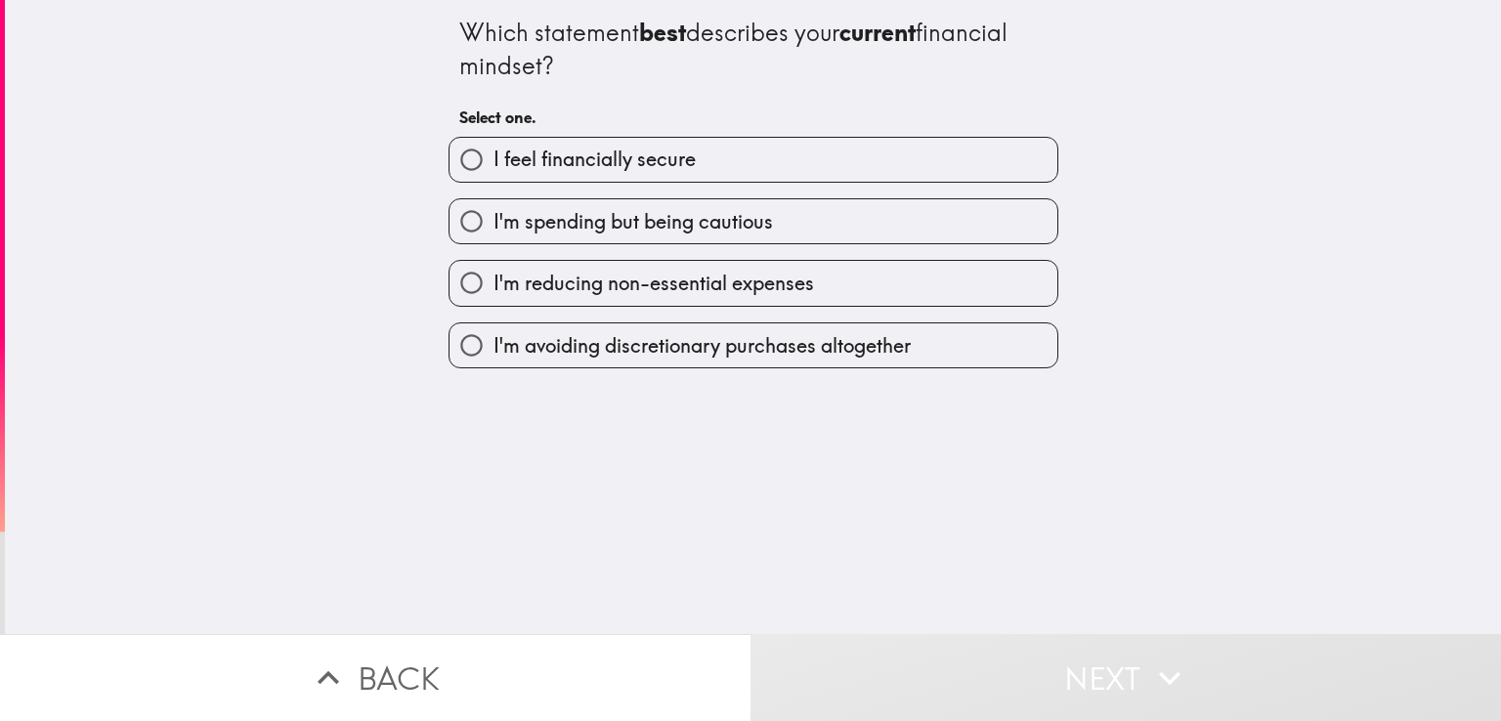
click at [598, 163] on span "I feel financially secure" at bounding box center [594, 159] width 202 height 27
click at [493, 163] on input "I feel financially secure" at bounding box center [471, 160] width 44 height 44
radio input "true"
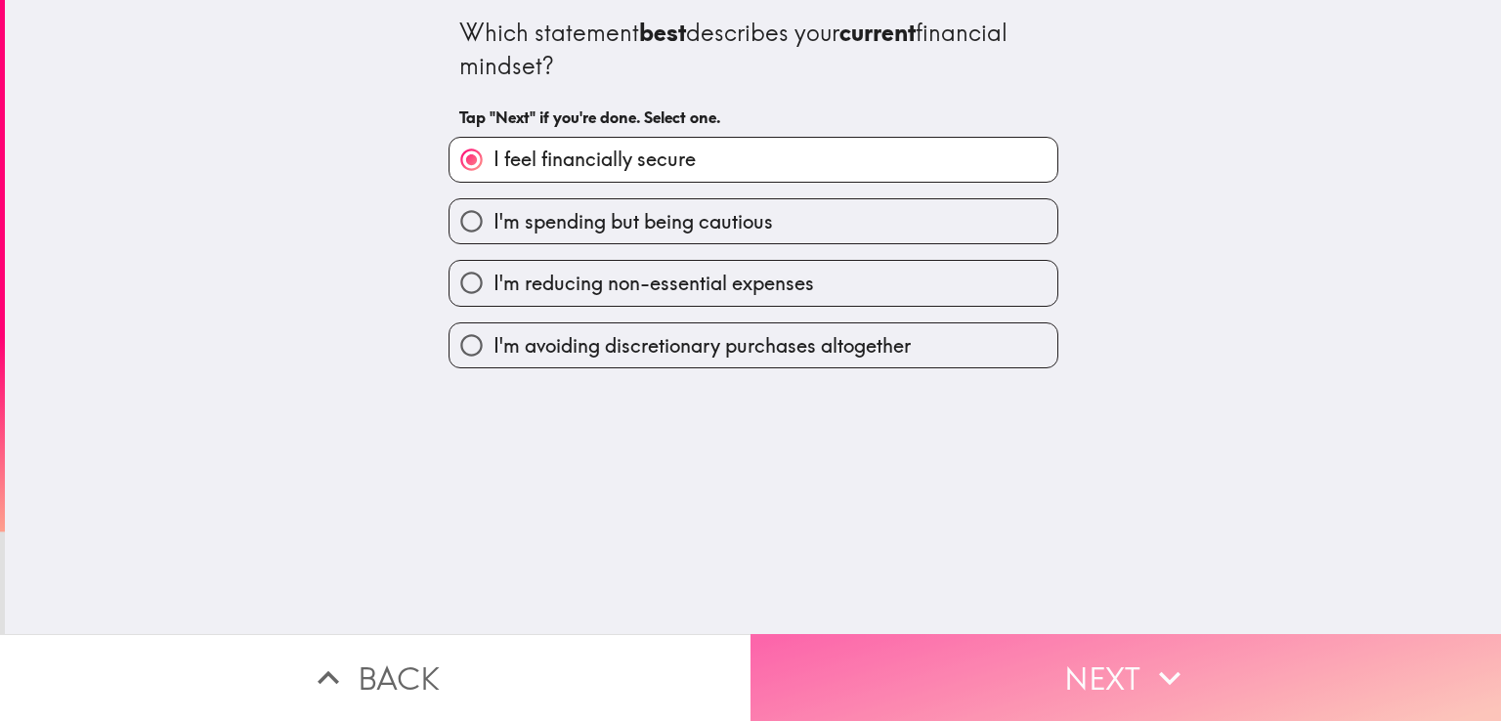
click at [1063, 664] on button "Next" at bounding box center [1125, 677] width 750 height 87
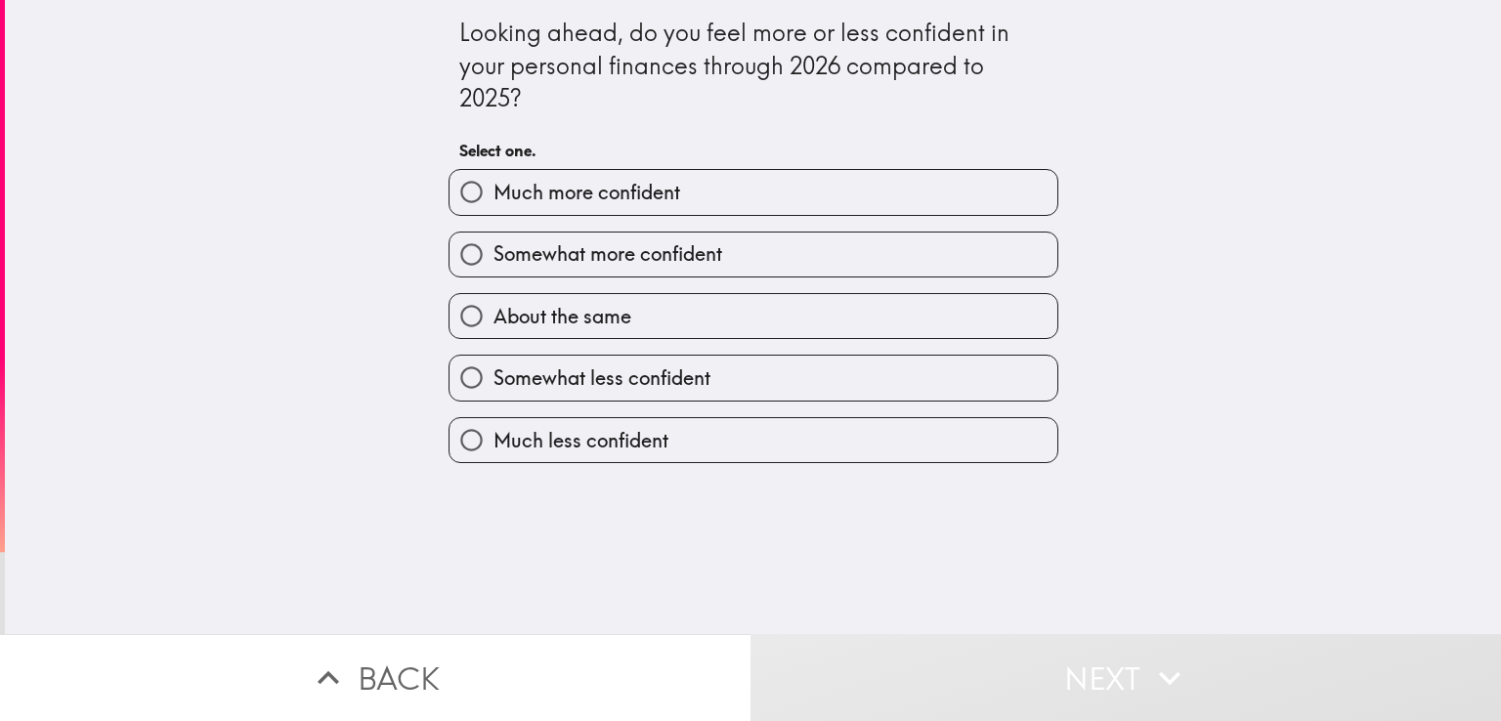
click at [574, 199] on span "Much more confident" at bounding box center [586, 192] width 187 height 27
click at [493, 199] on input "Much more confident" at bounding box center [471, 192] width 44 height 44
radio input "true"
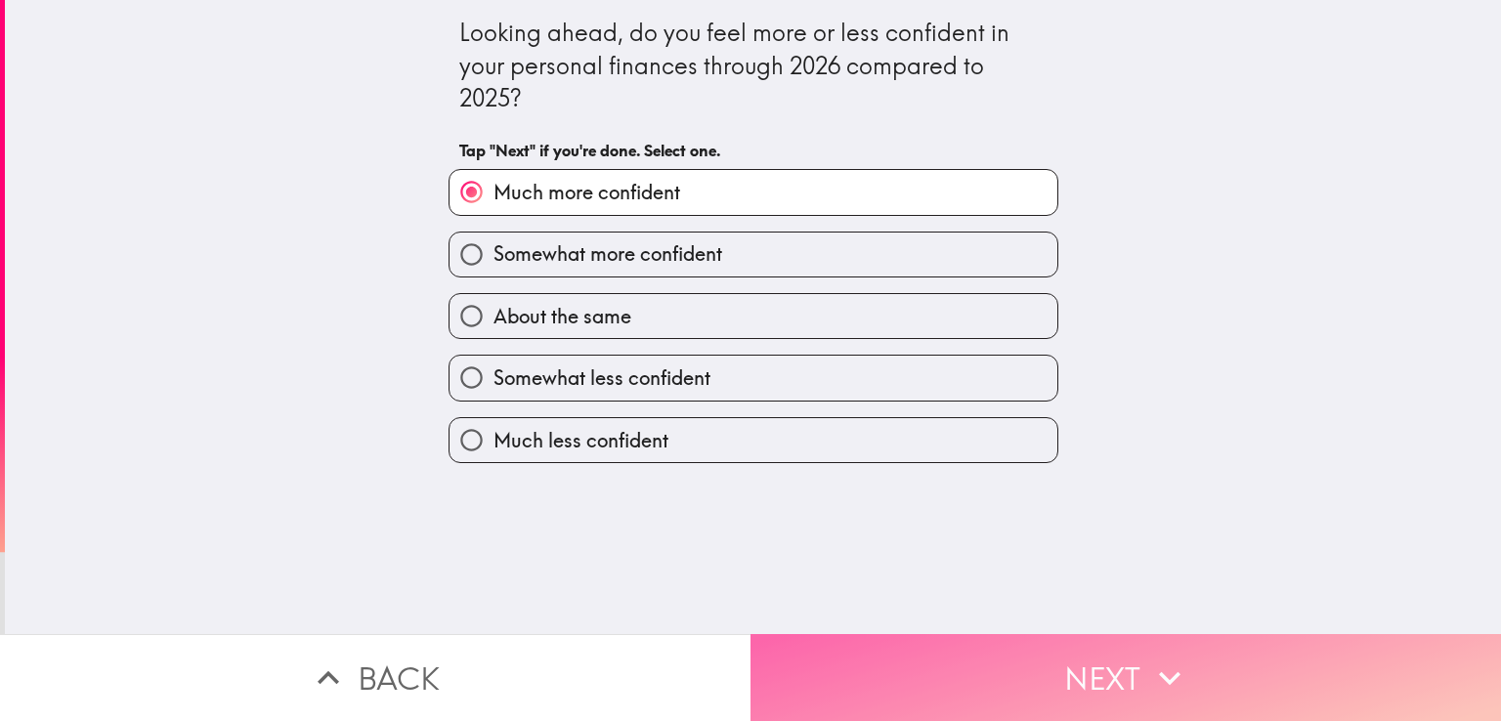
click at [1124, 676] on button "Next" at bounding box center [1125, 677] width 750 height 87
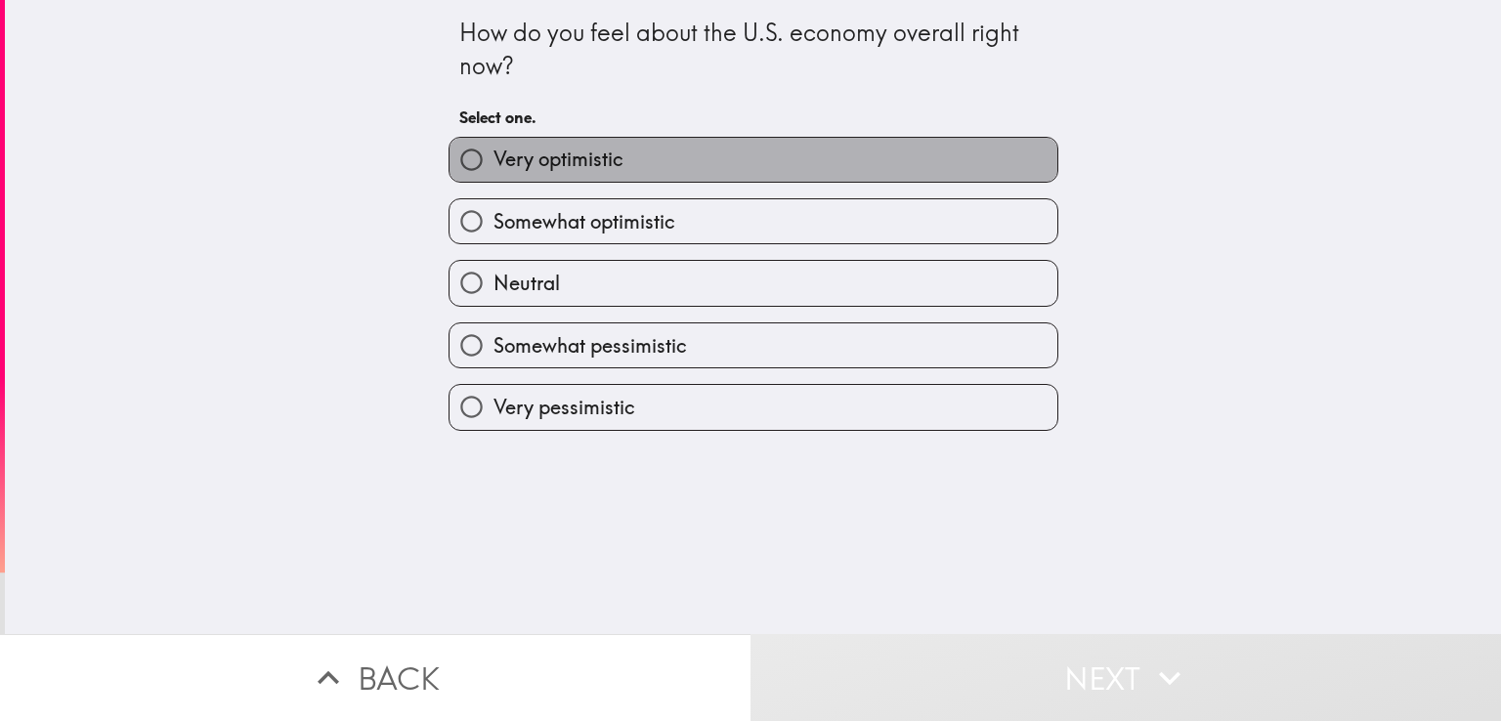
click at [607, 164] on span "Very optimistic" at bounding box center [558, 159] width 130 height 27
click at [493, 164] on input "Very optimistic" at bounding box center [471, 160] width 44 height 44
radio input "true"
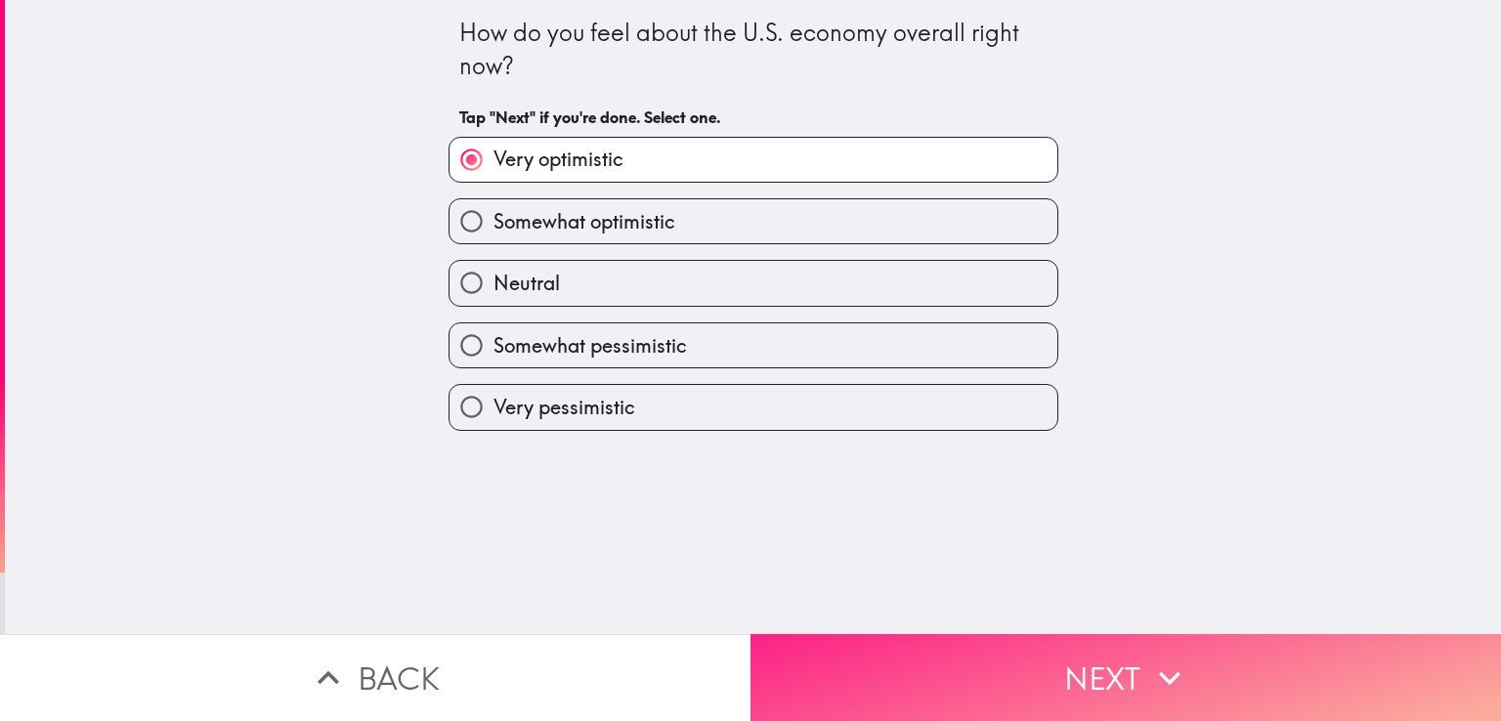
click at [1021, 663] on button "Next" at bounding box center [1125, 677] width 750 height 87
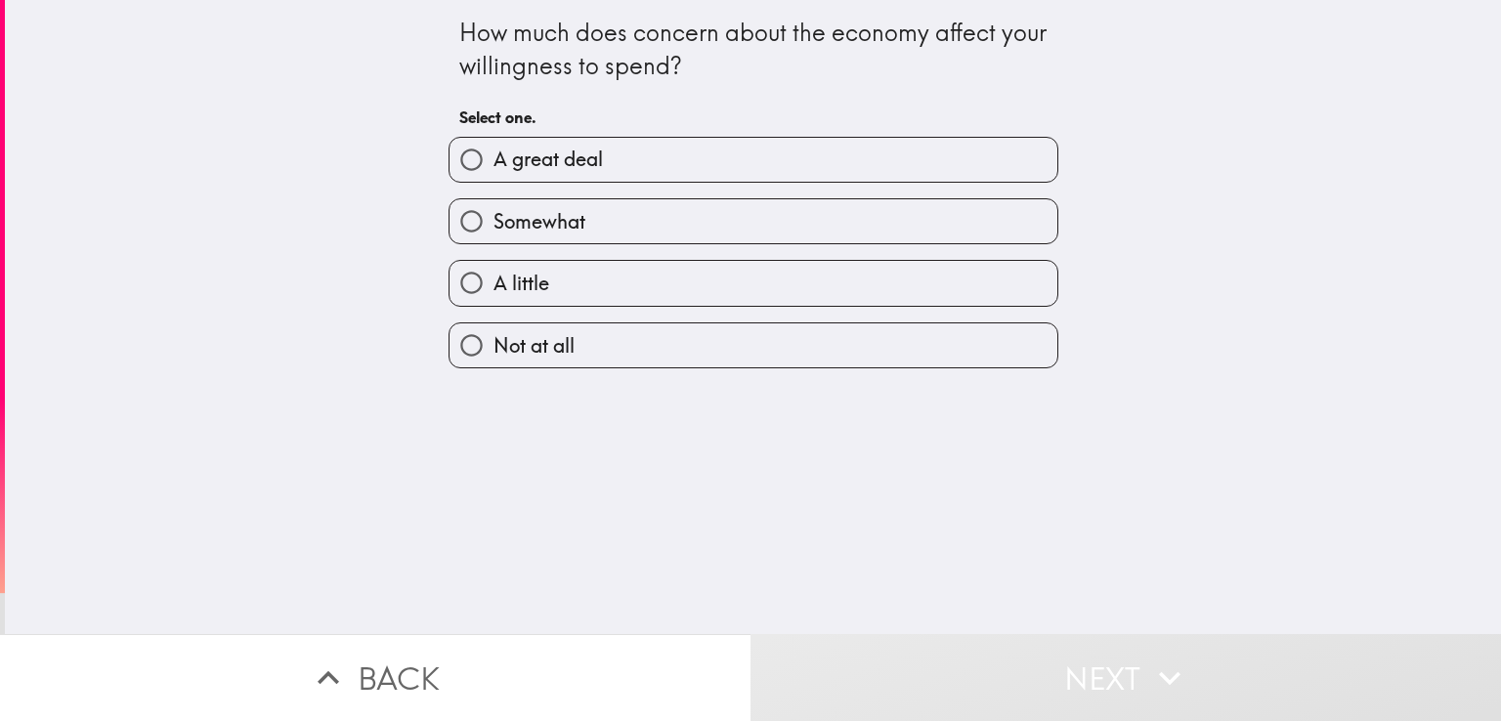
click at [575, 156] on span "A great deal" at bounding box center [547, 159] width 109 height 27
click at [493, 156] on input "A great deal" at bounding box center [471, 160] width 44 height 44
radio input "true"
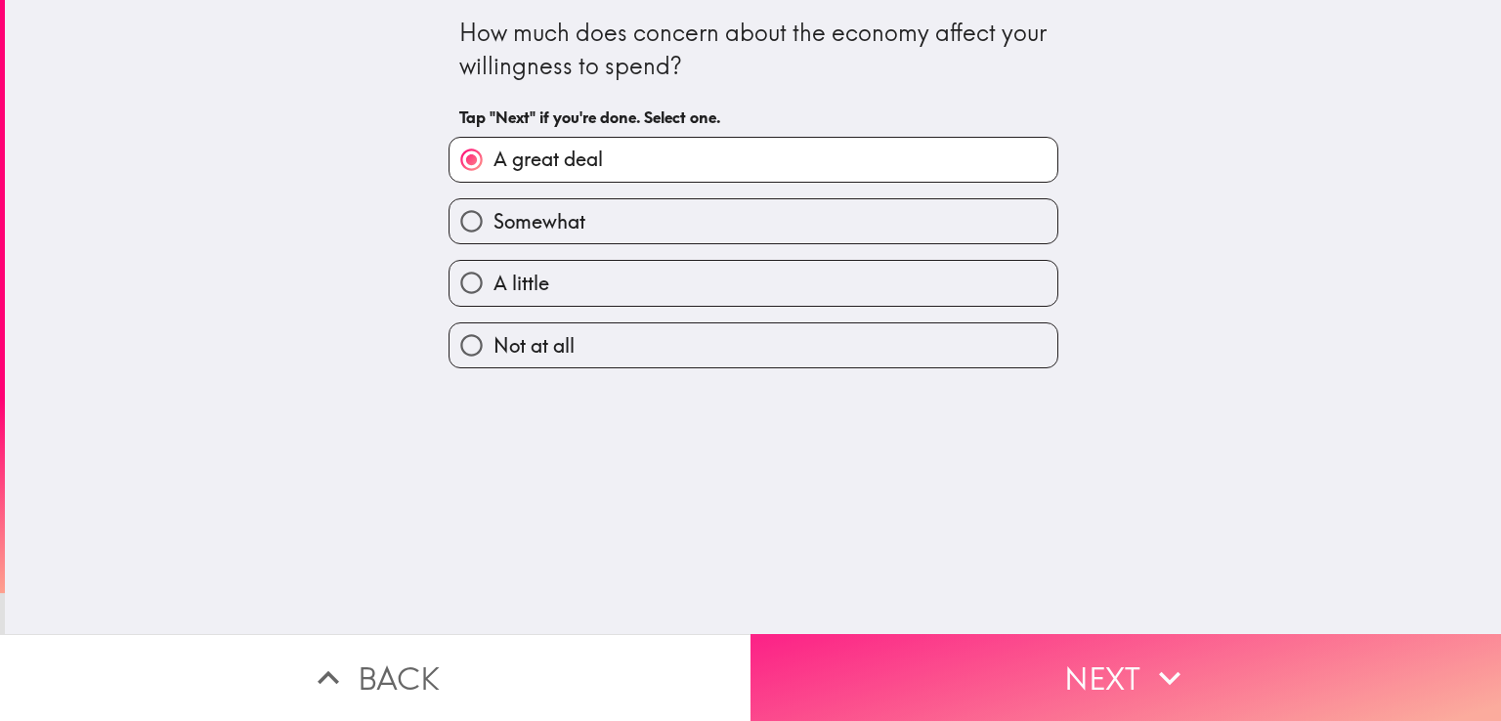
click at [1096, 661] on button "Next" at bounding box center [1125, 677] width 750 height 87
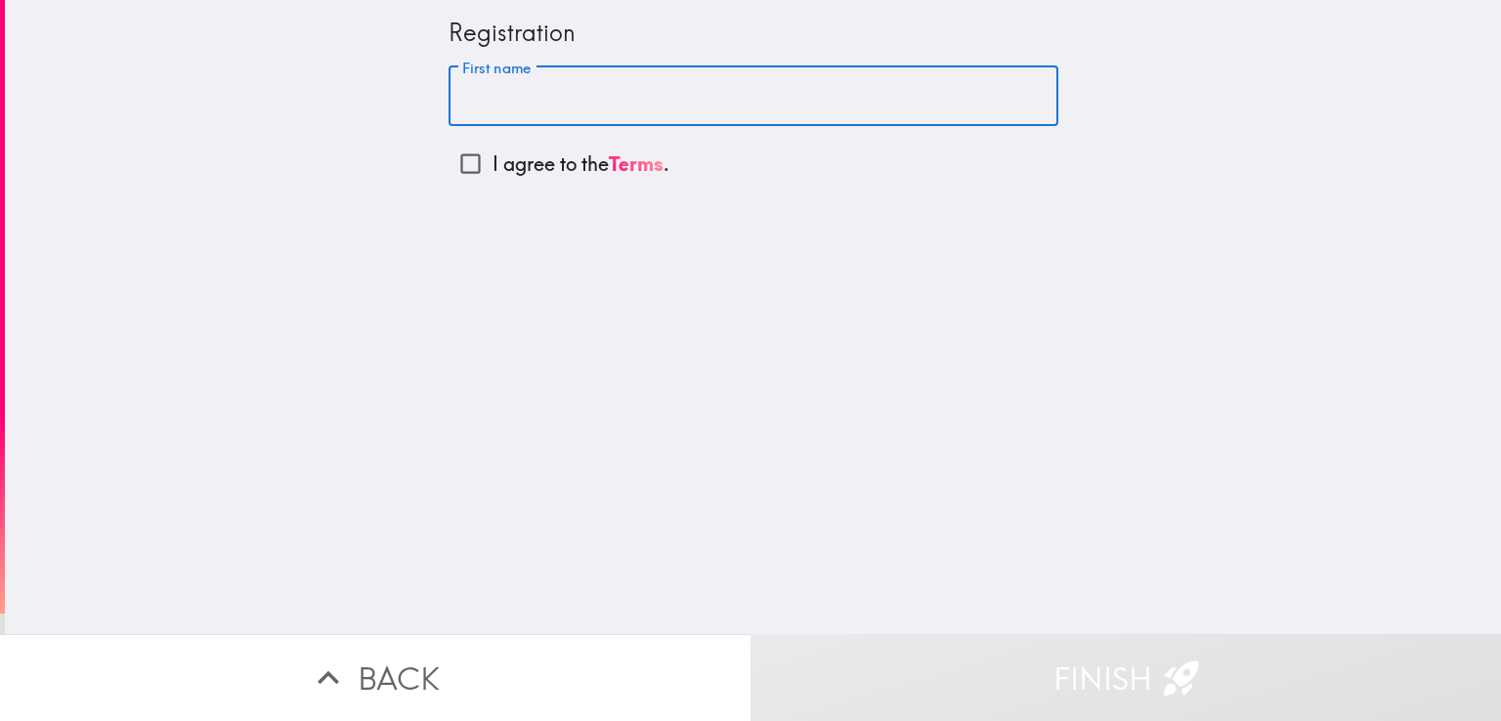
click at [571, 85] on input "First name" at bounding box center [753, 96] width 610 height 61
type input "[PERSON_NAME]"
click at [456, 171] on input "I agree to the Terms ." at bounding box center [470, 164] width 44 height 44
checkbox input "true"
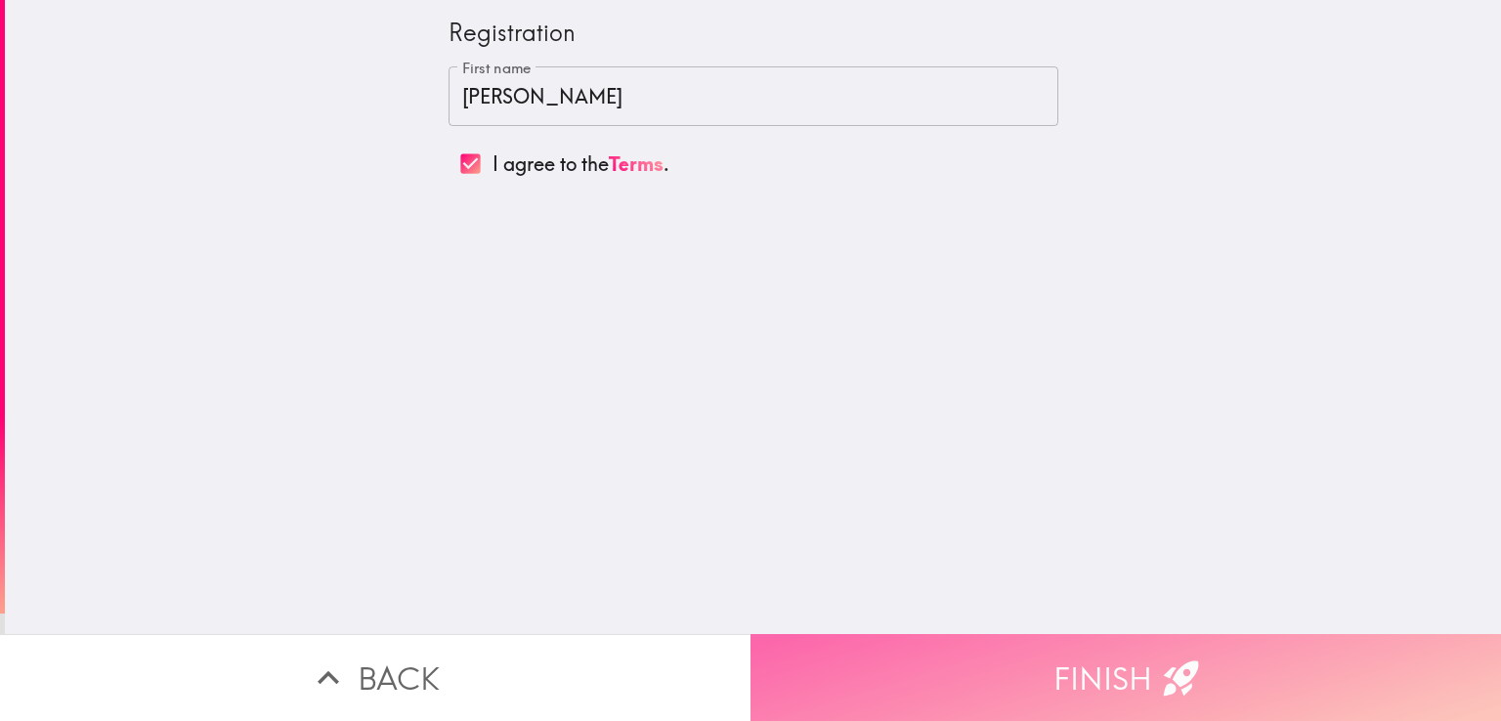
click at [1131, 669] on button "Finish" at bounding box center [1125, 677] width 750 height 87
